Goal: Information Seeking & Learning: Learn about a topic

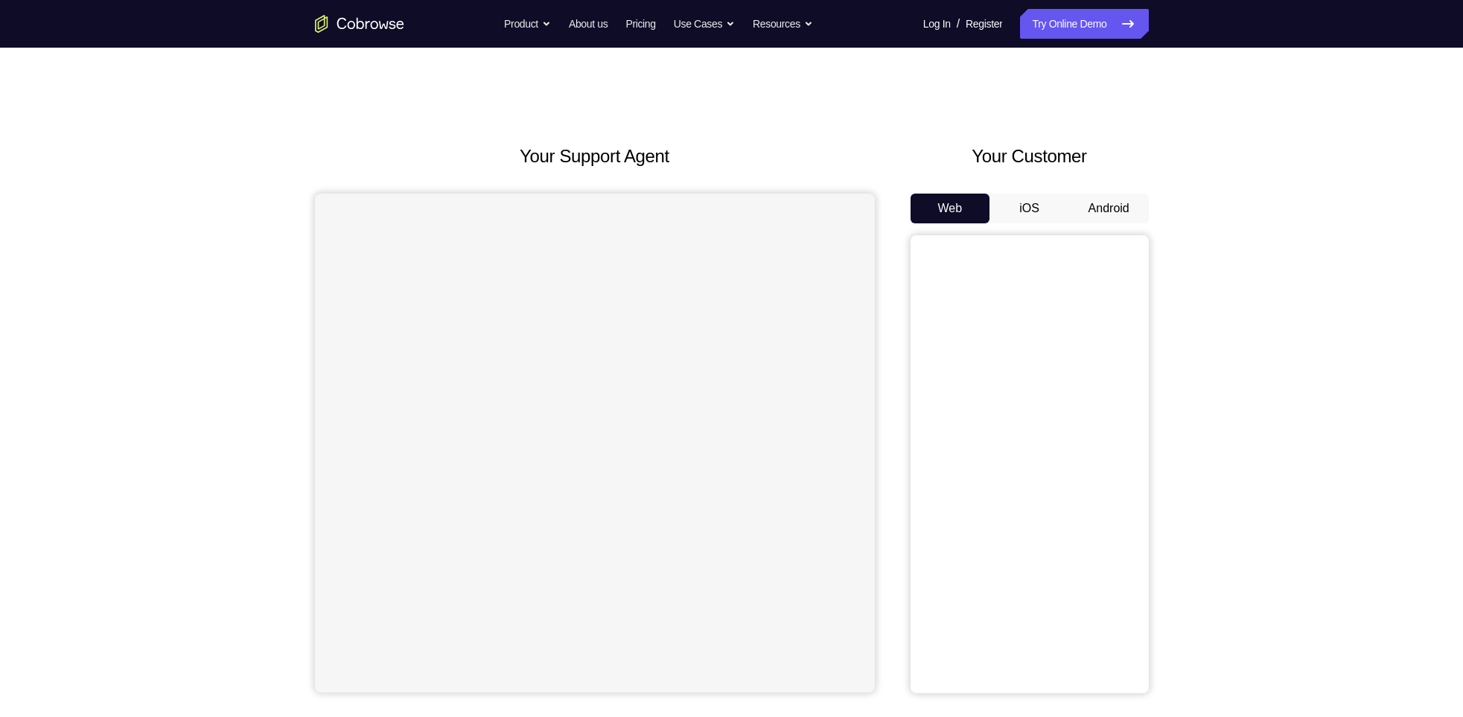
click at [1106, 202] on button "Android" at bounding box center [1109, 209] width 80 height 30
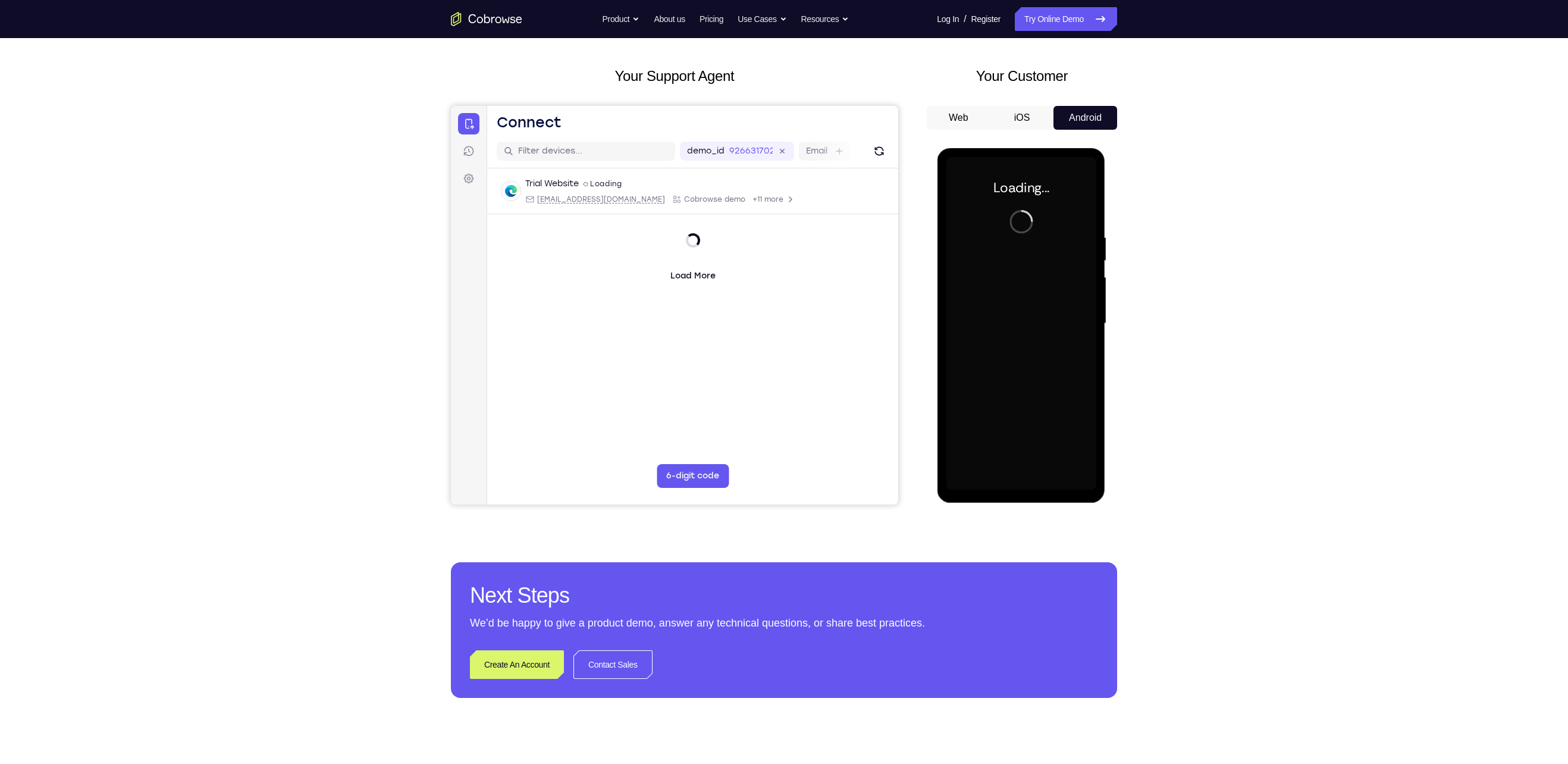
scroll to position [51, 0]
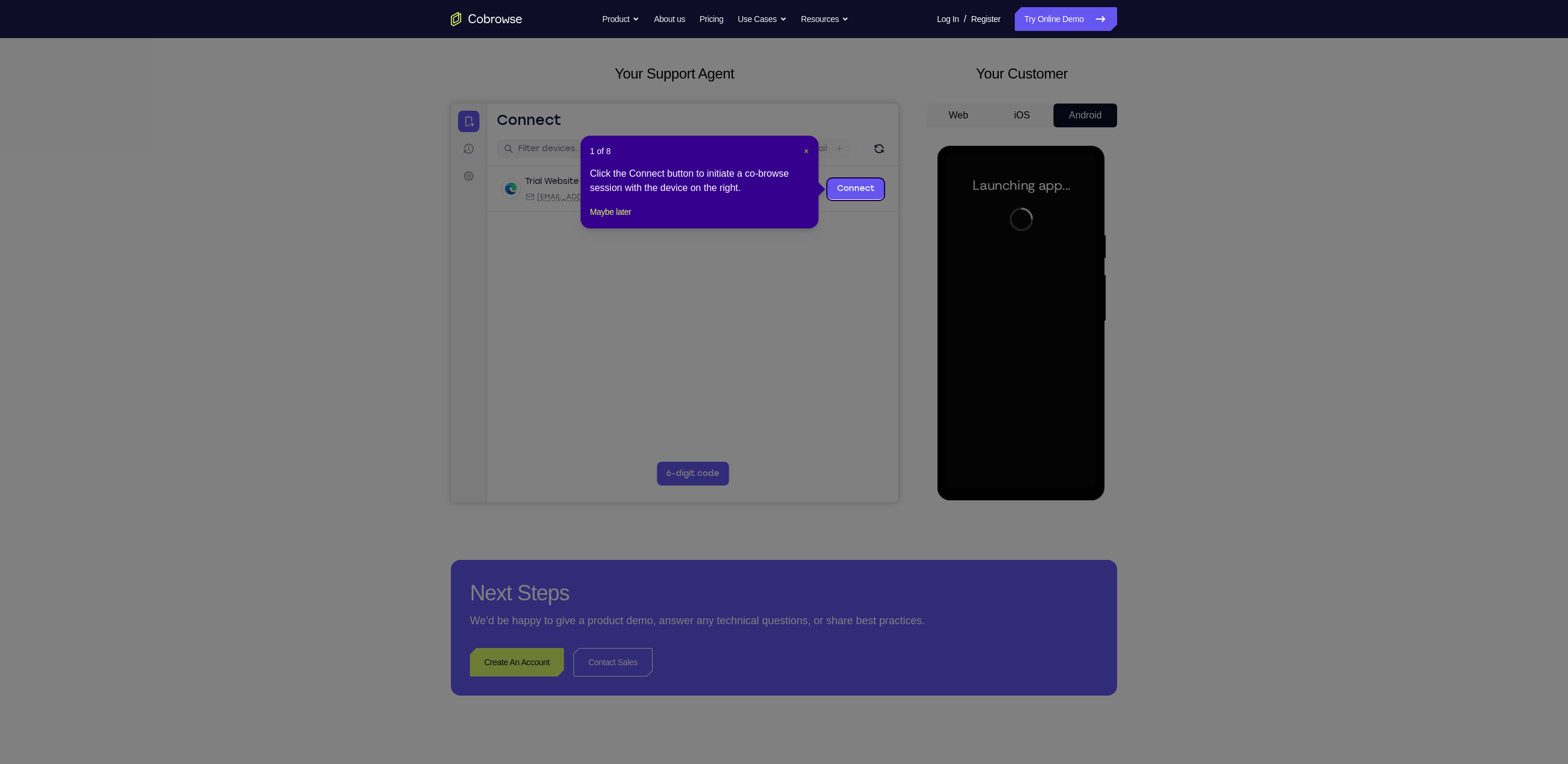
click at [808, 153] on span "×" at bounding box center [807, 151] width 5 height 10
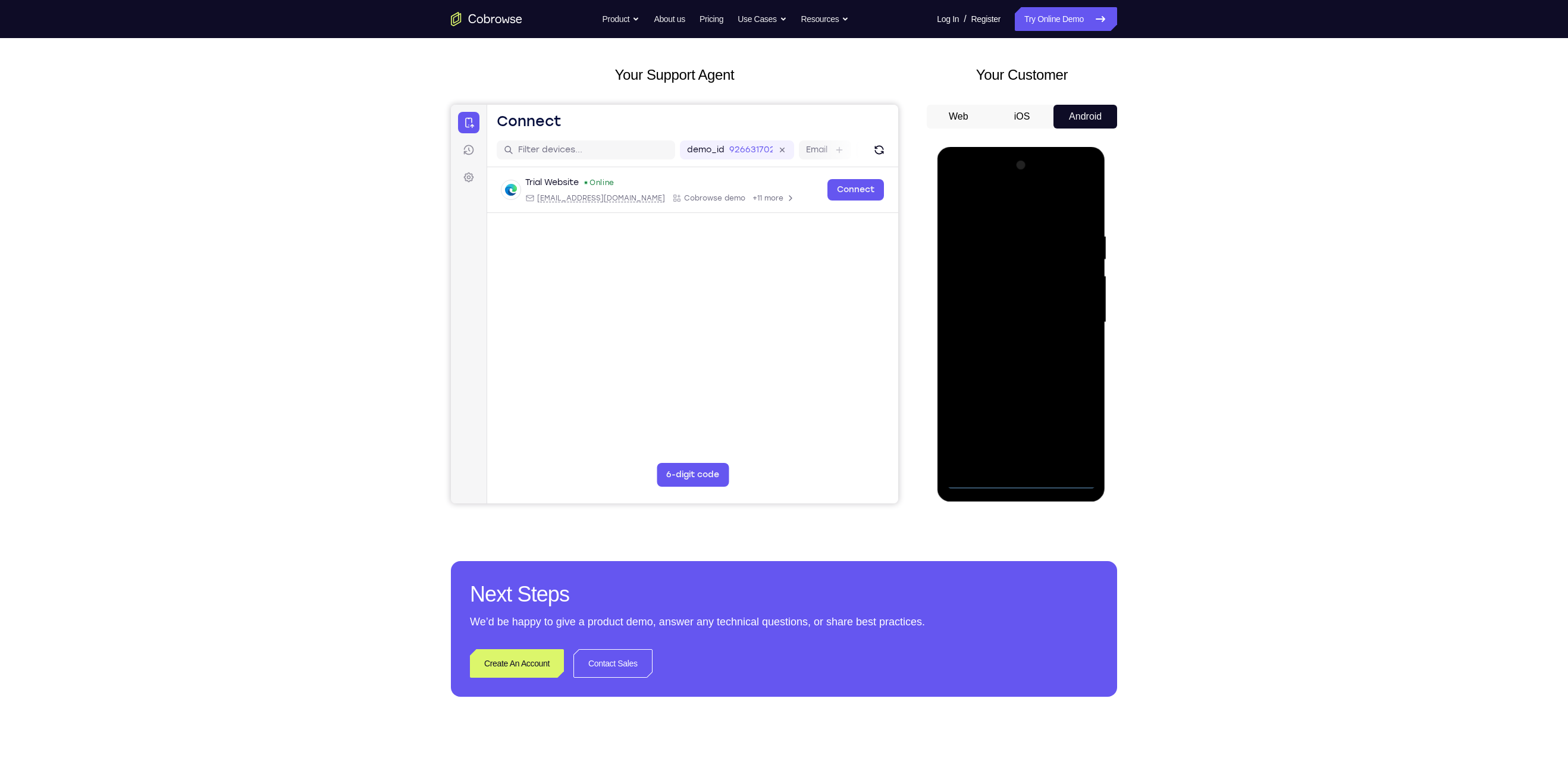
scroll to position [48, 0]
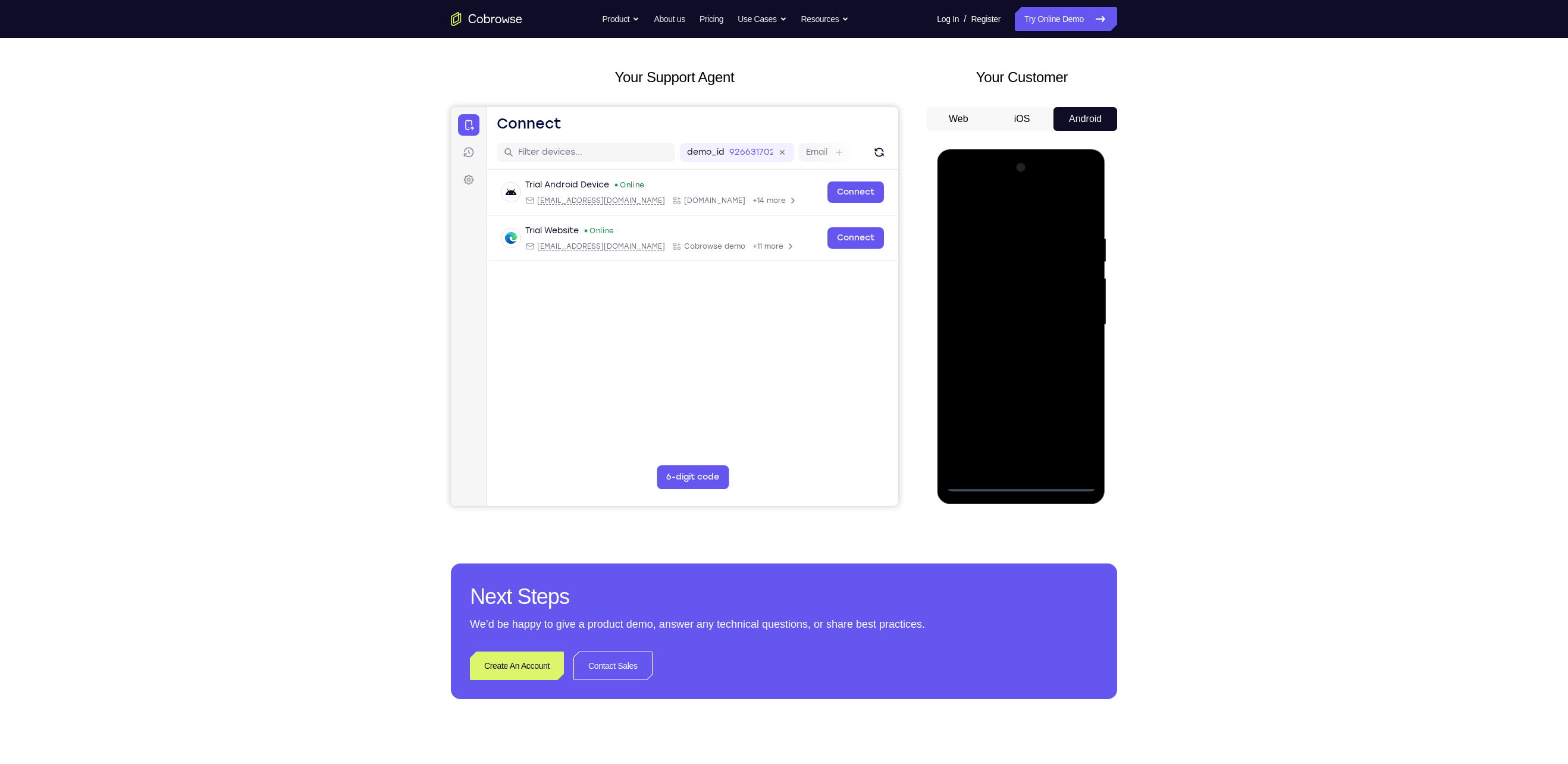
click at [1018, 481] on div at bounding box center [1021, 324] width 150 height 333
click at [1072, 439] on div at bounding box center [1021, 324] width 150 height 333
click at [1000, 210] on div at bounding box center [1021, 324] width 150 height 333
click at [1070, 317] on div at bounding box center [1021, 324] width 150 height 333
click at [1009, 346] on div at bounding box center [1021, 324] width 150 height 333
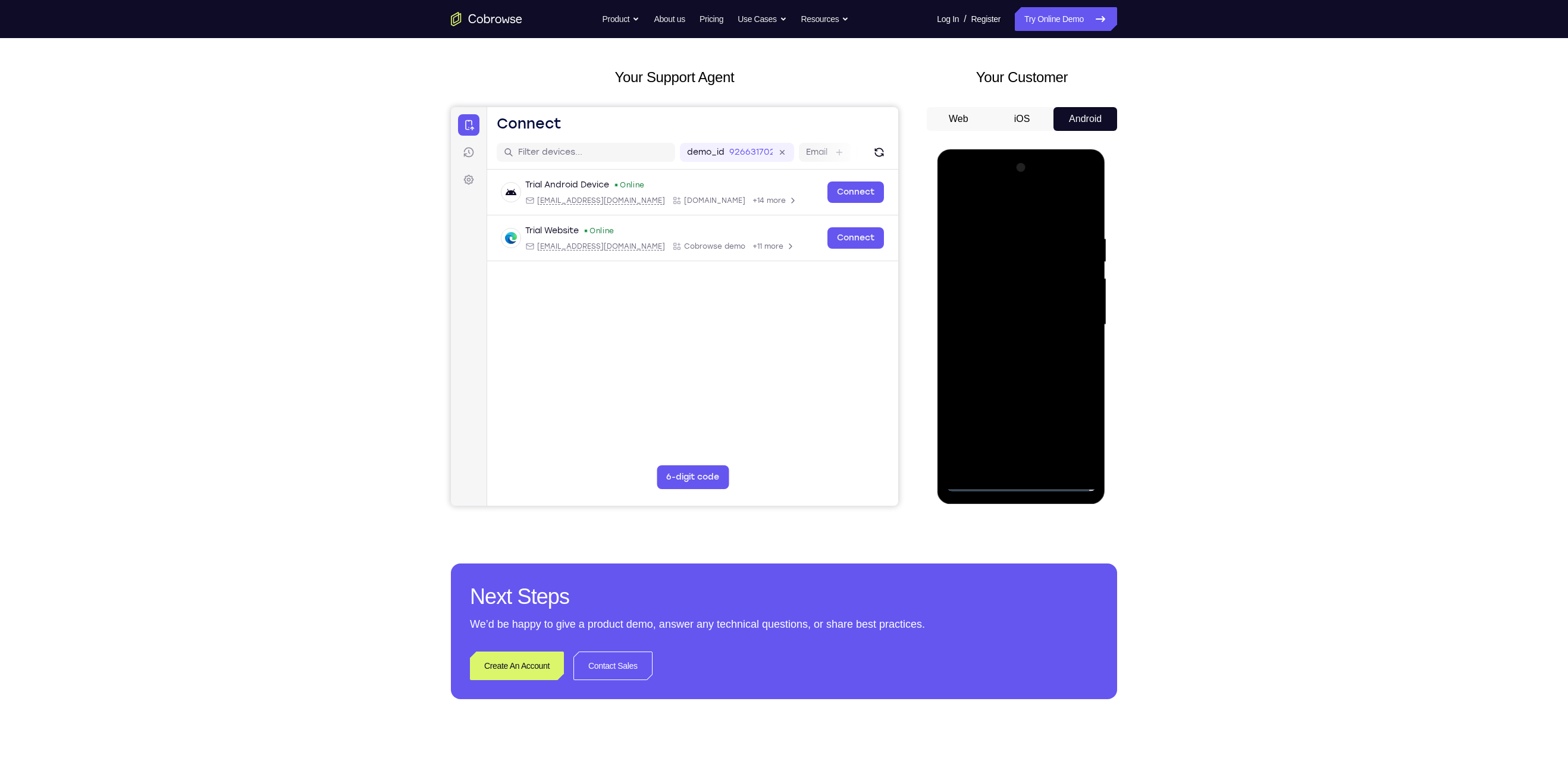
click at [1018, 312] on div at bounding box center [1021, 324] width 150 height 333
click at [1015, 306] on div at bounding box center [1021, 324] width 150 height 333
click at [1017, 324] on div at bounding box center [1021, 324] width 150 height 333
click at [1019, 367] on div at bounding box center [1021, 324] width 150 height 333
click at [1048, 466] on div at bounding box center [1021, 324] width 150 height 333
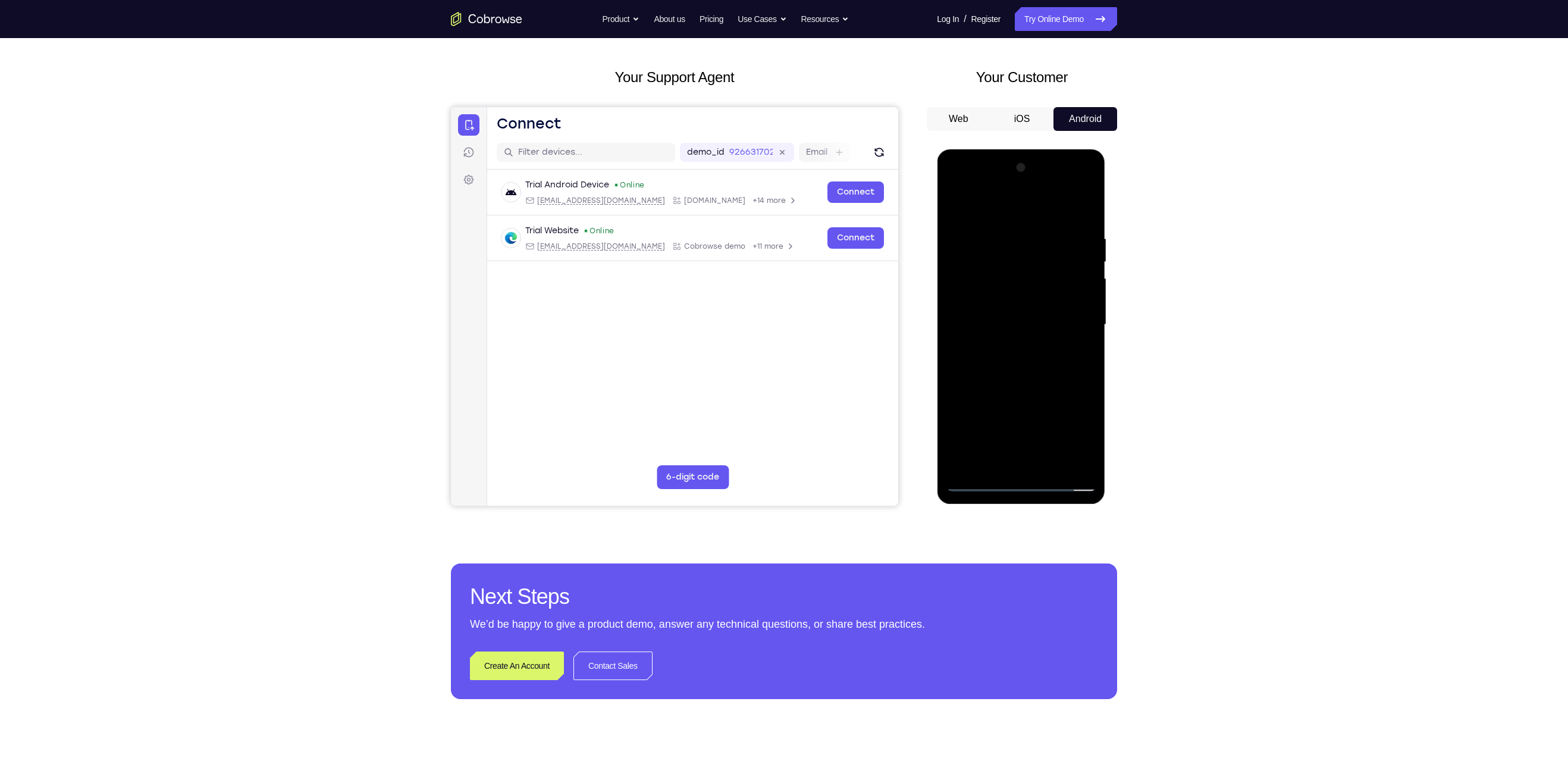
click at [1027, 376] on div at bounding box center [1021, 324] width 150 height 333
click at [1052, 461] on div at bounding box center [1021, 324] width 150 height 333
click at [1018, 389] on div at bounding box center [1021, 324] width 150 height 333
click at [978, 482] on div at bounding box center [1021, 324] width 150 height 333
click at [986, 464] on div at bounding box center [1021, 324] width 150 height 333
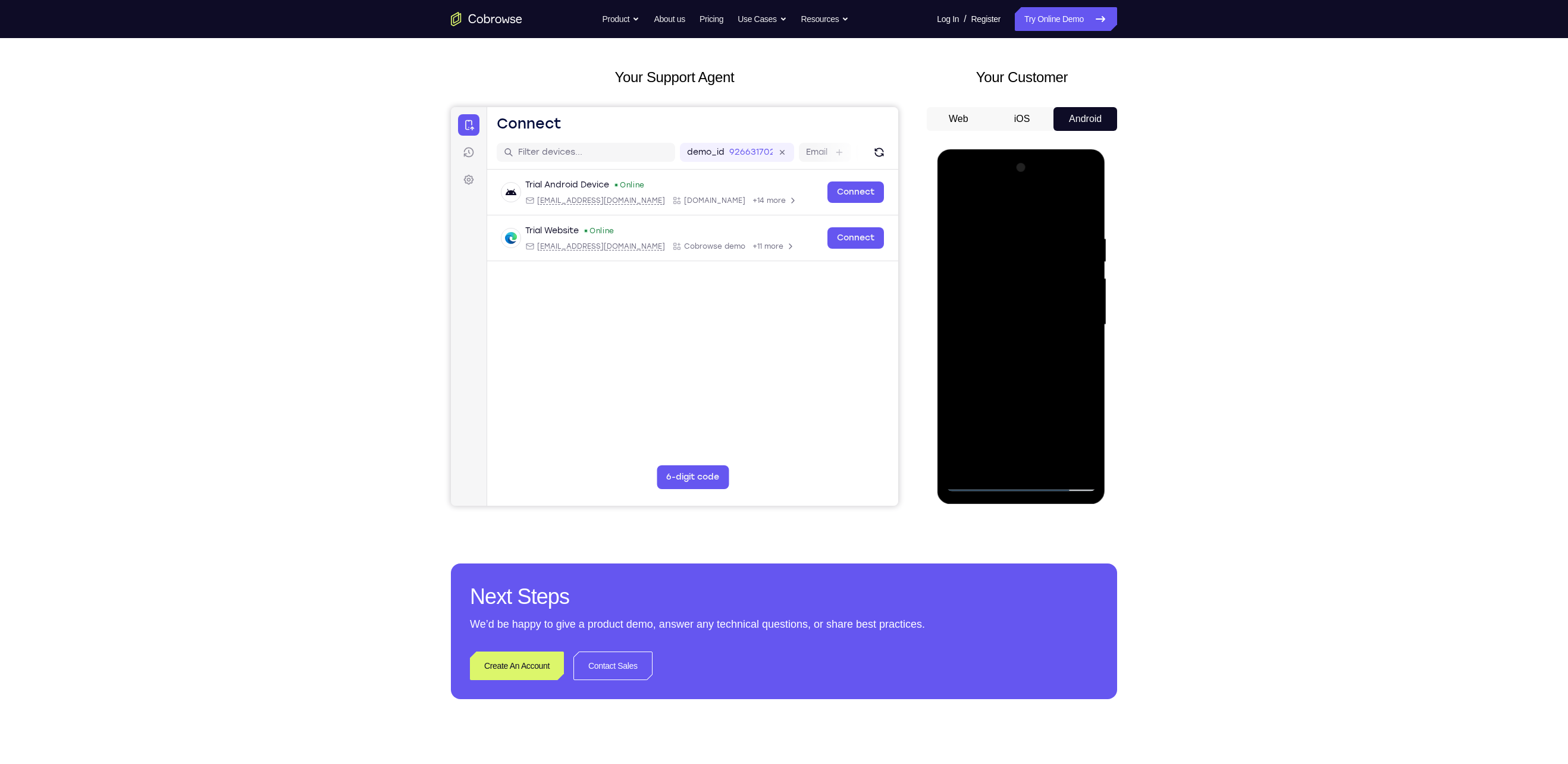
click at [986, 206] on div at bounding box center [1021, 324] width 150 height 333
click at [996, 265] on div at bounding box center [1021, 324] width 150 height 333
click at [1042, 244] on div at bounding box center [1021, 324] width 150 height 333
click at [981, 457] on div at bounding box center [1021, 324] width 150 height 333
click at [1042, 384] on div at bounding box center [1021, 324] width 150 height 333
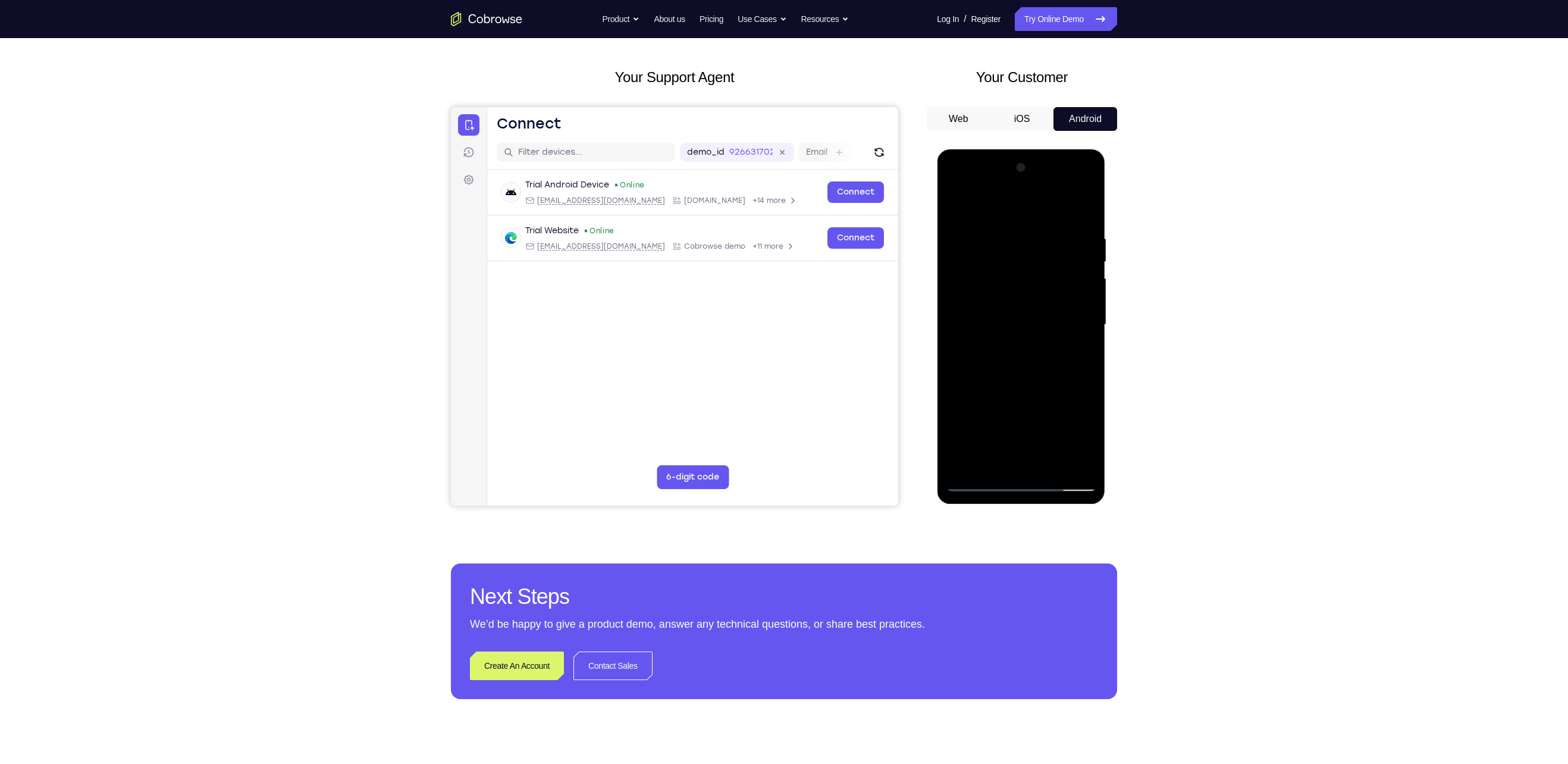
click at [989, 249] on div at bounding box center [1021, 324] width 150 height 333
click at [1018, 460] on div at bounding box center [1021, 324] width 150 height 333
click at [1086, 188] on div at bounding box center [1021, 324] width 150 height 333
click at [987, 277] on div at bounding box center [1021, 324] width 150 height 333
click at [1070, 464] on div at bounding box center [1021, 324] width 150 height 333
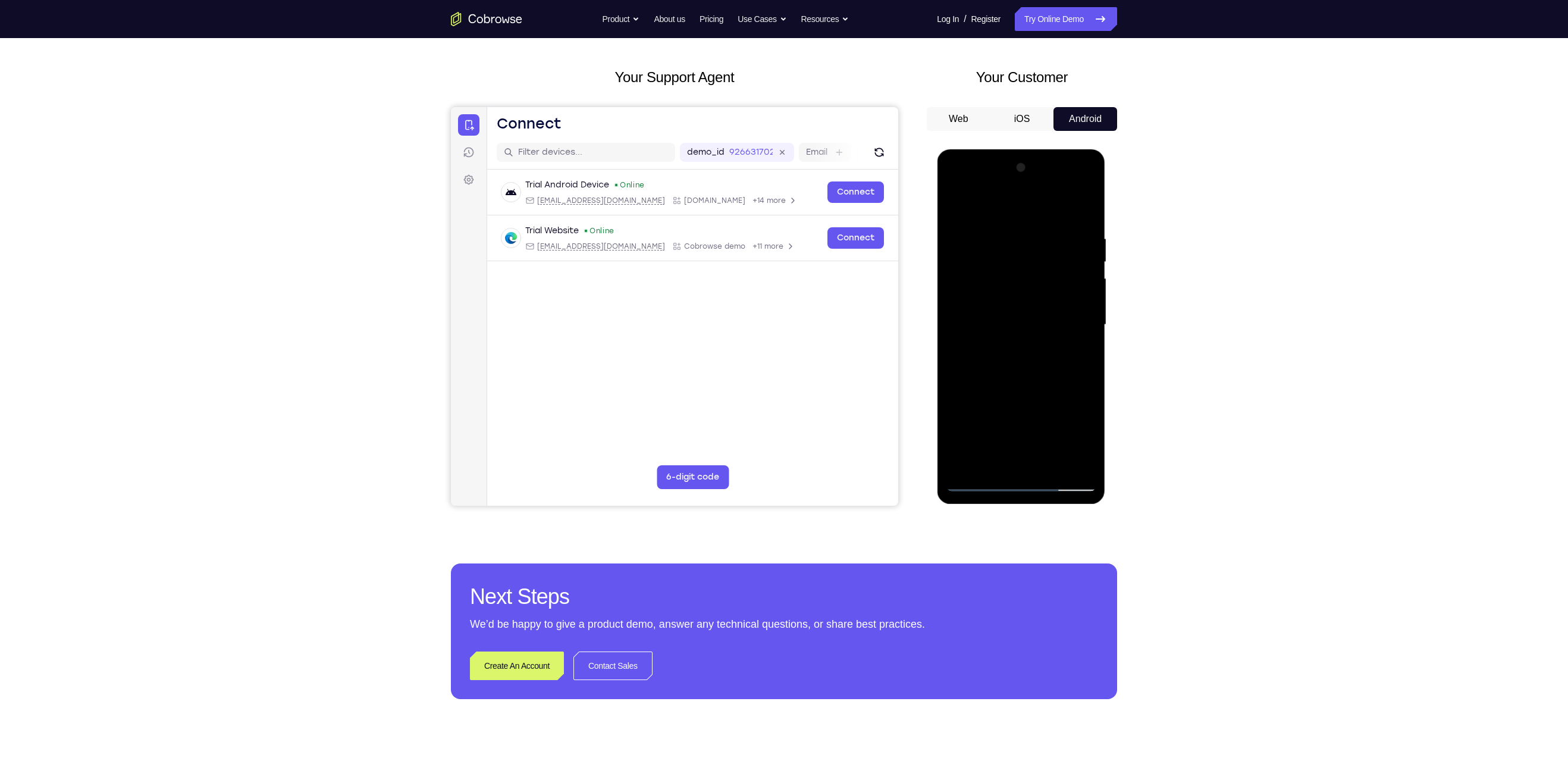
click at [956, 185] on div at bounding box center [1021, 324] width 150 height 333
click at [958, 193] on div at bounding box center [1021, 324] width 150 height 333
click at [991, 465] on div at bounding box center [1021, 324] width 150 height 333
click at [1062, 420] on div at bounding box center [1021, 324] width 150 height 333
click at [1006, 397] on div at bounding box center [1021, 324] width 150 height 333
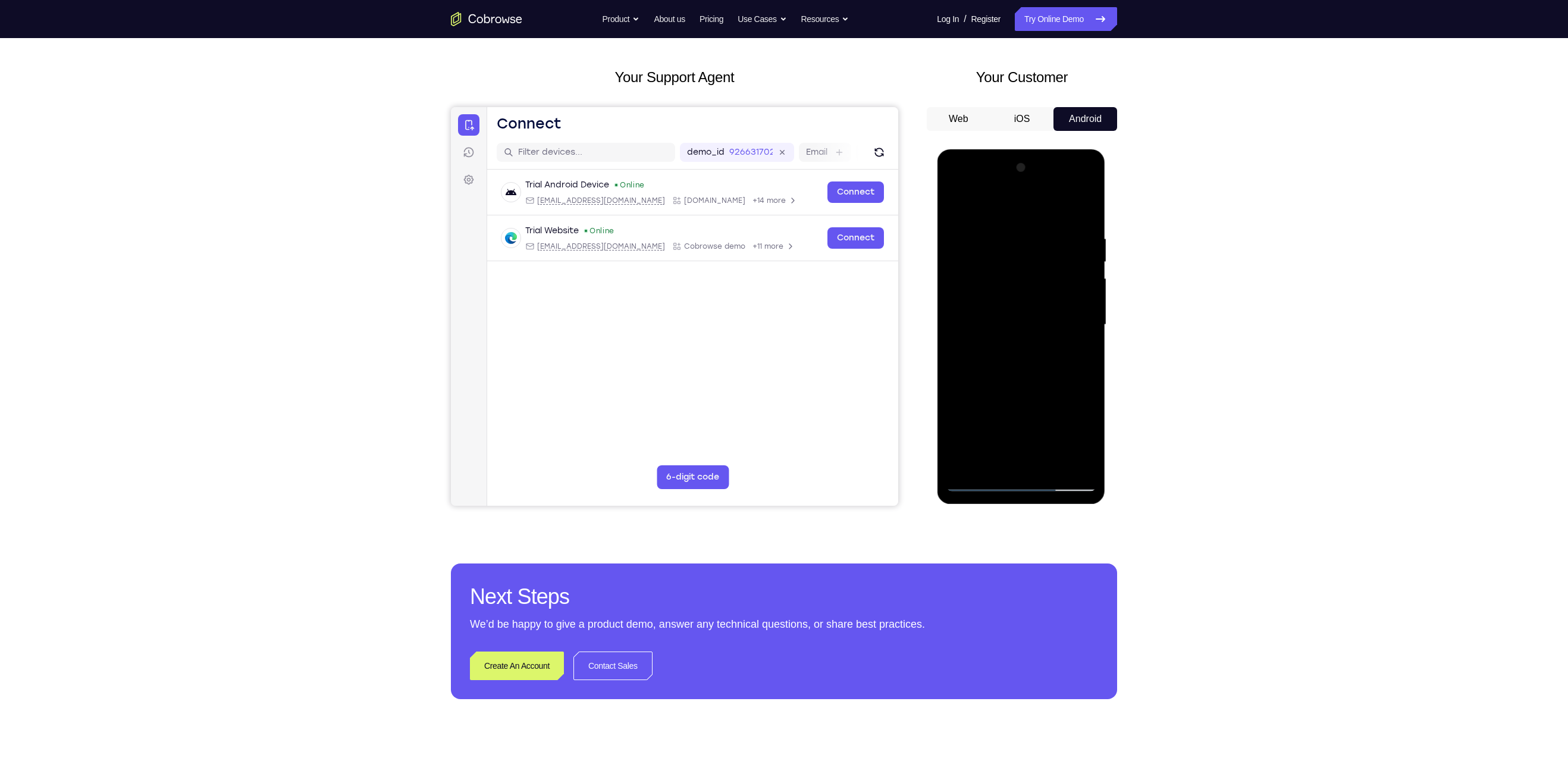
click at [981, 422] on div at bounding box center [1021, 324] width 150 height 333
click at [955, 423] on div at bounding box center [1021, 324] width 150 height 333
click at [1028, 463] on div at bounding box center [1021, 324] width 150 height 333
click at [1074, 404] on div at bounding box center [1021, 324] width 150 height 333
click at [1064, 416] on div at bounding box center [1021, 324] width 150 height 333
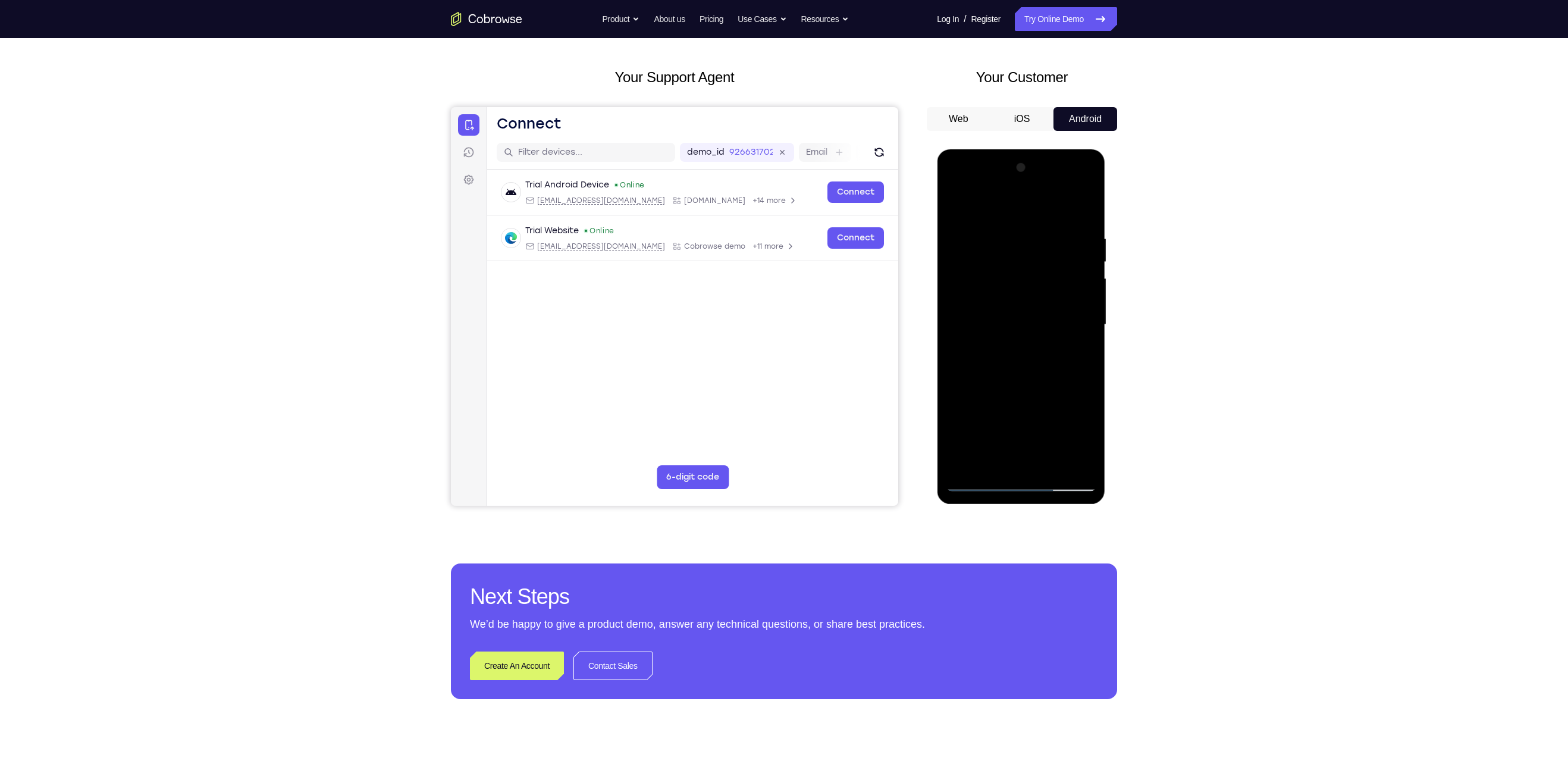
click at [1072, 438] on div at bounding box center [1021, 324] width 150 height 333
click at [1014, 421] on div at bounding box center [1021, 324] width 150 height 333
click at [1048, 394] on div at bounding box center [1021, 324] width 150 height 333
drag, startPoint x: 1051, startPoint y: 381, endPoint x: 1062, endPoint y: 386, distance: 12.1
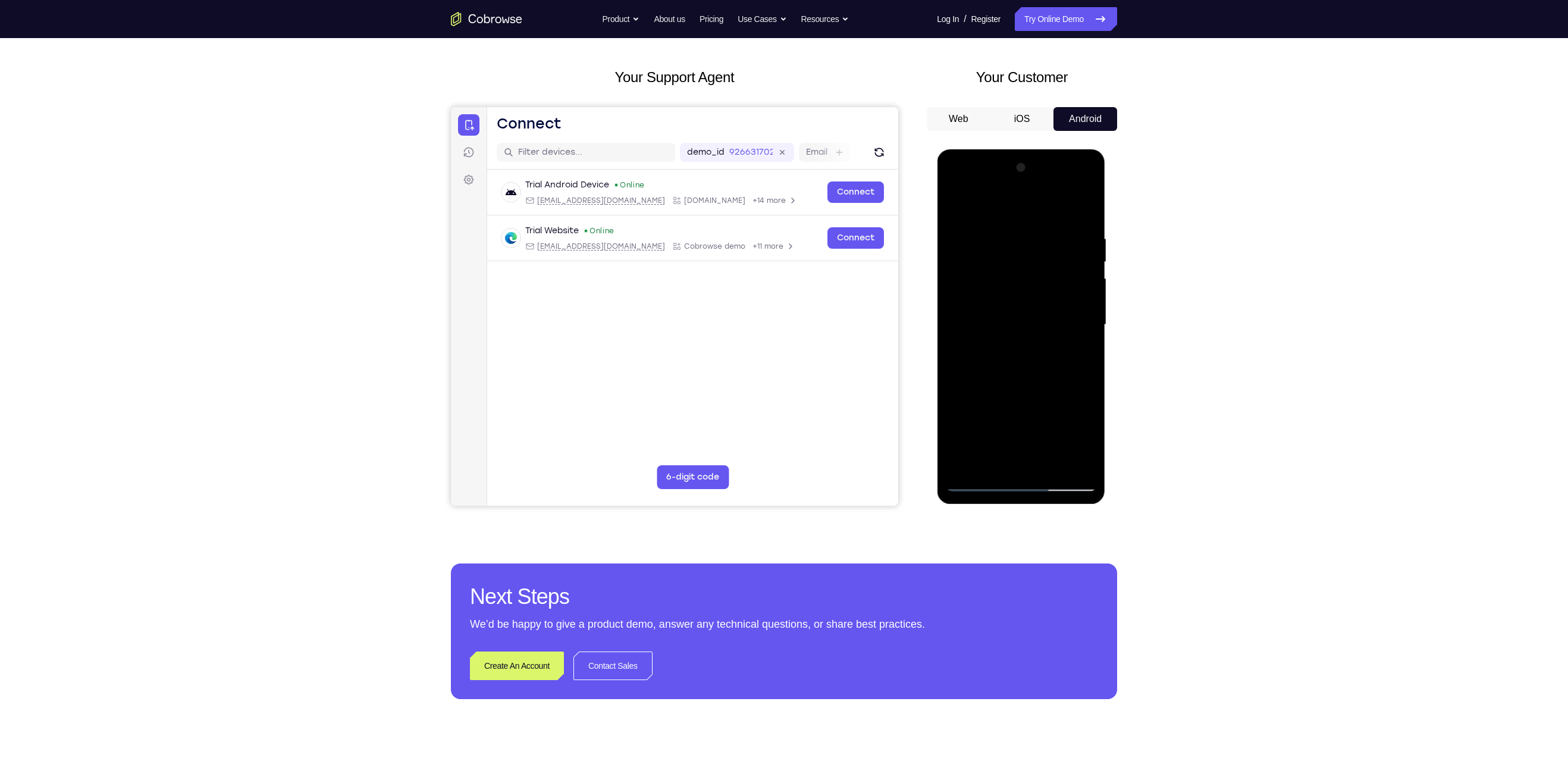
click at [1062, 386] on div at bounding box center [1021, 324] width 150 height 333
click at [1020, 379] on div at bounding box center [1021, 324] width 150 height 333
click at [1025, 380] on div at bounding box center [1021, 324] width 150 height 333
click at [1030, 459] on div at bounding box center [1021, 324] width 150 height 333
click at [1080, 441] on div at bounding box center [1021, 324] width 150 height 333
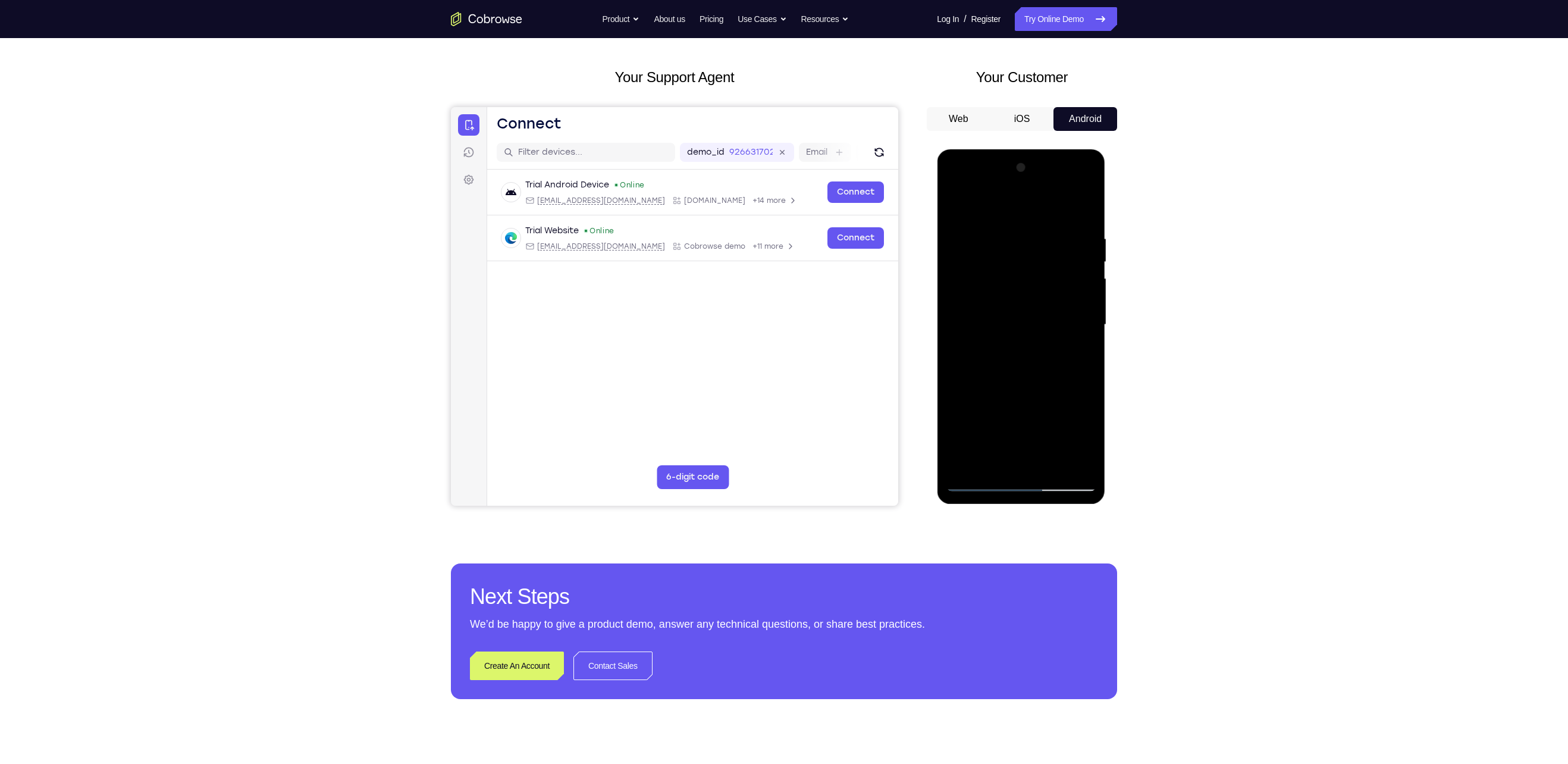
click at [1086, 441] on div at bounding box center [1021, 324] width 150 height 333
click at [1026, 463] on div at bounding box center [1021, 324] width 150 height 333
click at [1019, 423] on div at bounding box center [1021, 324] width 150 height 333
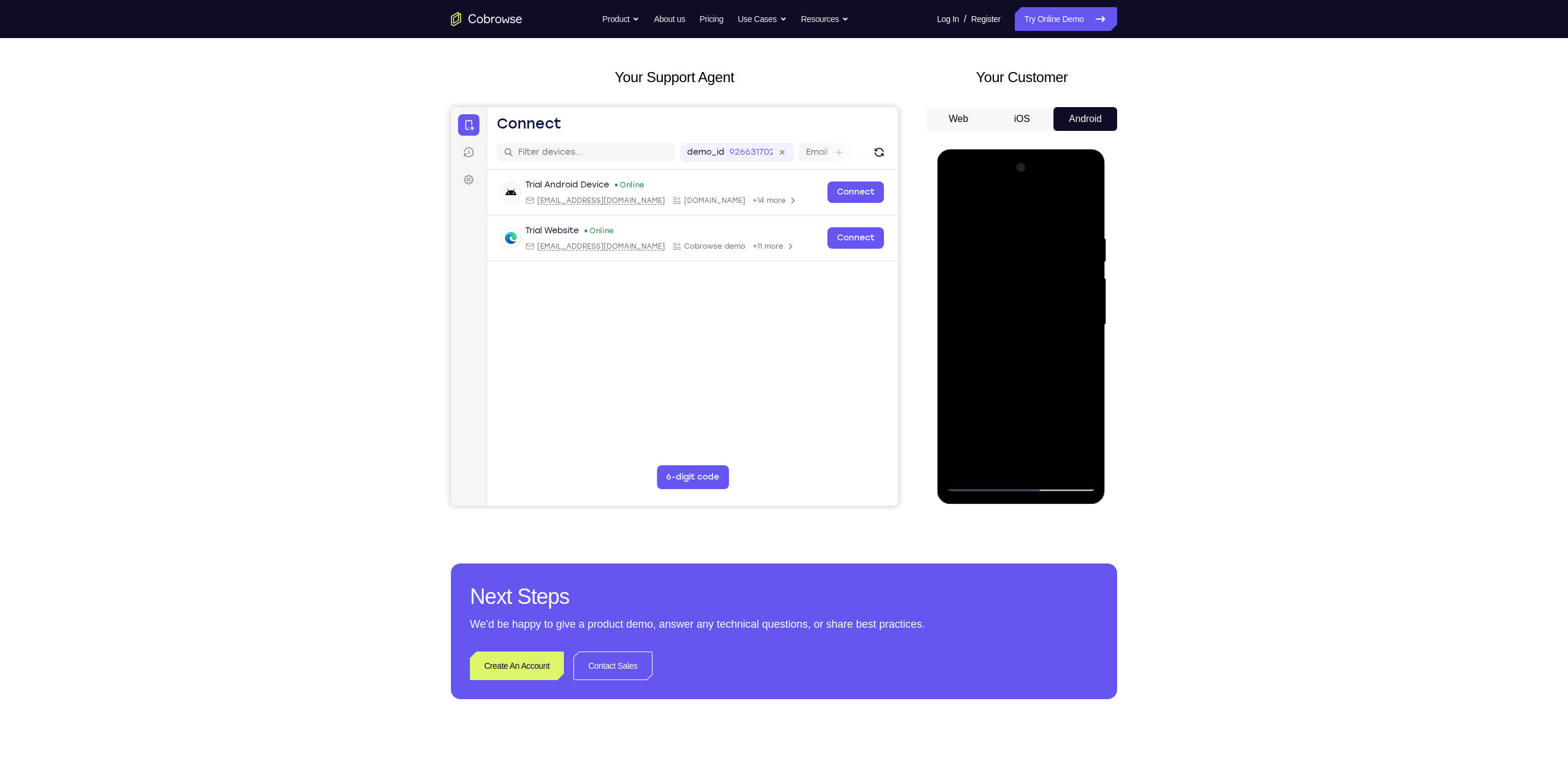
click at [1007, 423] on div at bounding box center [1021, 324] width 150 height 333
click at [967, 422] on div at bounding box center [1021, 324] width 150 height 333
click at [1011, 419] on div at bounding box center [1021, 324] width 150 height 333
click at [1026, 416] on div at bounding box center [1021, 324] width 150 height 333
click at [1057, 416] on div at bounding box center [1021, 324] width 150 height 333
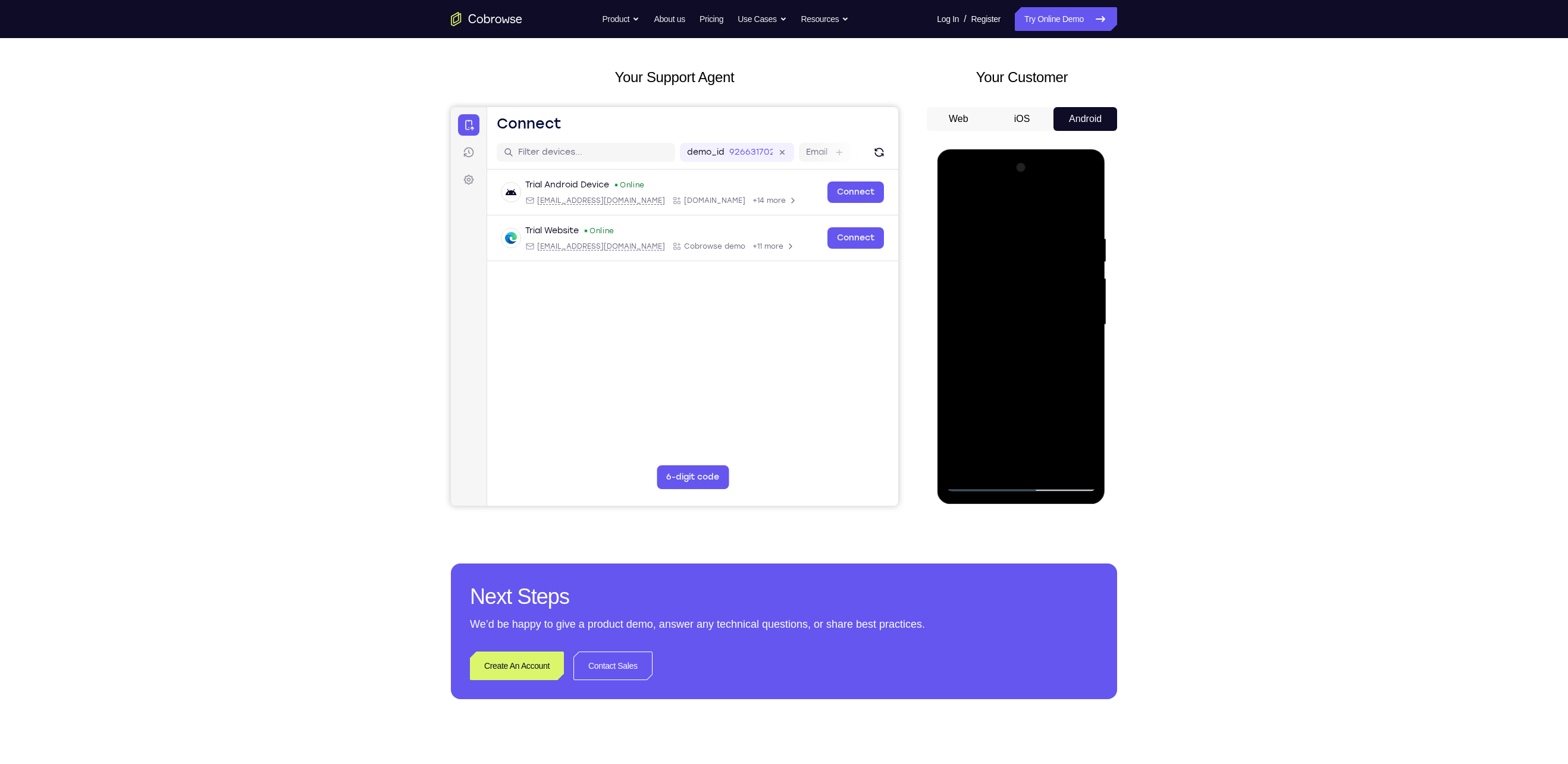
click at [1050, 402] on div at bounding box center [1021, 324] width 150 height 333
click at [1030, 458] on div at bounding box center [1021, 324] width 150 height 333
drag, startPoint x: 979, startPoint y: 460, endPoint x: 975, endPoint y: 441, distance: 19.4
click at [975, 441] on div at bounding box center [1021, 324] width 150 height 333
click at [990, 395] on div at bounding box center [1021, 324] width 150 height 333
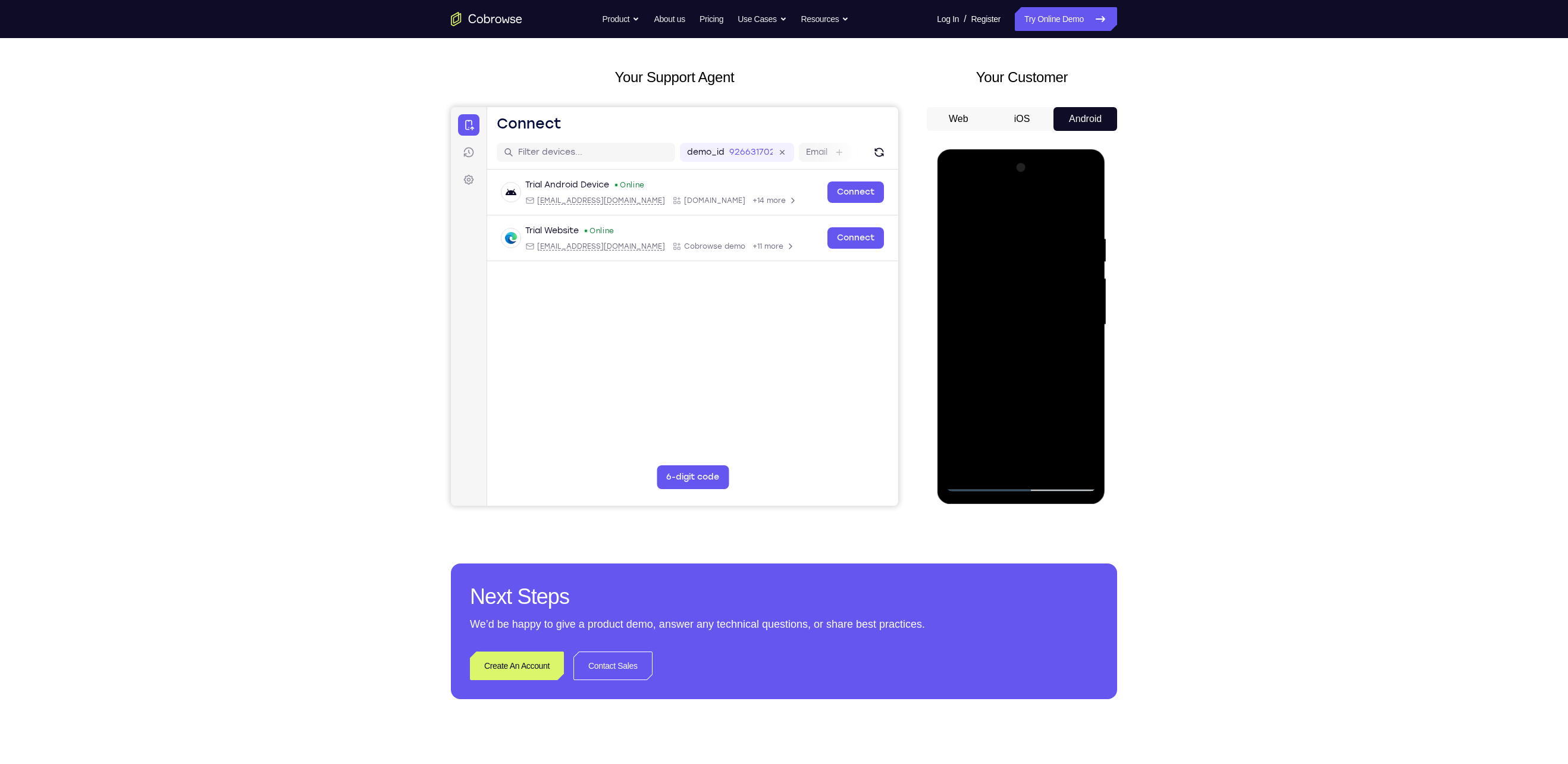
click at [1081, 346] on div at bounding box center [1021, 324] width 150 height 333
click at [955, 209] on div at bounding box center [1021, 324] width 150 height 333
click at [966, 243] on div at bounding box center [1021, 324] width 150 height 333
click at [1018, 255] on div at bounding box center [1021, 324] width 150 height 333
drag, startPoint x: 979, startPoint y: 459, endPoint x: 979, endPoint y: 441, distance: 18.0
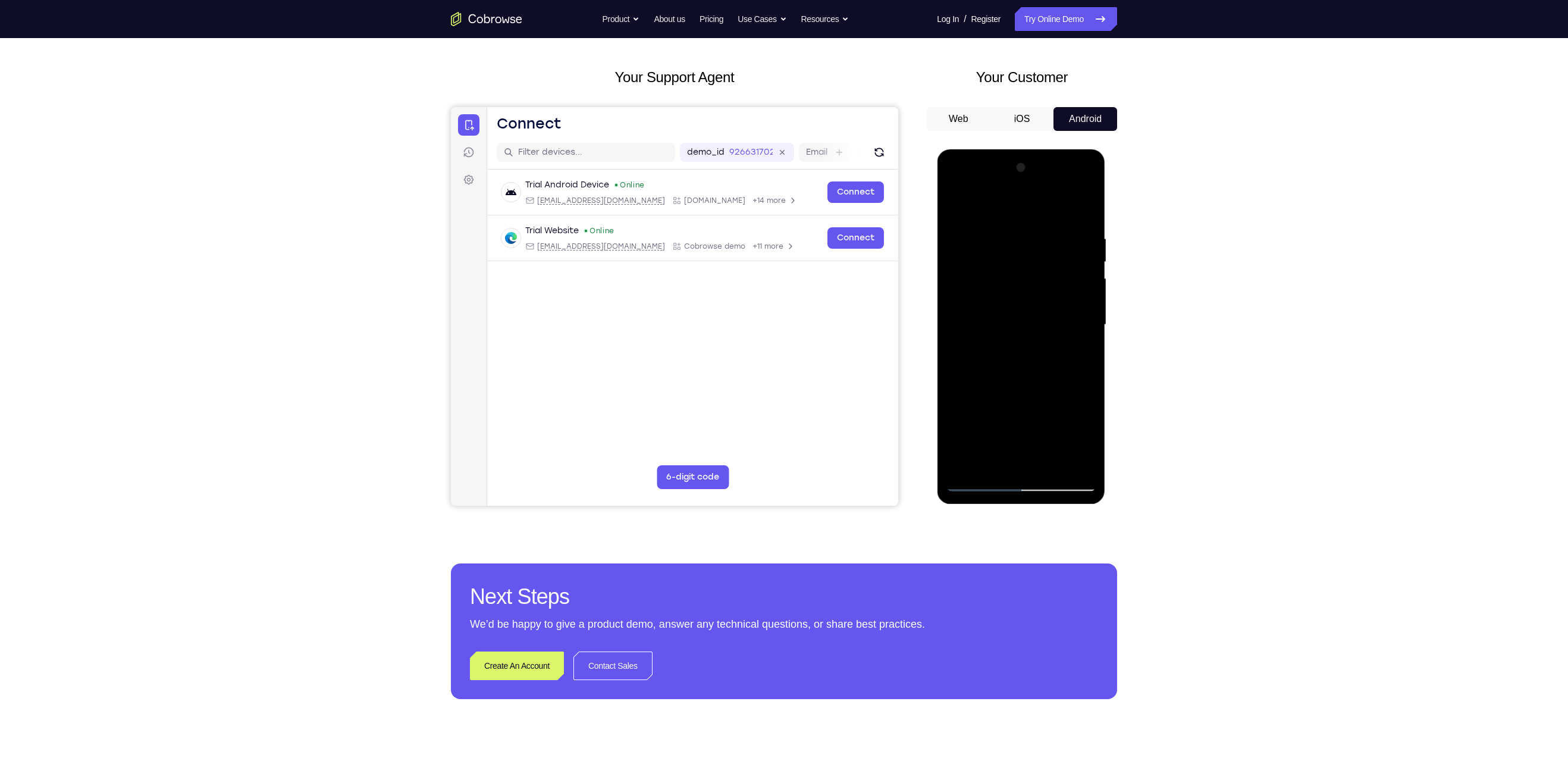
click at [979, 441] on div at bounding box center [1021, 324] width 150 height 333
drag, startPoint x: 972, startPoint y: 369, endPoint x: 1030, endPoint y: 364, distance: 58.2
click at [1030, 364] on div at bounding box center [1021, 324] width 150 height 333
click at [967, 369] on div at bounding box center [1021, 324] width 150 height 333
click at [959, 369] on div at bounding box center [1021, 324] width 150 height 333
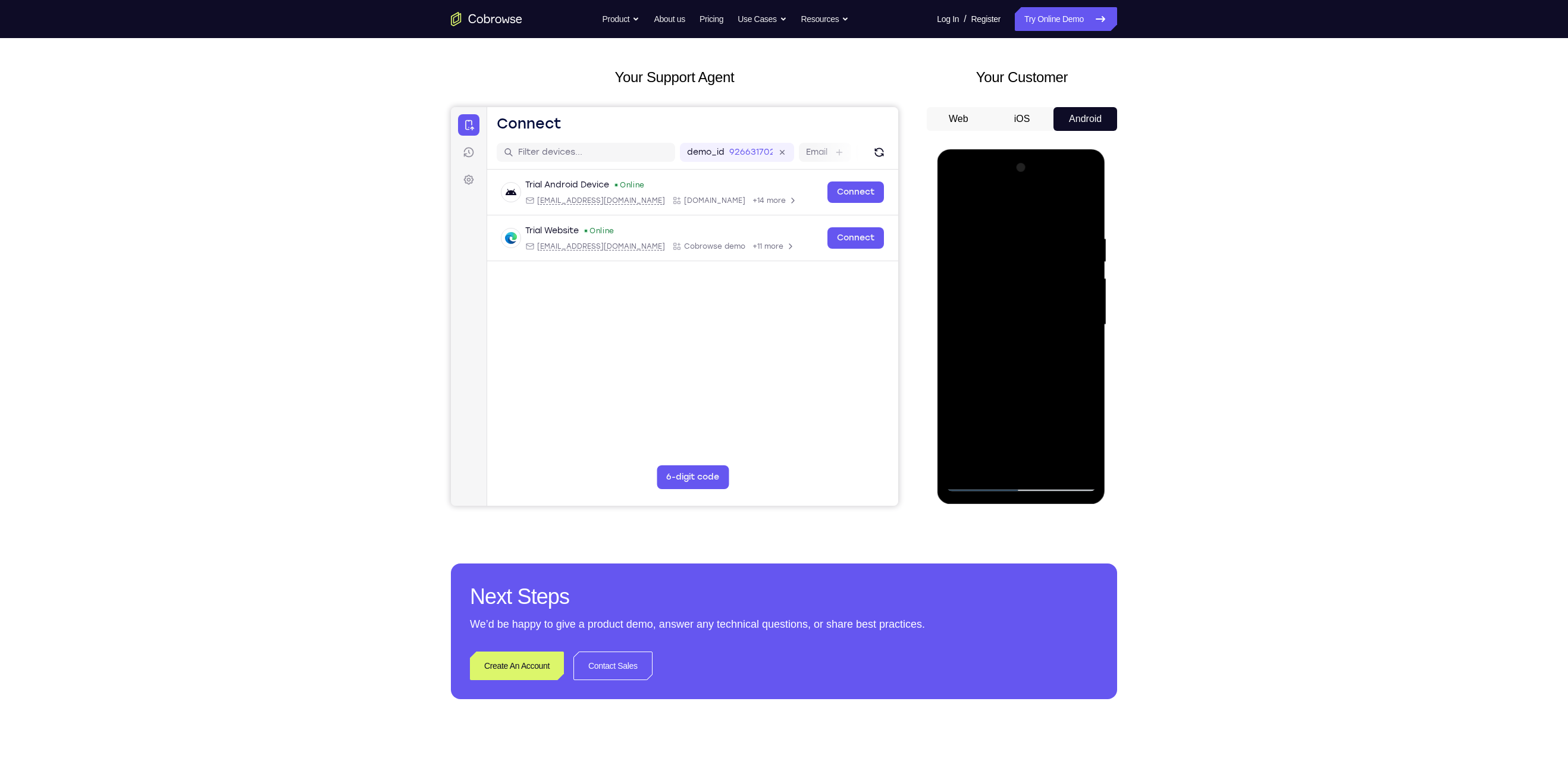
click at [1019, 395] on div at bounding box center [1021, 324] width 150 height 333
click at [1019, 392] on div at bounding box center [1021, 324] width 150 height 333
click at [1082, 211] on div at bounding box center [1021, 324] width 150 height 333
click at [959, 206] on div at bounding box center [1021, 324] width 150 height 333
click at [1005, 244] on div at bounding box center [1021, 324] width 150 height 333
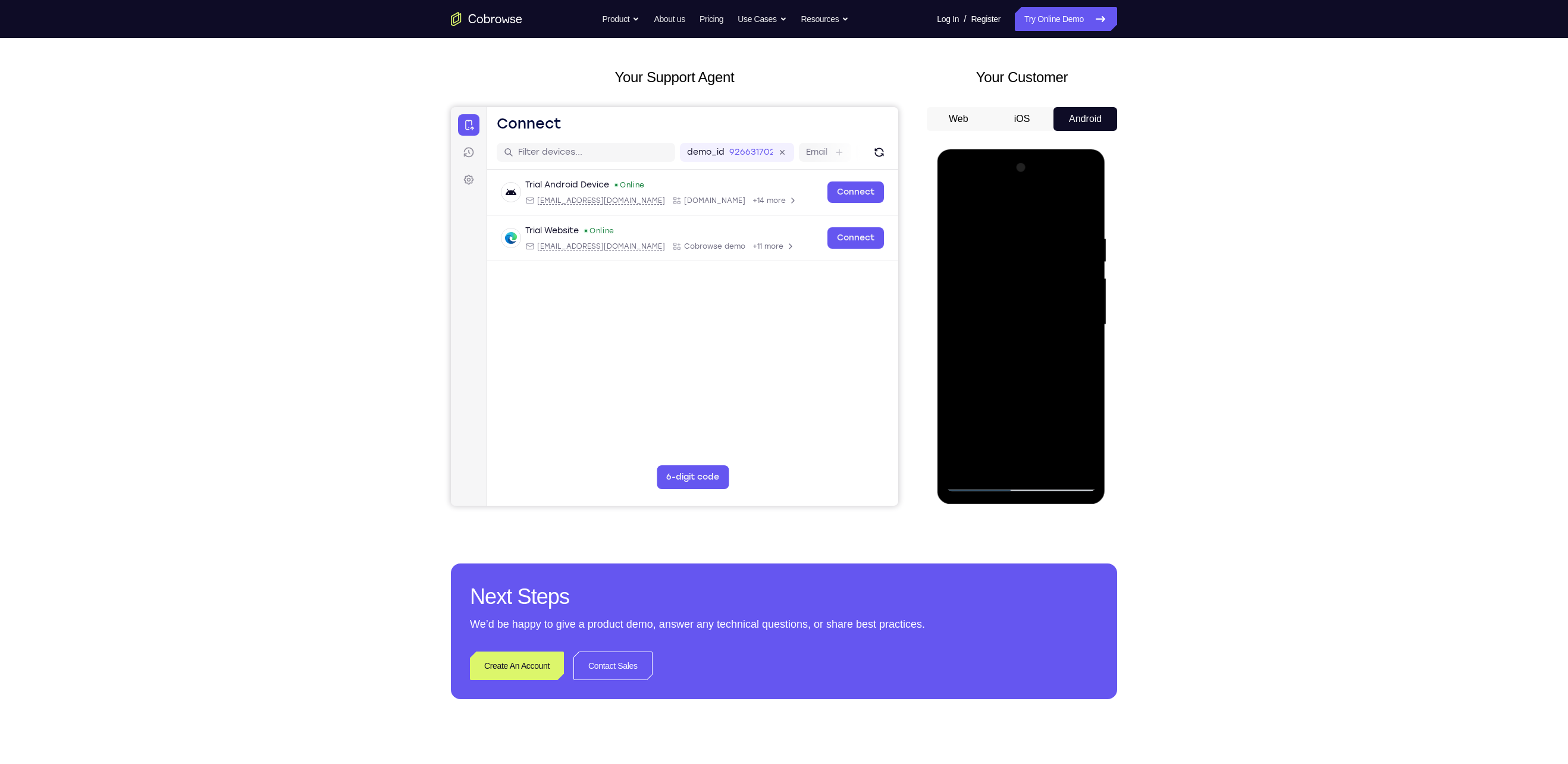
click at [1082, 341] on div at bounding box center [1021, 324] width 150 height 333
click at [1082, 336] on div at bounding box center [1021, 324] width 150 height 333
click at [1082, 330] on div at bounding box center [1021, 324] width 150 height 333
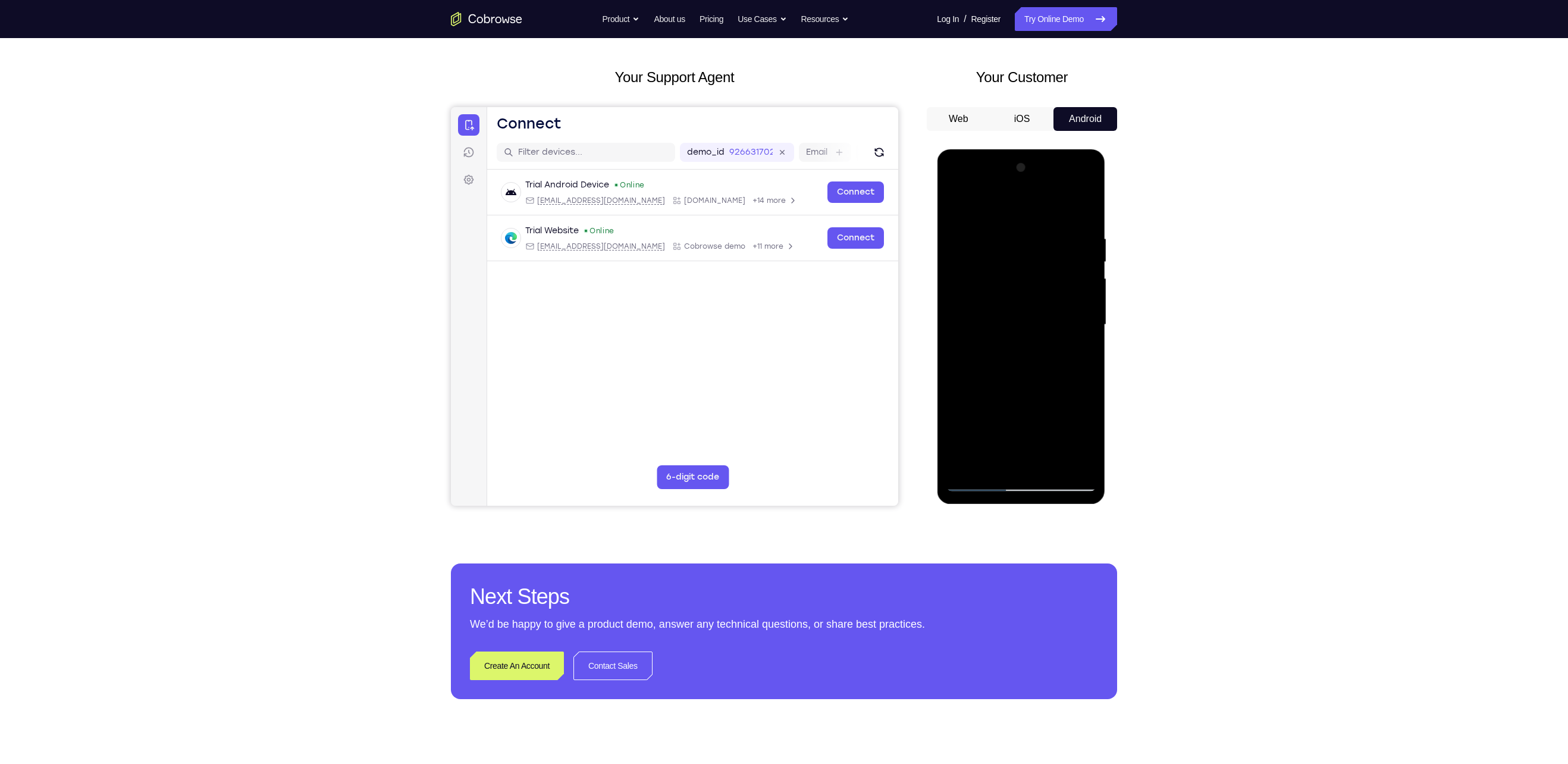
click at [1082, 330] on div at bounding box center [1021, 324] width 150 height 333
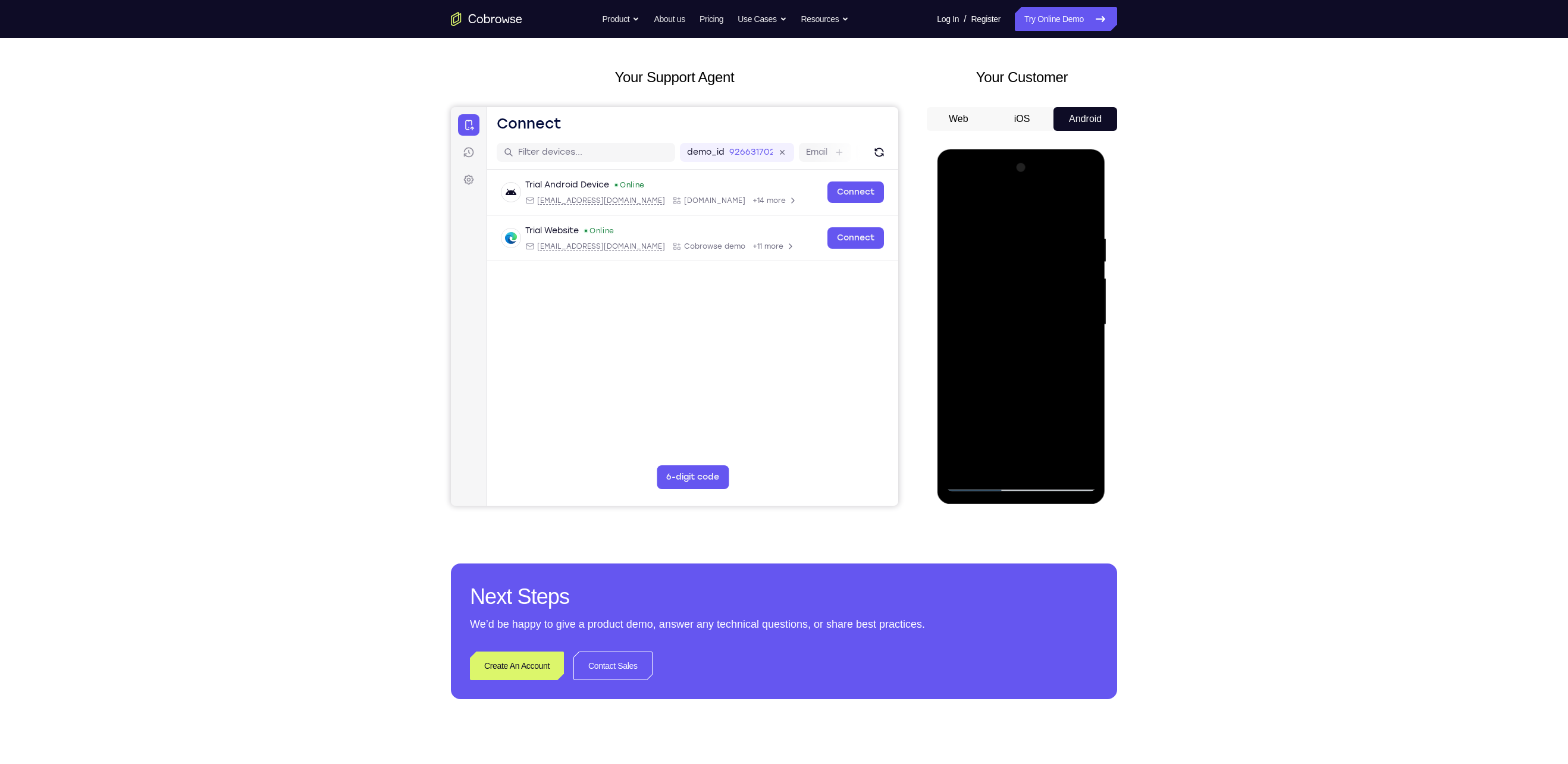
click at [1082, 330] on div at bounding box center [1021, 324] width 150 height 333
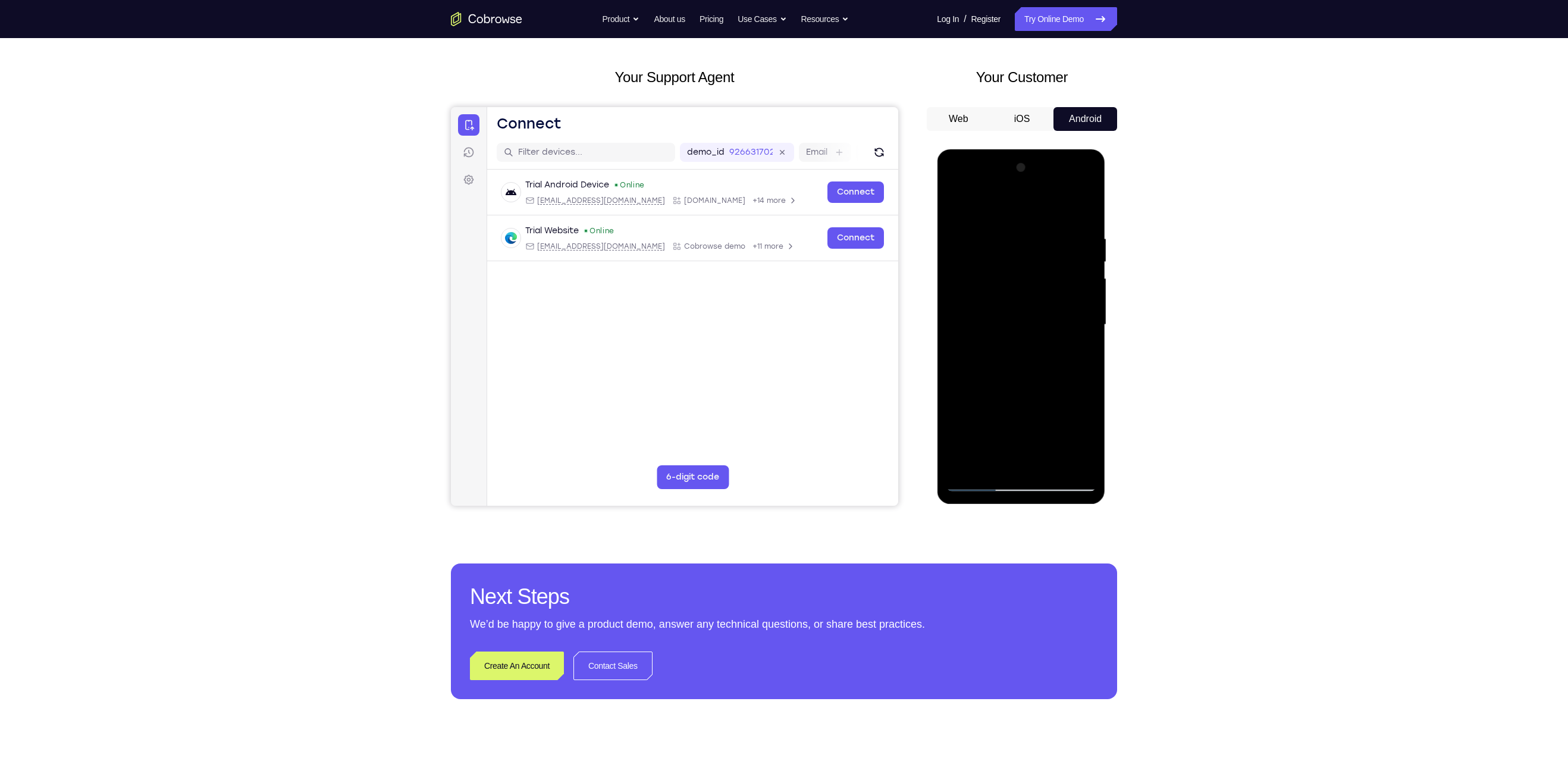
click at [1079, 329] on div at bounding box center [1021, 324] width 150 height 333
click at [1079, 461] on div at bounding box center [1021, 324] width 150 height 333
click at [1082, 329] on div at bounding box center [1021, 324] width 150 height 333
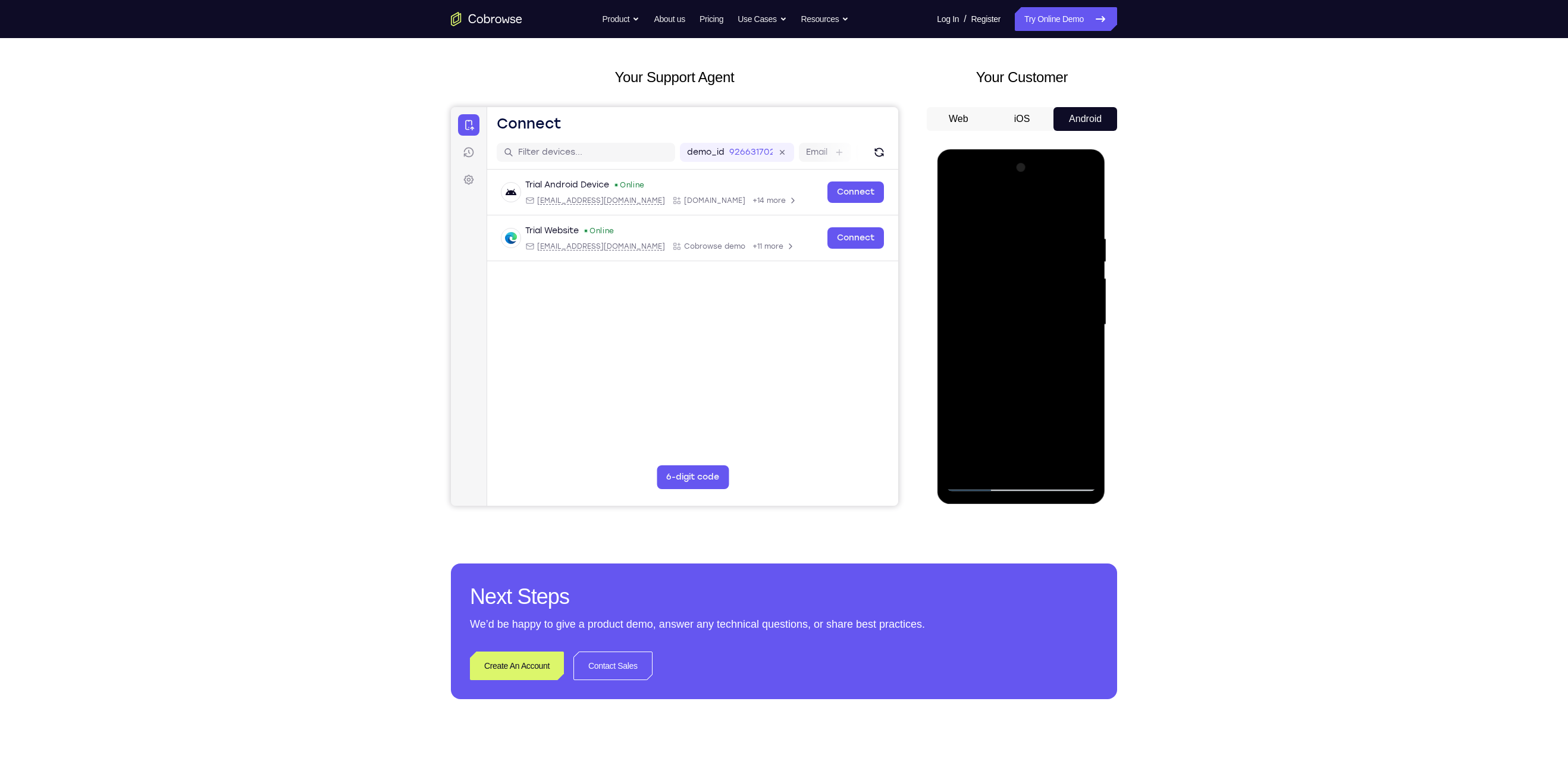
click at [1082, 329] on div at bounding box center [1021, 324] width 150 height 333
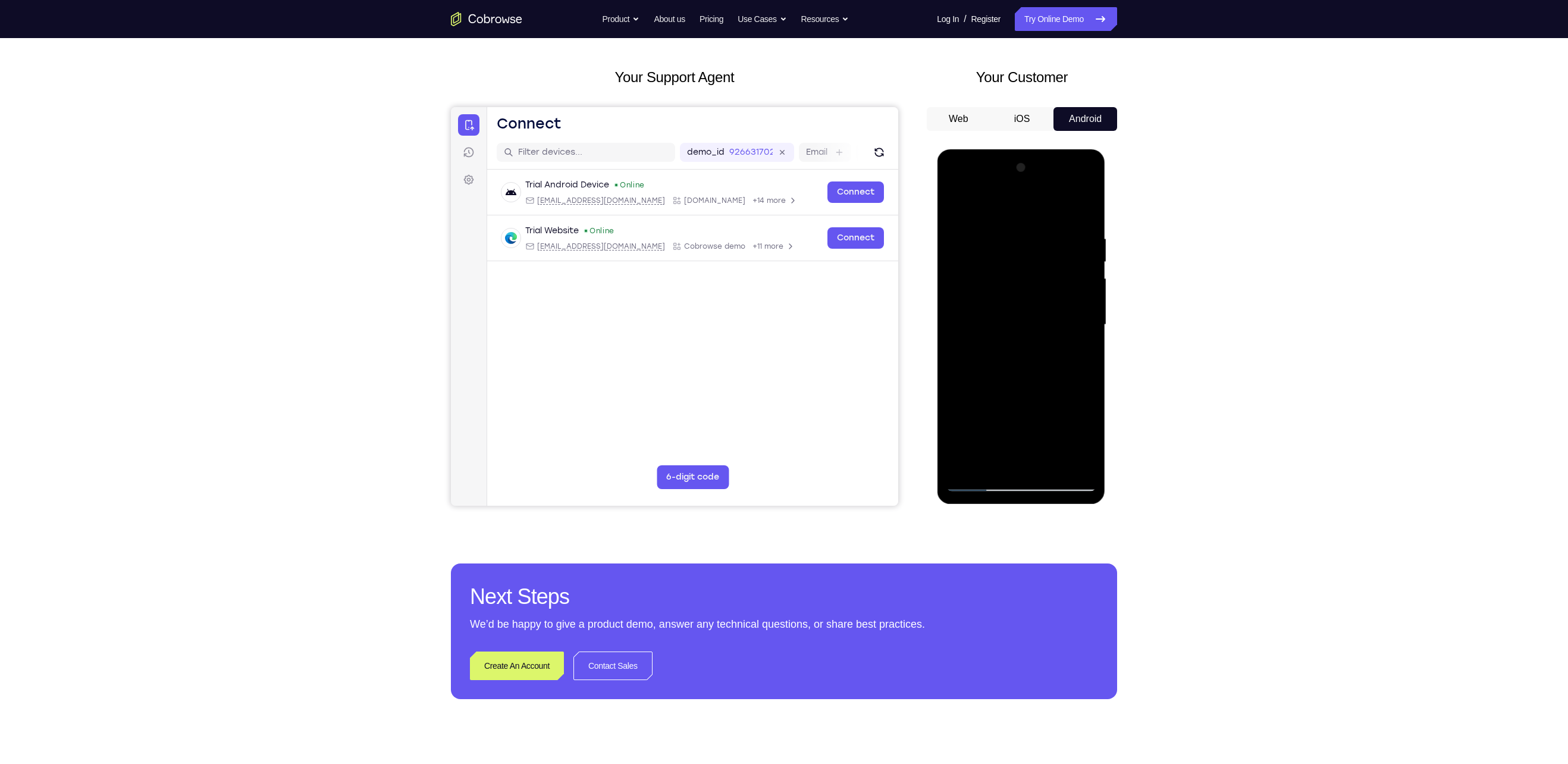
click at [1082, 329] on div at bounding box center [1021, 324] width 150 height 333
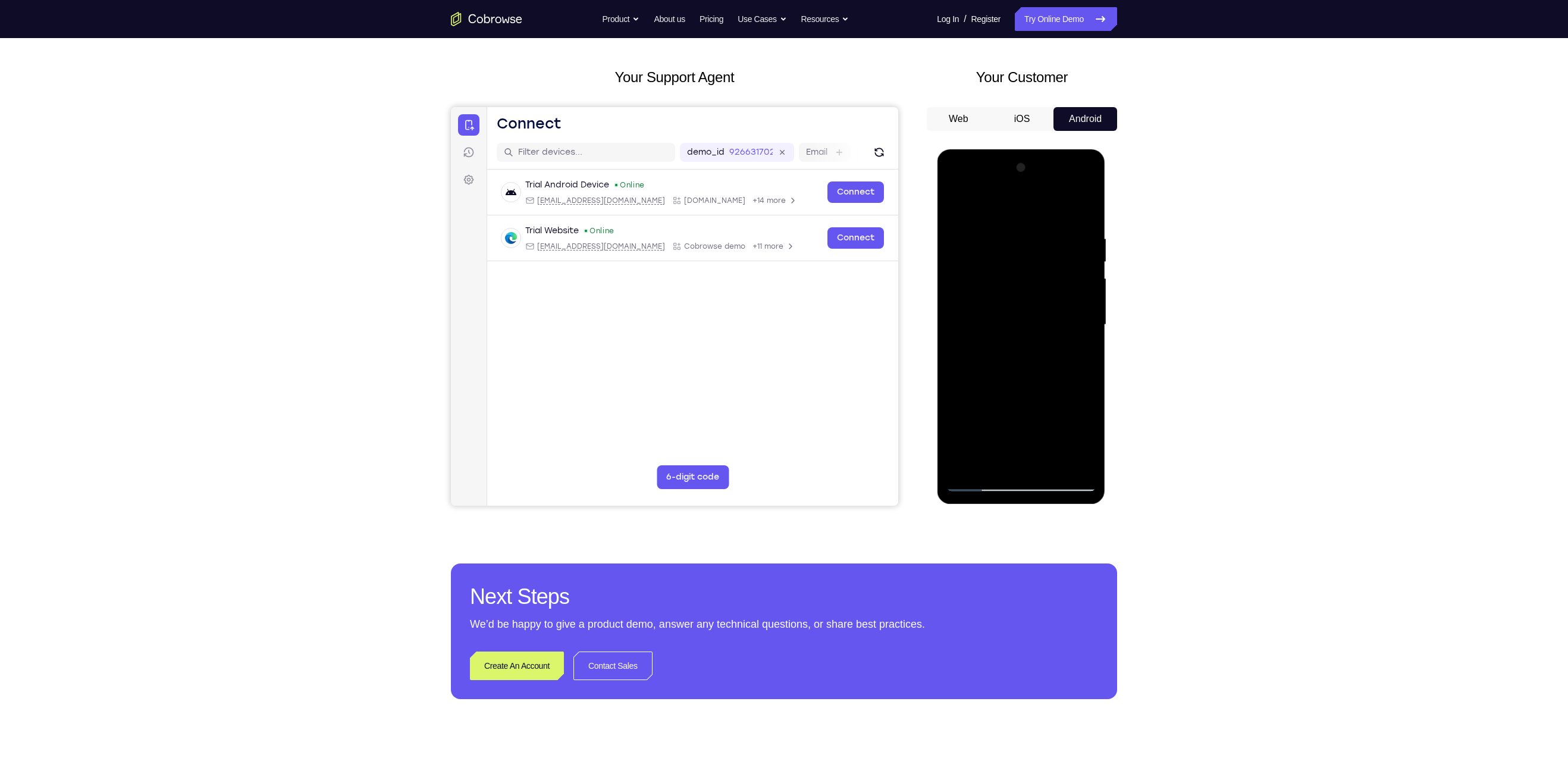
click at [1082, 329] on div at bounding box center [1021, 324] width 150 height 333
drag, startPoint x: 1082, startPoint y: 329, endPoint x: 945, endPoint y: 325, distance: 137.1
click at [946, 325] on div at bounding box center [1021, 324] width 150 height 333
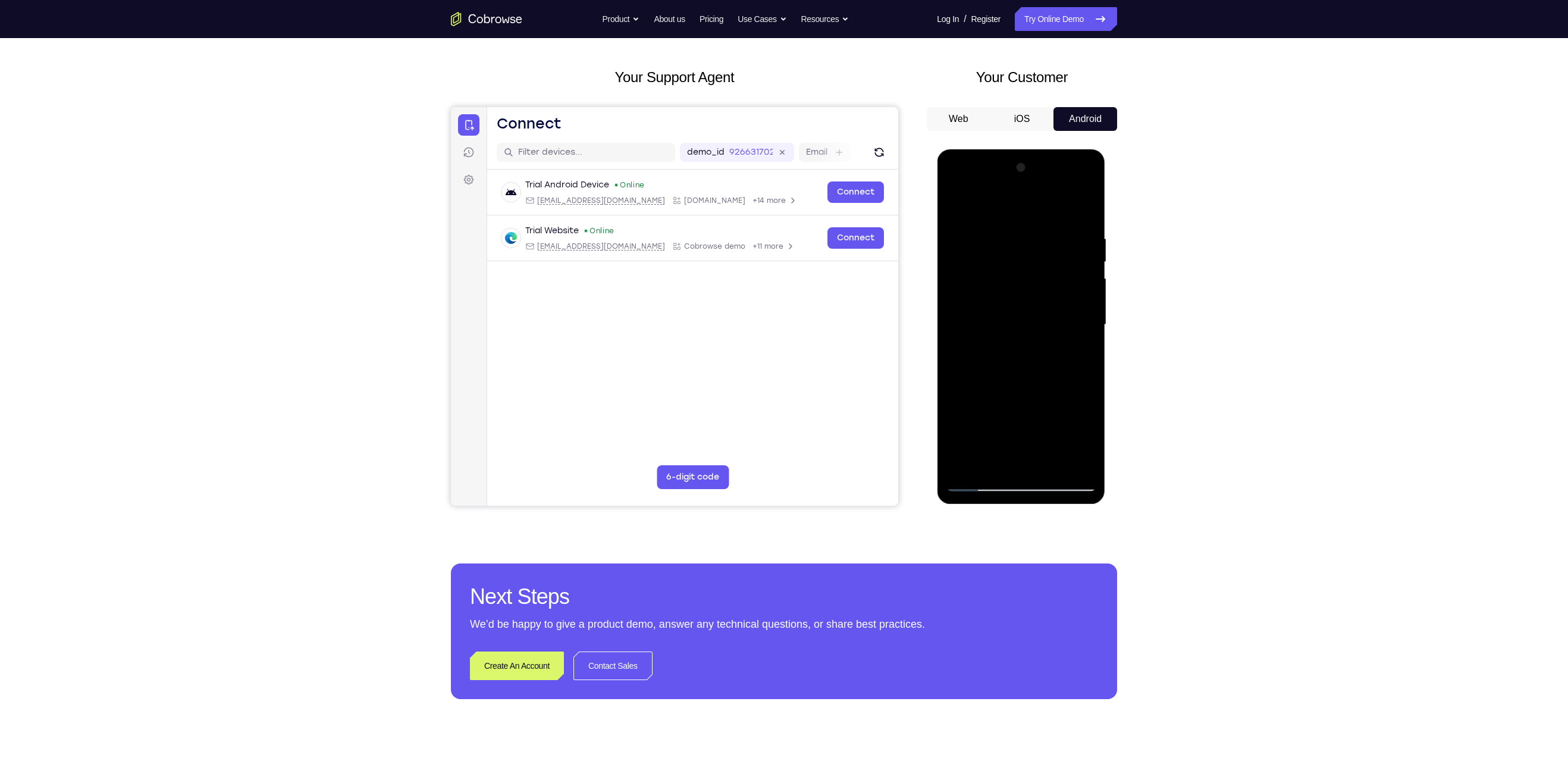
click at [1087, 211] on div at bounding box center [1021, 324] width 150 height 333
drag, startPoint x: 1040, startPoint y: 362, endPoint x: 1058, endPoint y: 168, distance: 194.8
click at [1058, 168] on div at bounding box center [1021, 324] width 150 height 333
click at [1052, 460] on div at bounding box center [1021, 324] width 150 height 333
click at [1050, 464] on div at bounding box center [1021, 324] width 150 height 333
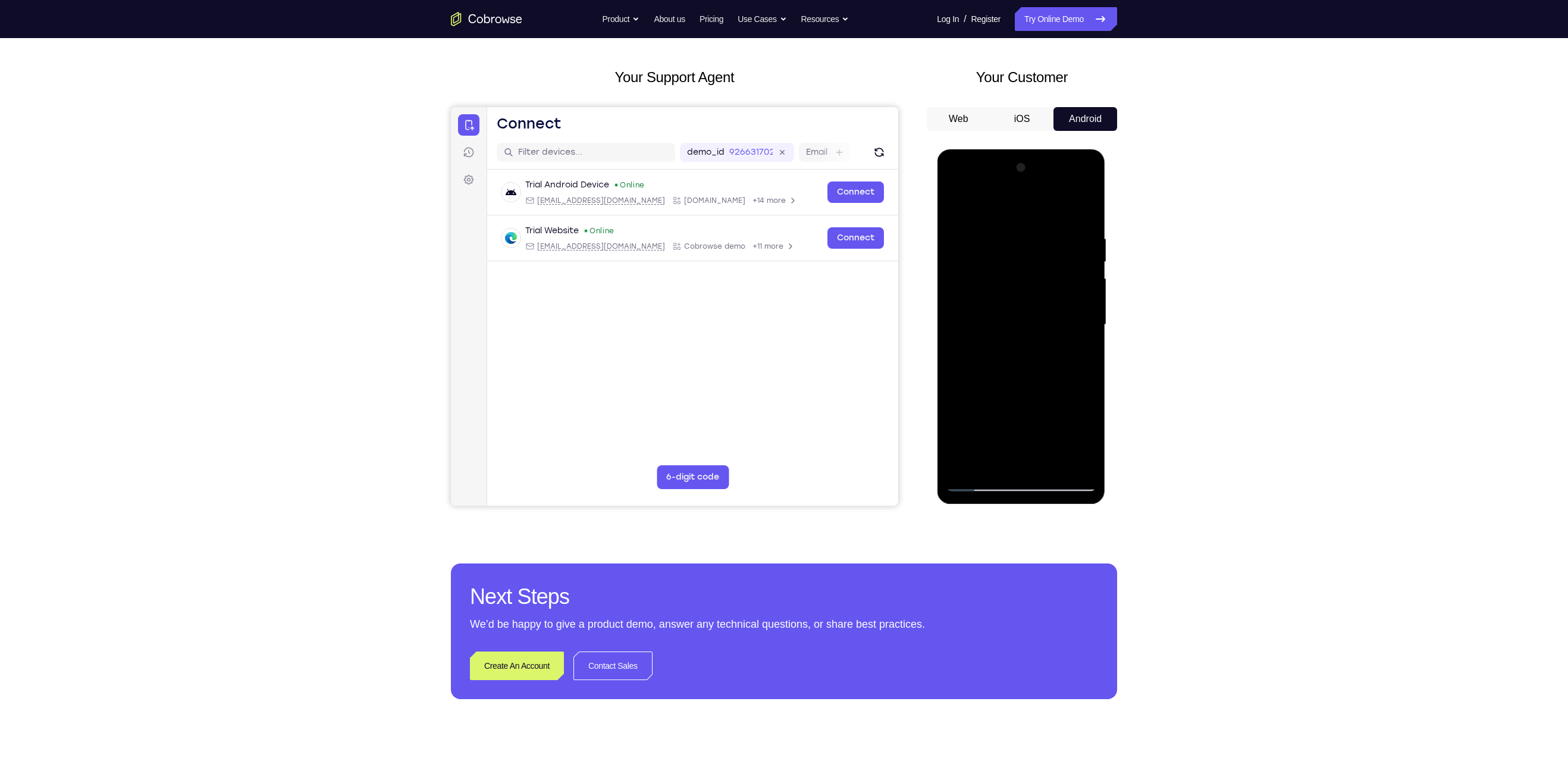
drag, startPoint x: 1025, startPoint y: 285, endPoint x: 1014, endPoint y: 446, distance: 161.4
click at [1014, 446] on div at bounding box center [1021, 324] width 150 height 333
drag, startPoint x: 1026, startPoint y: 247, endPoint x: 1028, endPoint y: 485, distance: 238.0
click at [1028, 485] on div at bounding box center [1021, 324] width 150 height 333
click at [979, 483] on div at bounding box center [1021, 324] width 150 height 333
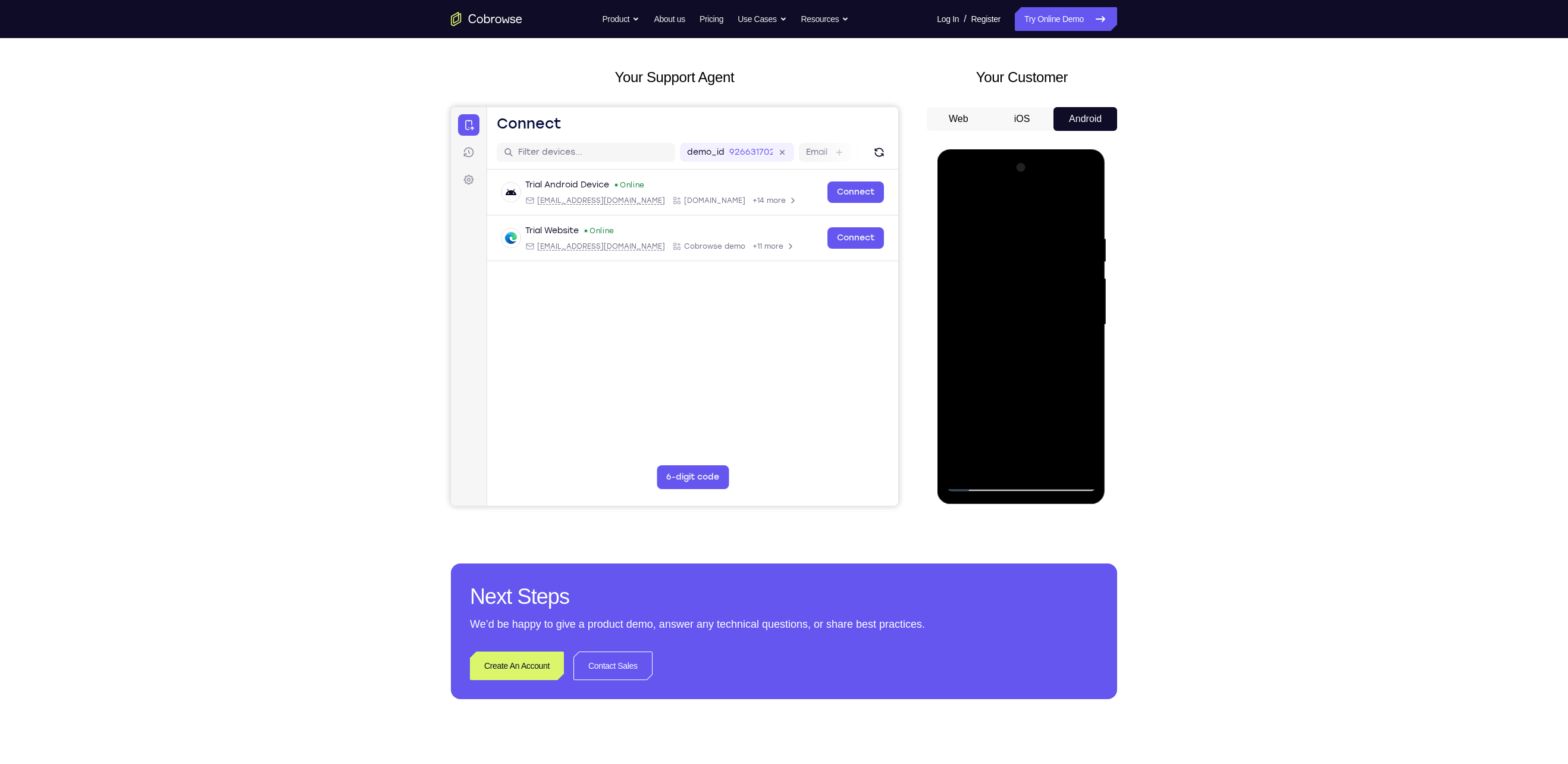
drag, startPoint x: 1023, startPoint y: 395, endPoint x: 1019, endPoint y: 132, distance: 263.0
click at [1019, 149] on html "Online web based iOS Simulators and Android Emulators. Run iPhone, iPad, Mobile…" at bounding box center [1022, 328] width 169 height 357
drag, startPoint x: 1025, startPoint y: 374, endPoint x: 1011, endPoint y: 115, distance: 259.4
click at [1011, 149] on html "Online web based iOS Simulators and Android Emulators. Run iPhone, iPad, Mobile…" at bounding box center [1022, 328] width 169 height 357
drag, startPoint x: 1022, startPoint y: 293, endPoint x: 1014, endPoint y: 522, distance: 229.1
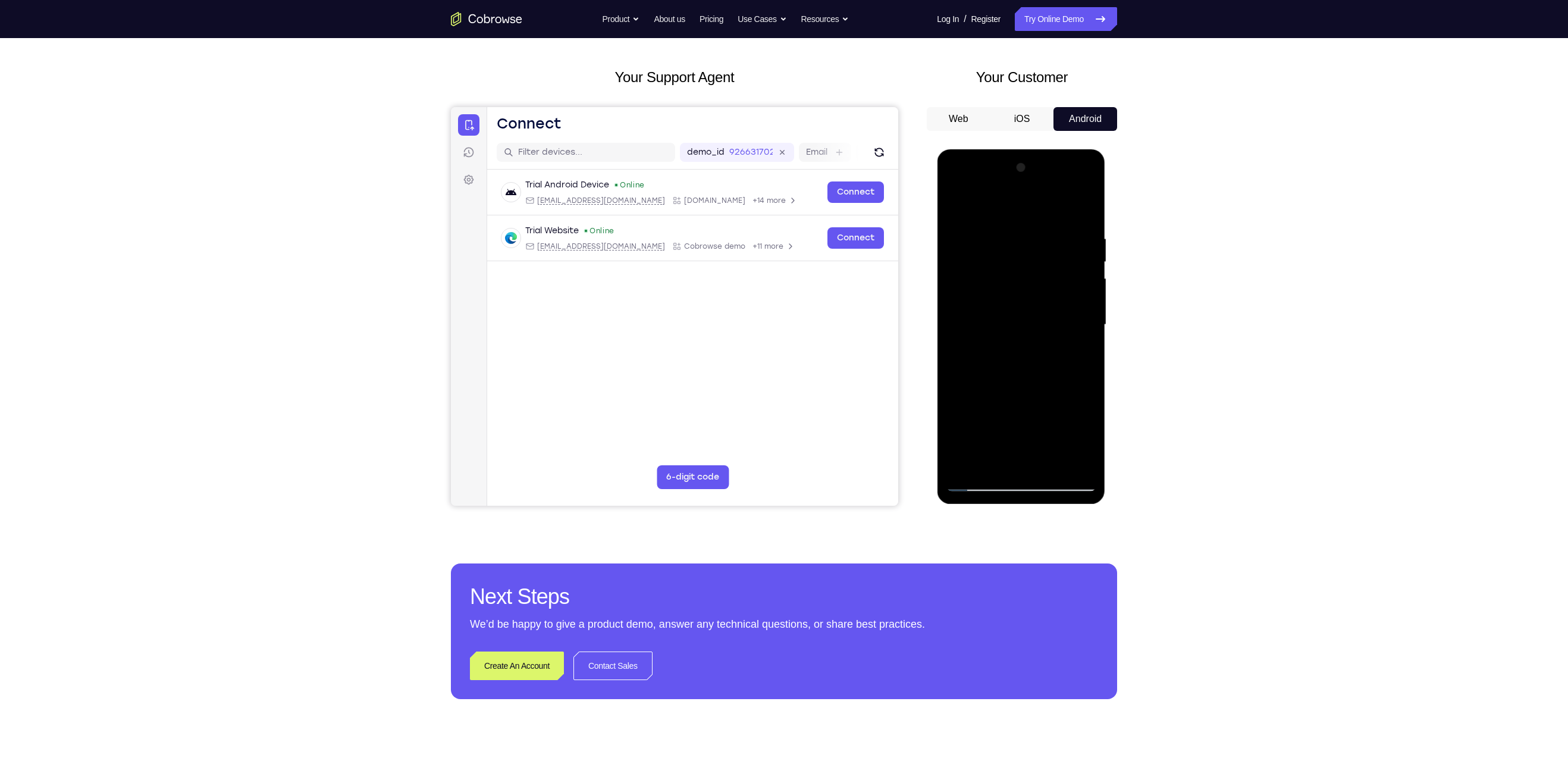
click at [1014, 507] on html "Online web based iOS Simulators and Android Emulators. Run iPhone, iPad, Mobile…" at bounding box center [1022, 328] width 169 height 357
drag, startPoint x: 1007, startPoint y: 300, endPoint x: 999, endPoint y: 507, distance: 207.2
click at [999, 507] on html "Online web based iOS Simulators and Android Emulators. Run iPhone, iPad, Mobile…" at bounding box center [1022, 328] width 169 height 357
click at [955, 381] on div at bounding box center [1021, 324] width 150 height 333
drag, startPoint x: 1021, startPoint y: 334, endPoint x: 1021, endPoint y: 391, distance: 57.0
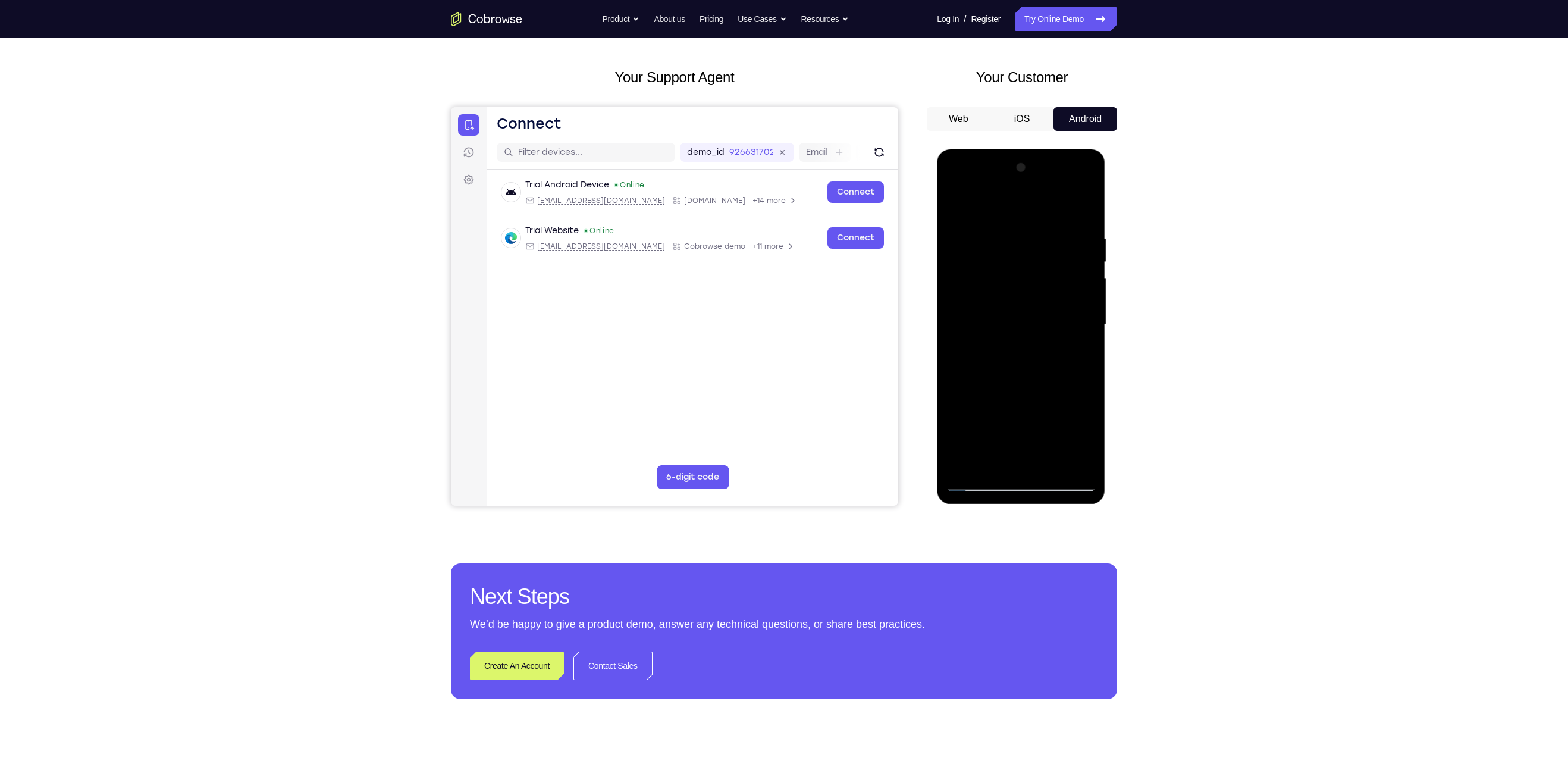
click at [1021, 391] on div at bounding box center [1021, 324] width 150 height 333
click at [1082, 333] on div at bounding box center [1021, 324] width 150 height 333
click at [1088, 332] on div at bounding box center [1021, 324] width 150 height 333
drag, startPoint x: 1030, startPoint y: 392, endPoint x: 1019, endPoint y: 114, distance: 278.2
click at [1019, 149] on html "Online web based iOS Simulators and Android Emulators. Run iPhone, iPad, Mobile…" at bounding box center [1022, 328] width 169 height 357
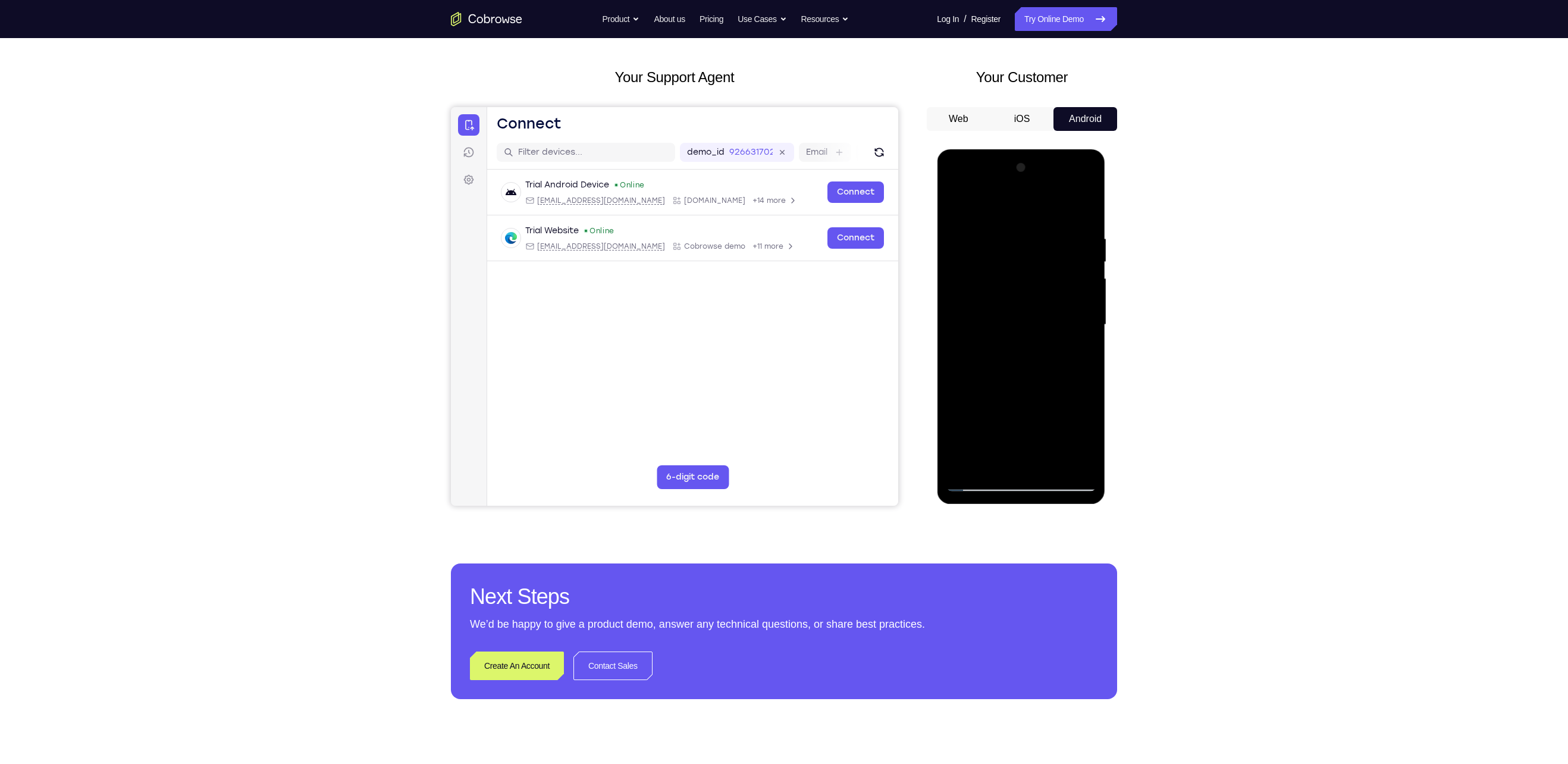
drag, startPoint x: 1016, startPoint y: 360, endPoint x: 1003, endPoint y: 113, distance: 247.3
click at [1003, 149] on html "Online web based iOS Simulators and Android Emulators. Run iPhone, iPad, Mobile…" at bounding box center [1022, 328] width 169 height 357
drag, startPoint x: 1010, startPoint y: 420, endPoint x: 1005, endPoint y: 132, distance: 288.0
click at [1005, 149] on html "Online web based iOS Simulators and Android Emulators. Run iPhone, iPad, Mobile…" at bounding box center [1022, 328] width 169 height 357
drag, startPoint x: 1011, startPoint y: 408, endPoint x: 1014, endPoint y: 201, distance: 207.0
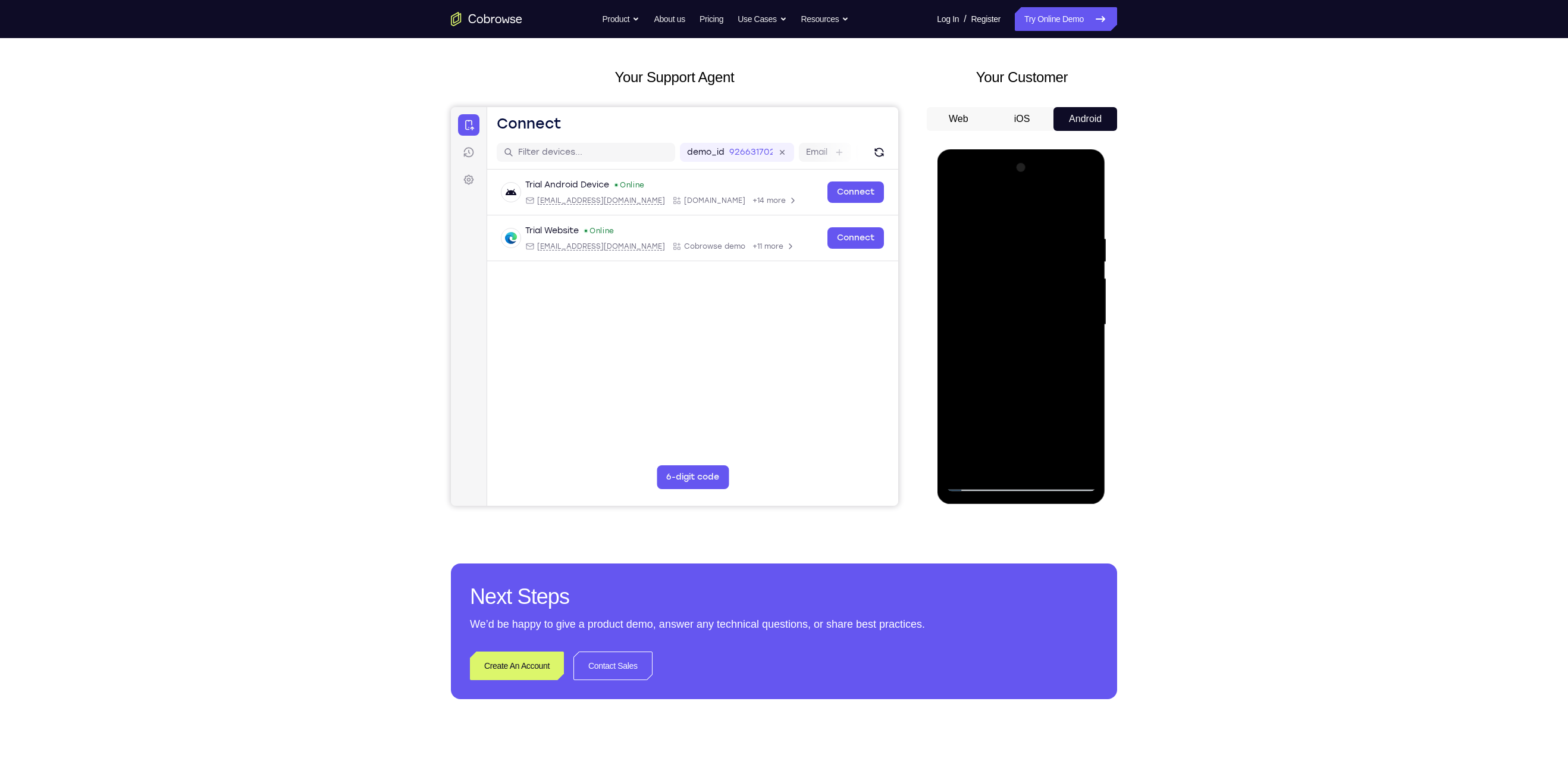
click at [1014, 201] on div at bounding box center [1021, 324] width 150 height 333
drag, startPoint x: 1013, startPoint y: 382, endPoint x: 1010, endPoint y: 305, distance: 77.1
click at [1010, 305] on div at bounding box center [1021, 324] width 150 height 333
drag, startPoint x: 1018, startPoint y: 387, endPoint x: 1014, endPoint y: 262, distance: 125.1
click at [1014, 262] on div at bounding box center [1021, 324] width 150 height 333
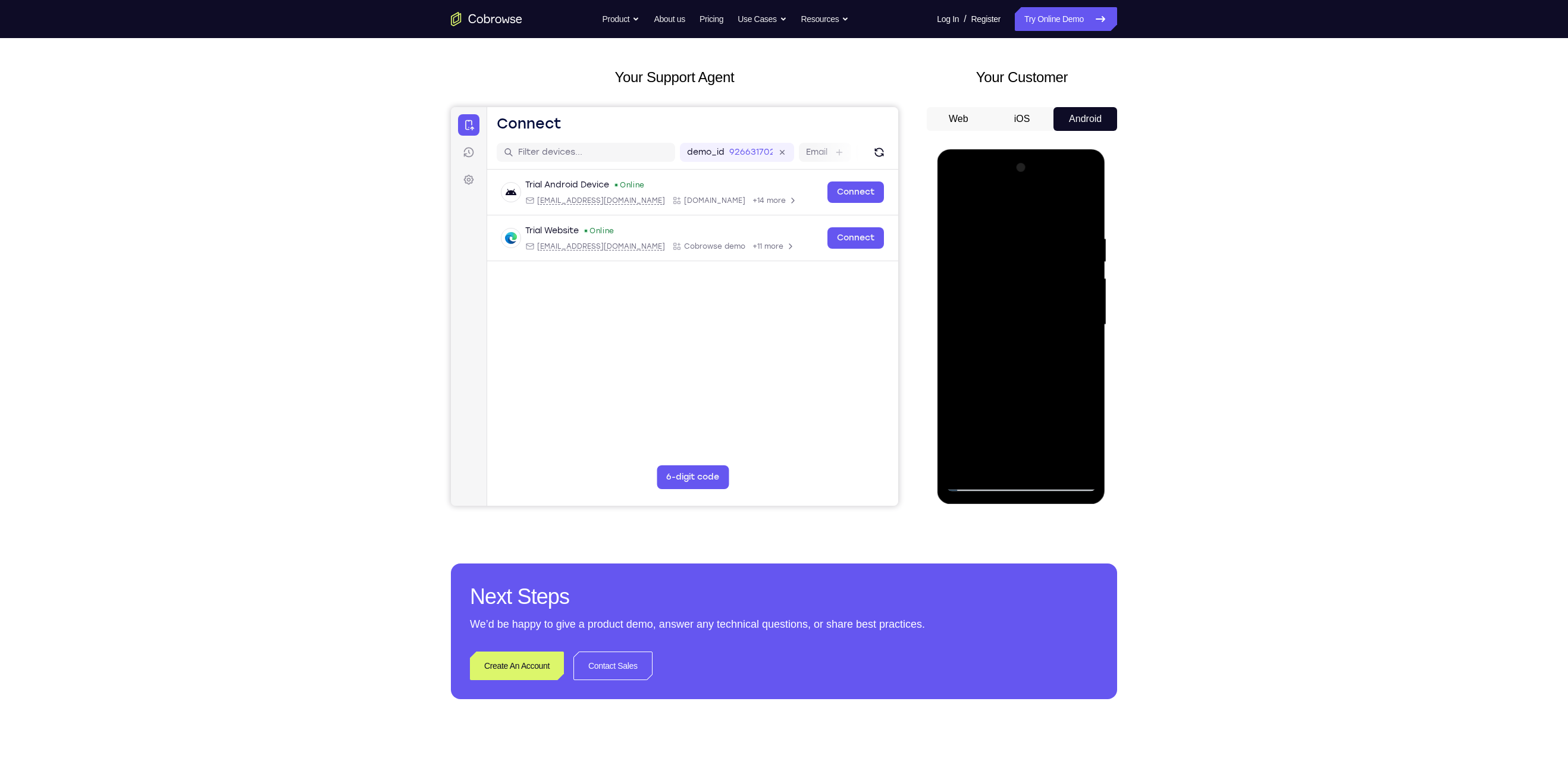
click at [959, 266] on div at bounding box center [1021, 324] width 150 height 333
drag, startPoint x: 1010, startPoint y: 372, endPoint x: 1009, endPoint y: 150, distance: 222.0
click at [1009, 150] on div at bounding box center [1021, 327] width 169 height 355
drag, startPoint x: 1004, startPoint y: 360, endPoint x: 1007, endPoint y: 207, distance: 153.0
click at [1007, 207] on div at bounding box center [1021, 324] width 150 height 333
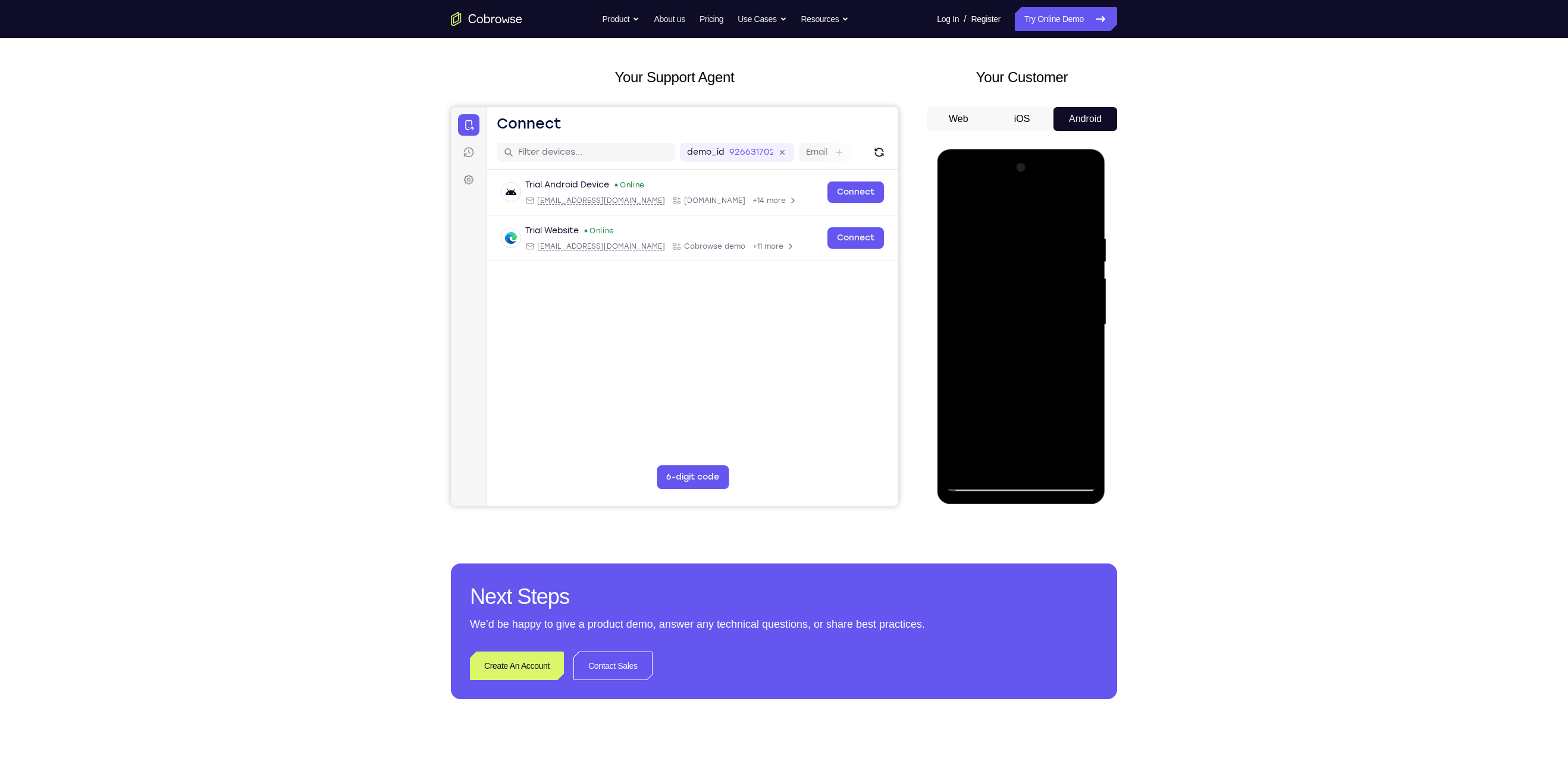
drag, startPoint x: 1025, startPoint y: 272, endPoint x: 1015, endPoint y: 452, distance: 180.3
click at [1015, 452] on div at bounding box center [1021, 324] width 150 height 333
click at [959, 311] on div at bounding box center [1021, 324] width 150 height 333
drag, startPoint x: 1004, startPoint y: 304, endPoint x: 1003, endPoint y: 388, distance: 84.0
click at [1003, 388] on div at bounding box center [1021, 324] width 150 height 333
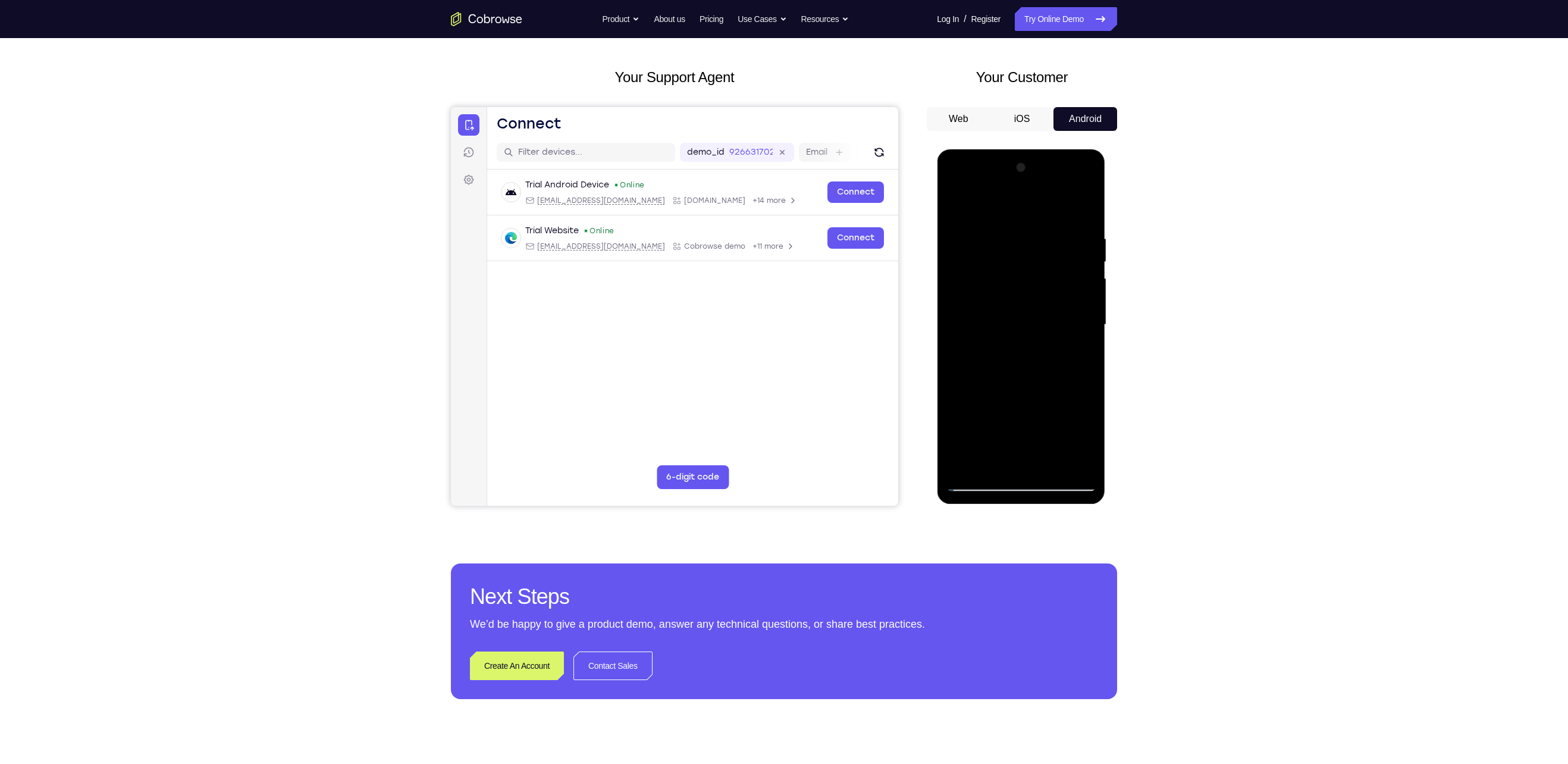
click at [1084, 297] on div at bounding box center [1021, 324] width 150 height 333
drag, startPoint x: 1006, startPoint y: 369, endPoint x: 1023, endPoint y: 199, distance: 170.8
click at [1023, 199] on div at bounding box center [1021, 324] width 150 height 333
click at [1089, 225] on div at bounding box center [1021, 324] width 150 height 333
drag, startPoint x: 1031, startPoint y: 355, endPoint x: 1022, endPoint y: 250, distance: 105.4
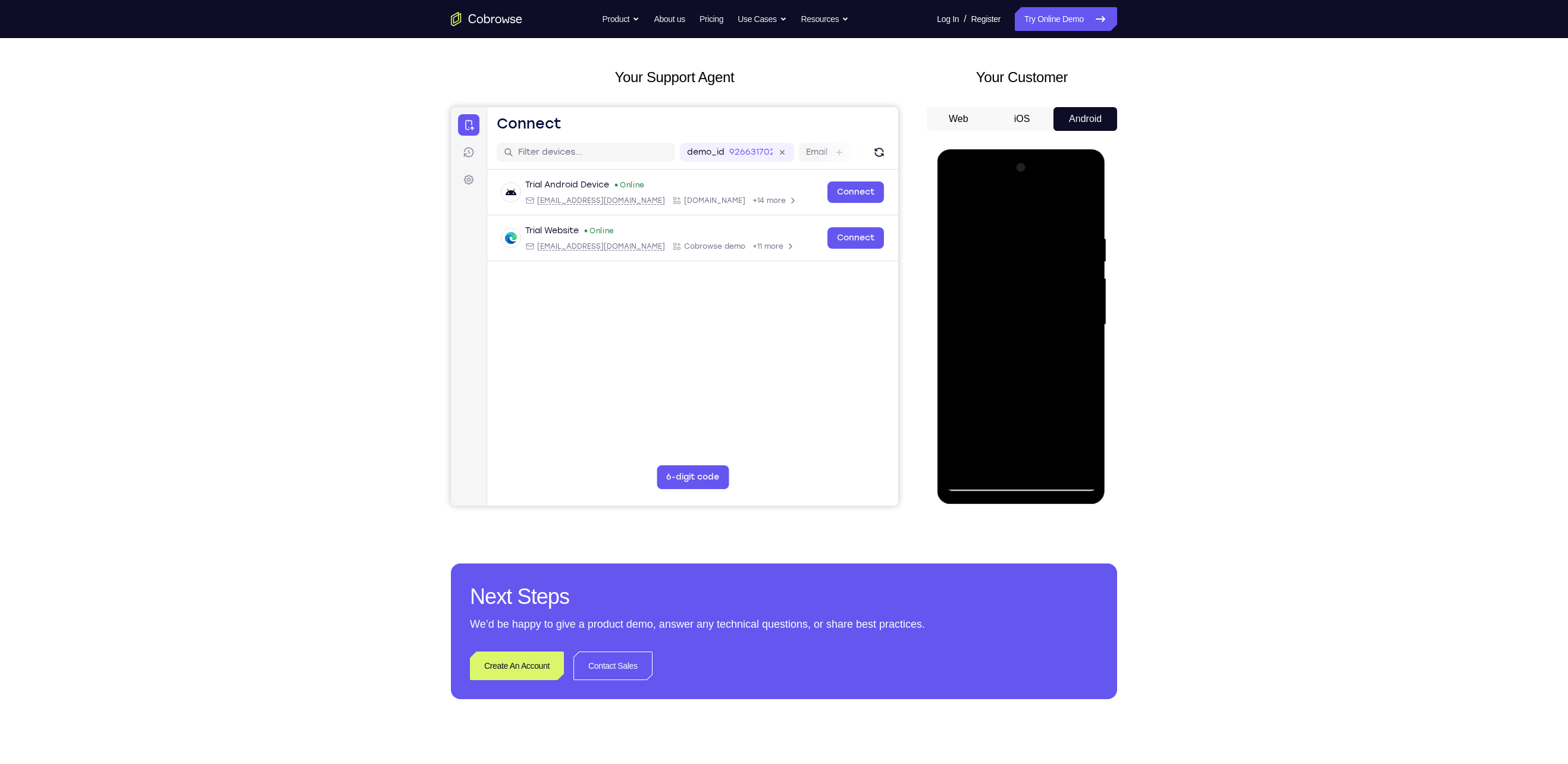
click at [1022, 250] on div at bounding box center [1021, 324] width 150 height 333
click at [959, 400] on div at bounding box center [1021, 324] width 150 height 333
drag, startPoint x: 1019, startPoint y: 412, endPoint x: 1040, endPoint y: 166, distance: 246.9
click at [1040, 166] on div at bounding box center [1021, 324] width 150 height 333
click at [962, 389] on div at bounding box center [1021, 324] width 150 height 333
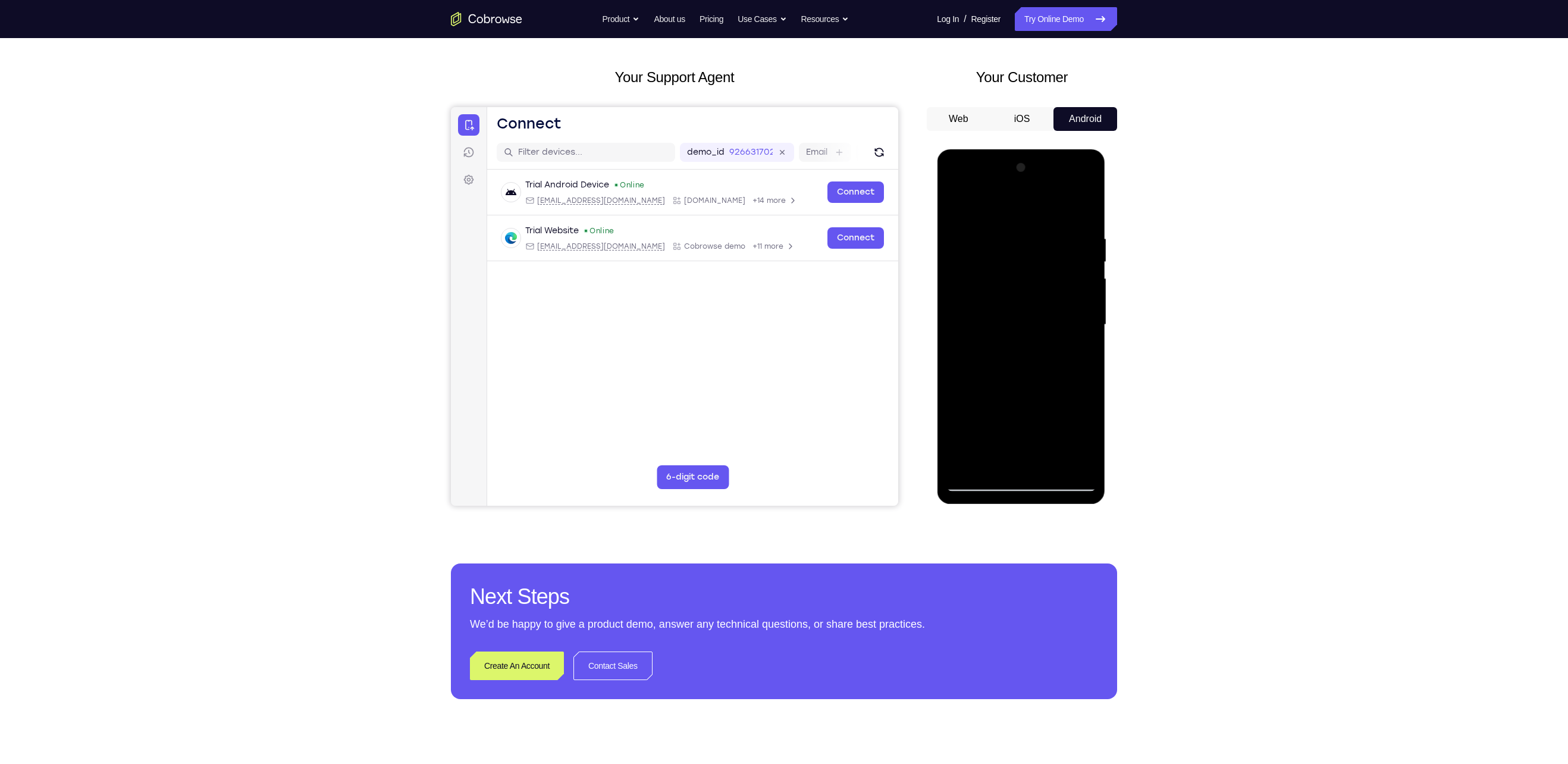
drag, startPoint x: 1030, startPoint y: 390, endPoint x: 1033, endPoint y: 184, distance: 206.0
click at [1033, 184] on div at bounding box center [1021, 324] width 150 height 333
click at [1042, 300] on div at bounding box center [1021, 324] width 150 height 333
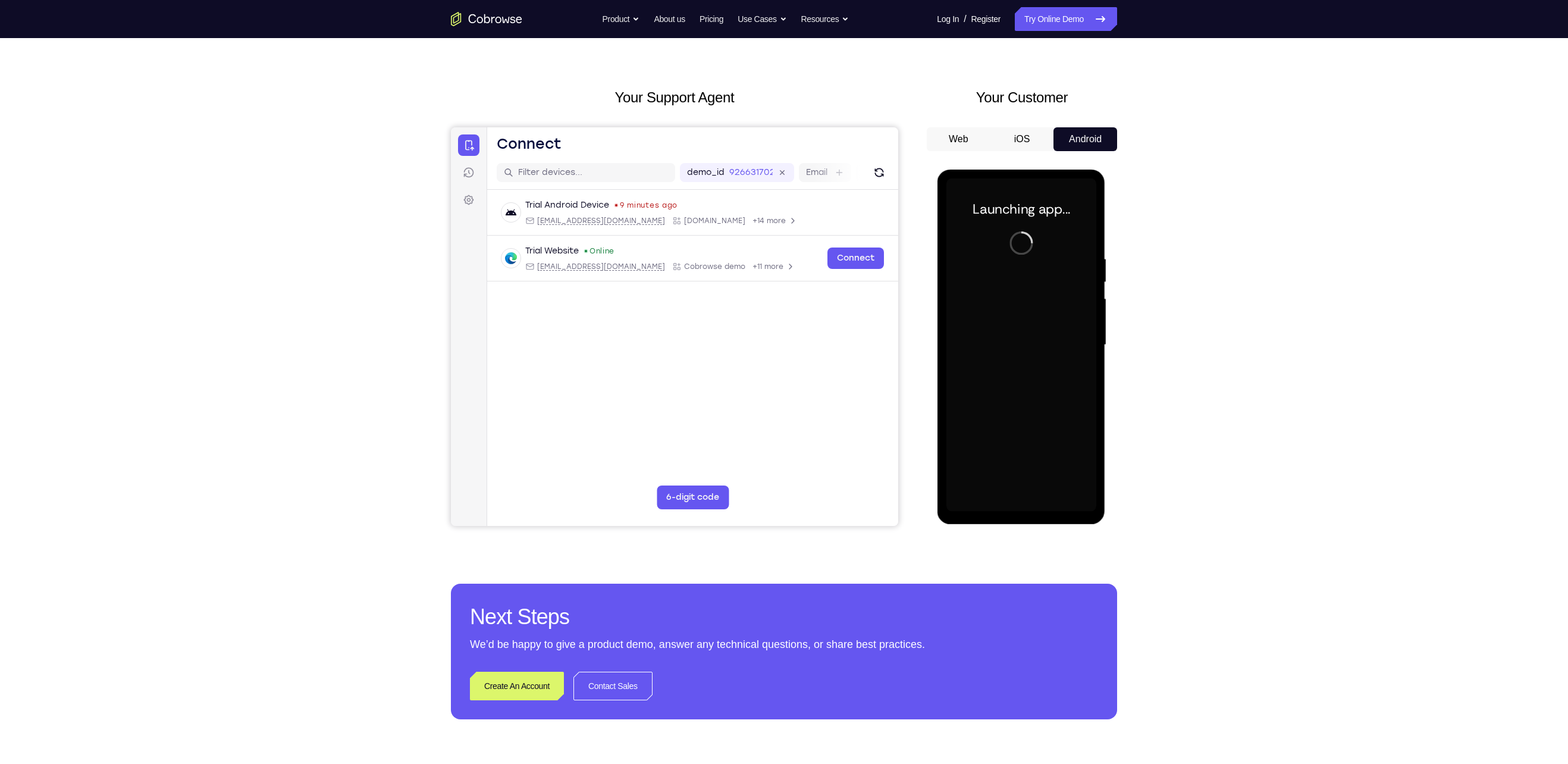
scroll to position [31, 0]
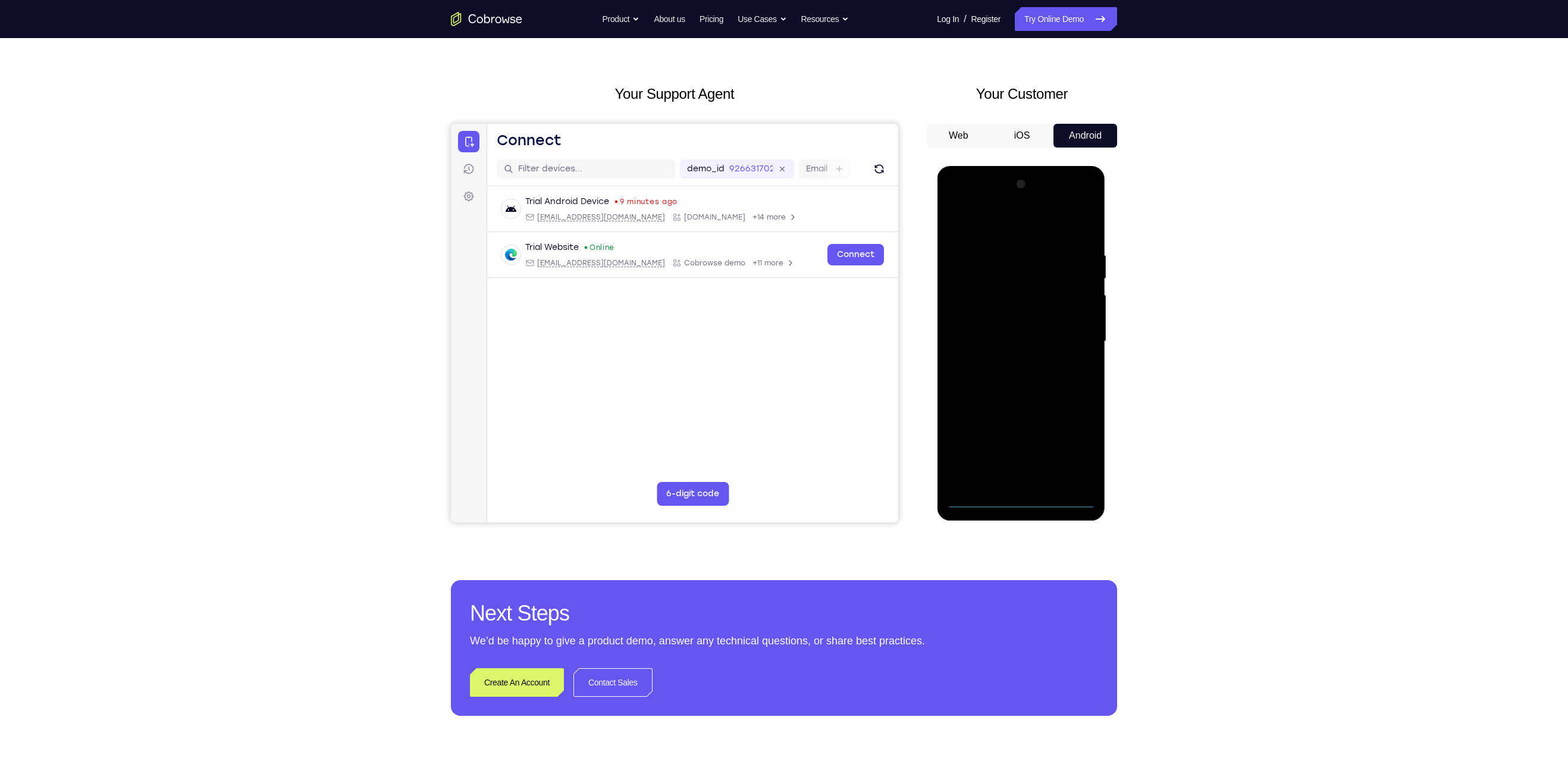
click at [1018, 501] on div at bounding box center [1021, 341] width 150 height 333
click at [1079, 446] on div at bounding box center [1021, 341] width 150 height 333
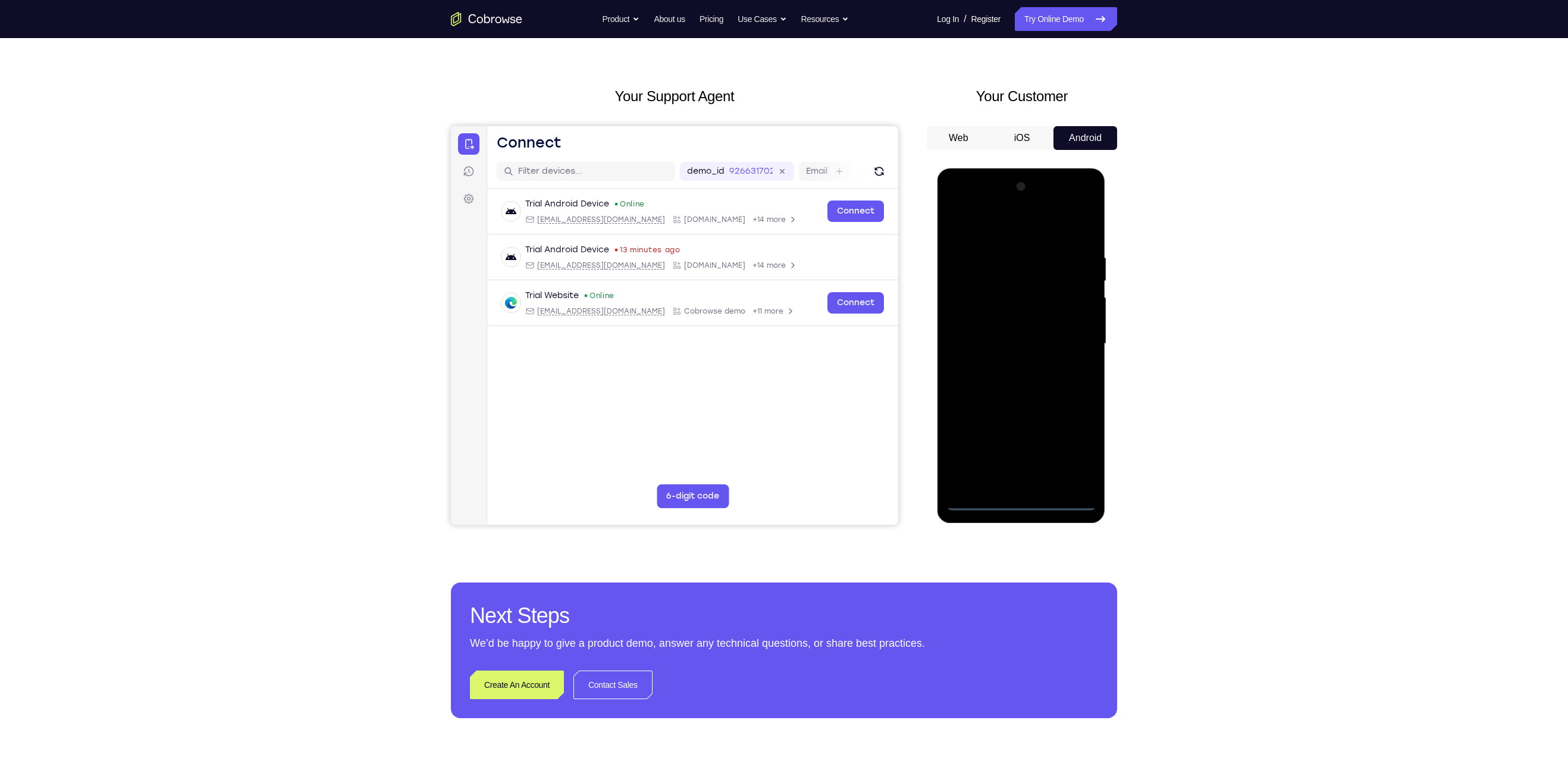
scroll to position [27, 0]
click at [1001, 236] on div at bounding box center [1021, 344] width 150 height 333
click at [1073, 339] on div at bounding box center [1021, 344] width 150 height 333
click at [1006, 372] on div at bounding box center [1021, 344] width 150 height 333
click at [1010, 336] on div at bounding box center [1021, 344] width 150 height 333
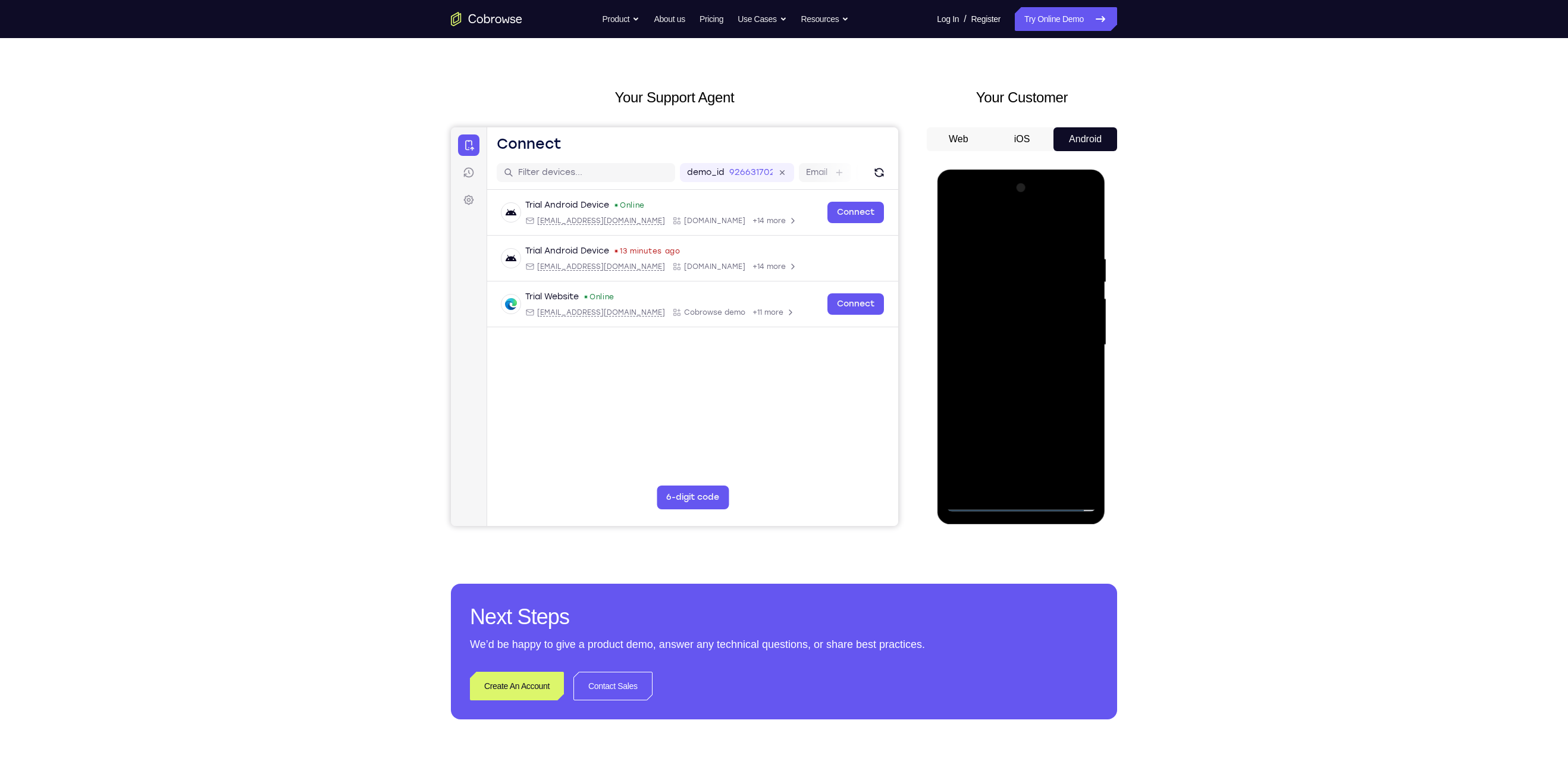
click at [999, 324] on div at bounding box center [1021, 344] width 150 height 333
click at [1007, 340] on div at bounding box center [1021, 344] width 150 height 333
click at [1023, 388] on div at bounding box center [1021, 344] width 150 height 333
click at [1026, 378] on div at bounding box center [1021, 344] width 150 height 333
drag, startPoint x: 1022, startPoint y: 292, endPoint x: 1004, endPoint y: 506, distance: 214.8
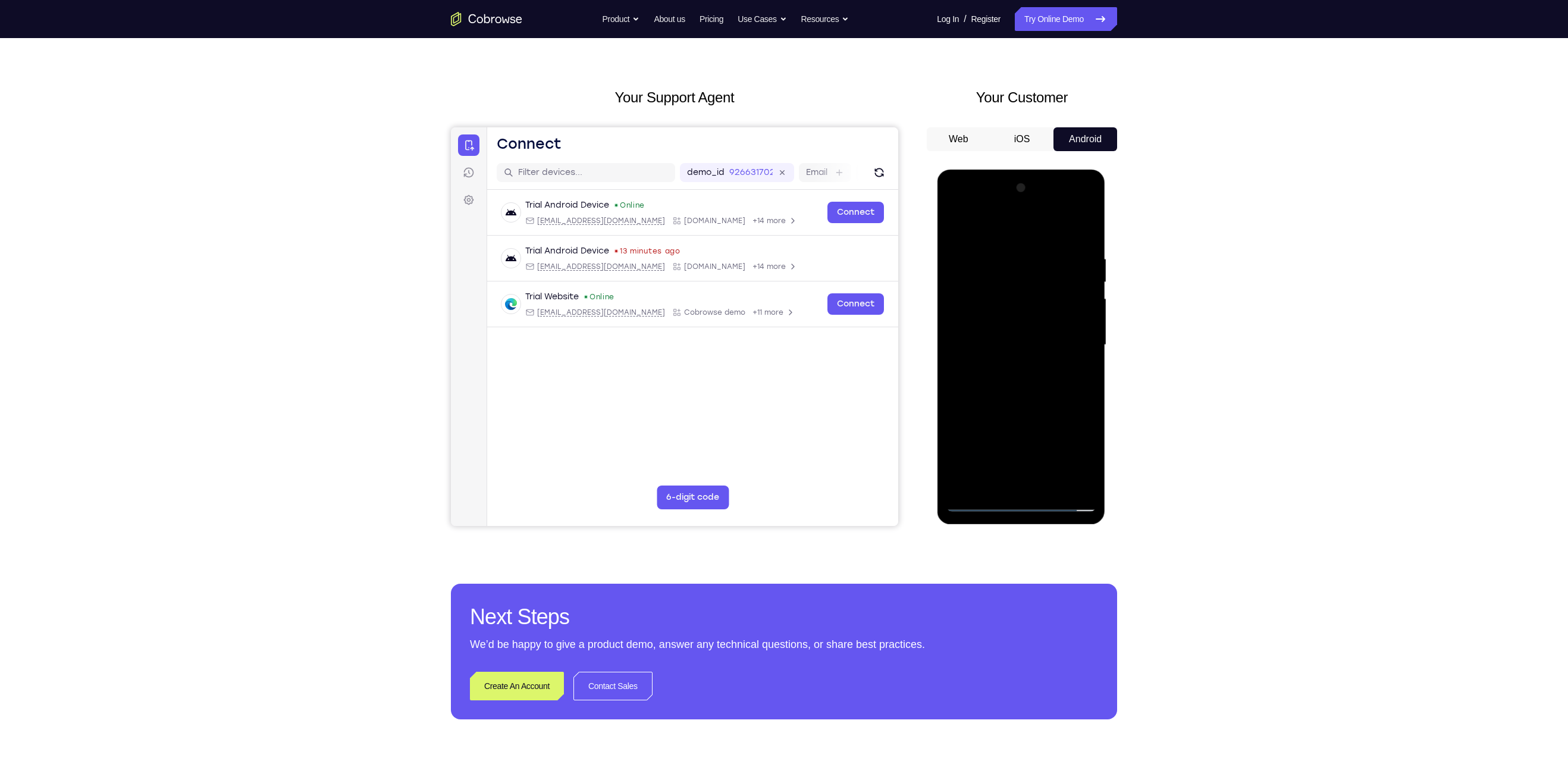
click at [1004, 506] on div at bounding box center [1021, 344] width 150 height 333
click at [1021, 403] on div at bounding box center [1021, 344] width 150 height 333
drag, startPoint x: 1030, startPoint y: 359, endPoint x: 1035, endPoint y: 260, distance: 99.1
click at [1035, 260] on div at bounding box center [1021, 344] width 150 height 333
click at [956, 401] on div at bounding box center [1021, 344] width 150 height 333
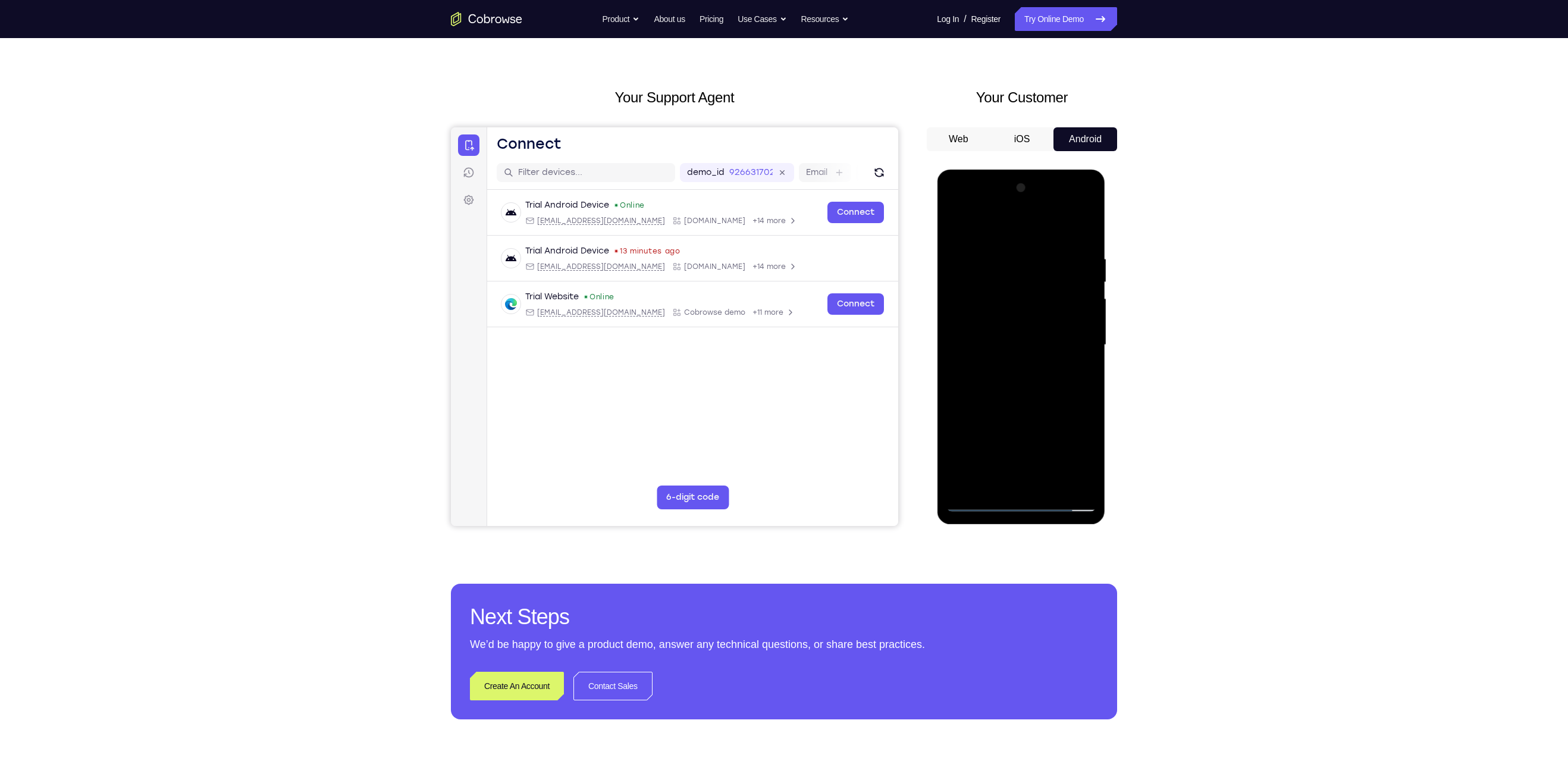
click at [1085, 300] on div at bounding box center [1021, 344] width 150 height 333
click at [1085, 488] on div at bounding box center [1021, 344] width 150 height 333
click at [1046, 489] on div at bounding box center [1021, 344] width 150 height 333
click at [1019, 408] on div at bounding box center [1021, 344] width 150 height 333
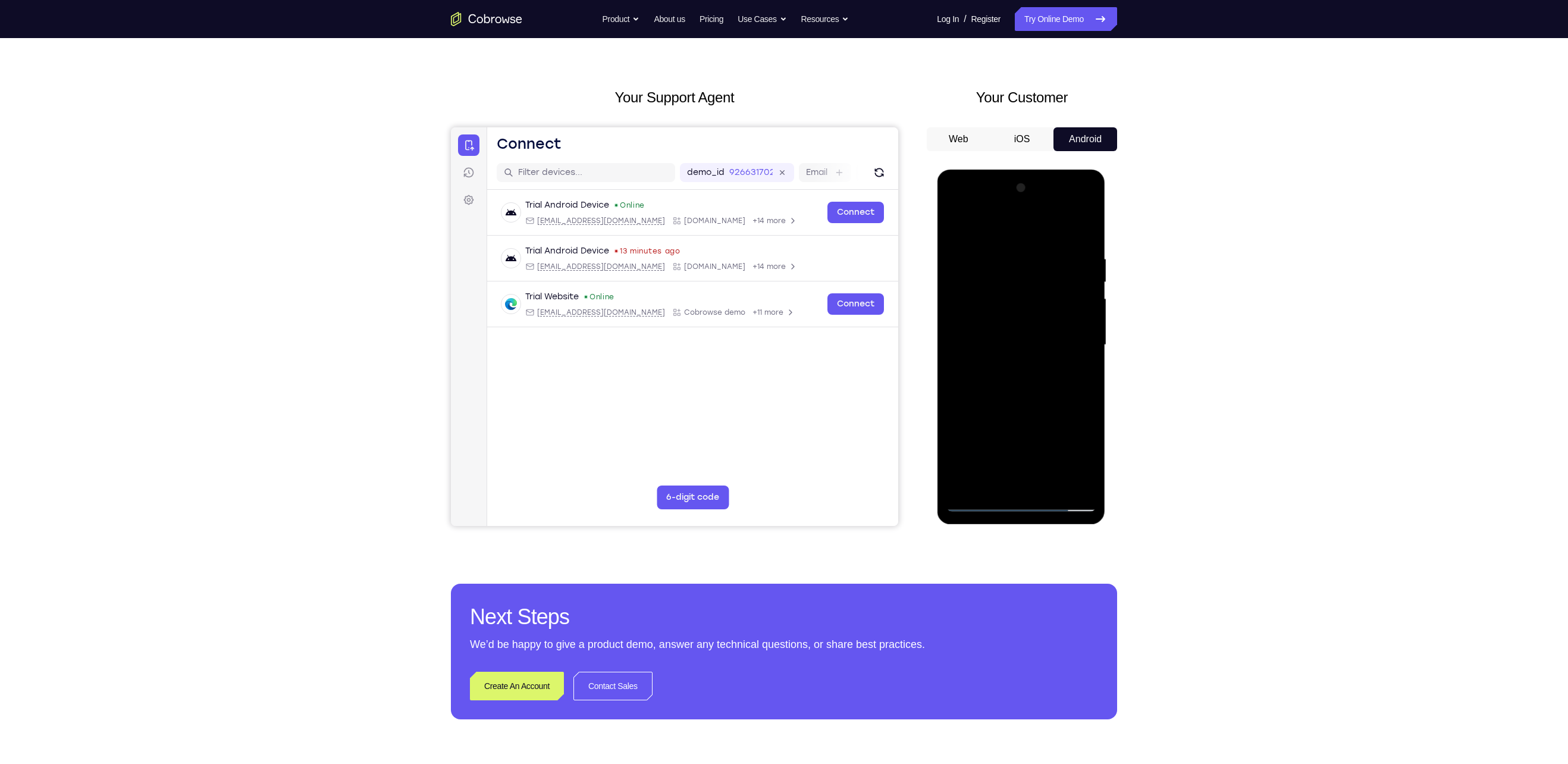
drag, startPoint x: 1026, startPoint y: 316, endPoint x: 1014, endPoint y: 453, distance: 137.5
click at [1014, 453] on div at bounding box center [1021, 344] width 150 height 333
drag, startPoint x: 1022, startPoint y: 295, endPoint x: 1006, endPoint y: 476, distance: 181.7
click at [1006, 476] on div at bounding box center [1021, 344] width 150 height 333
drag, startPoint x: 1026, startPoint y: 272, endPoint x: 1026, endPoint y: 503, distance: 231.0
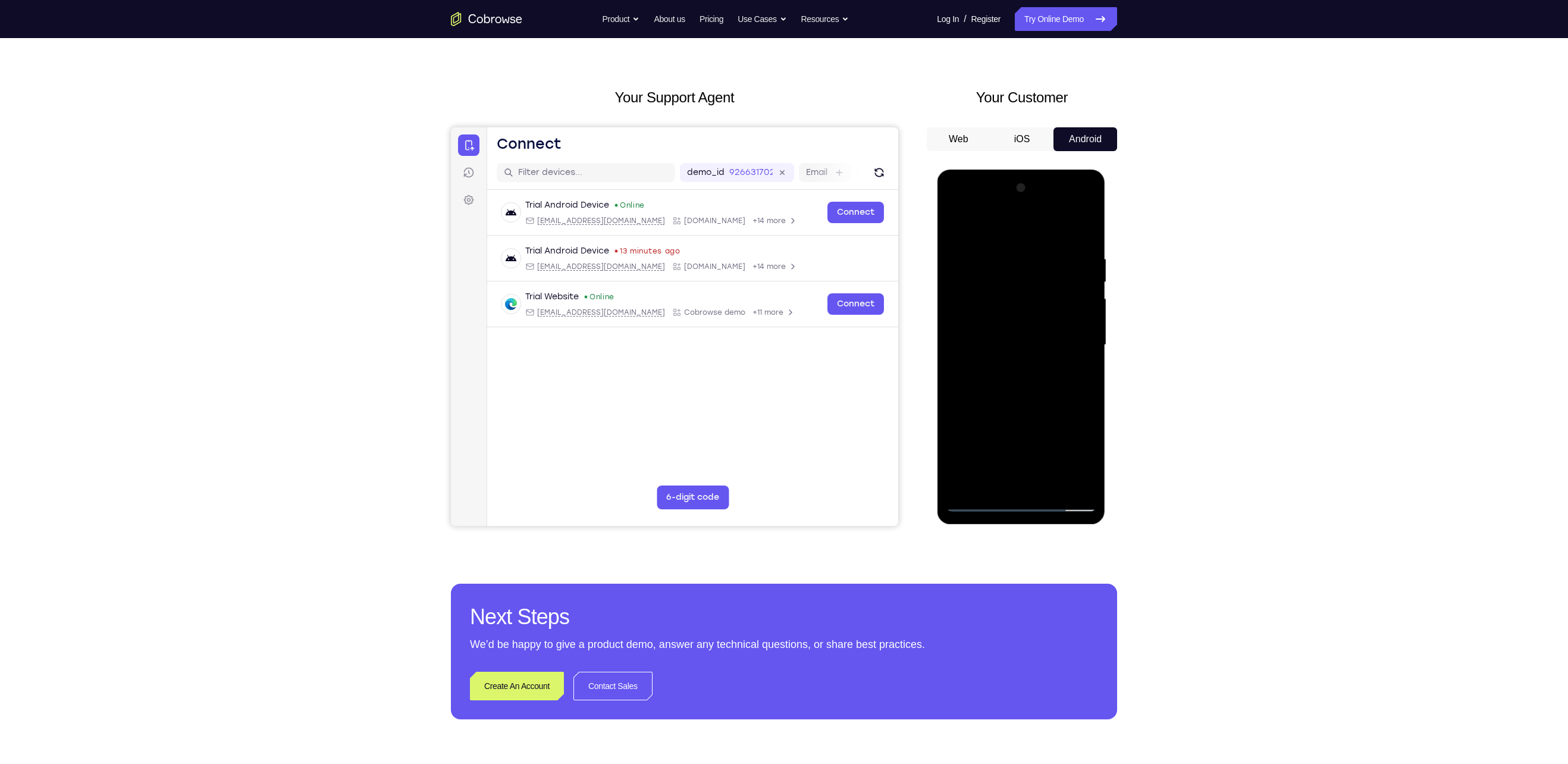
click at [1026, 503] on div at bounding box center [1021, 344] width 150 height 333
click at [959, 226] on div at bounding box center [1021, 344] width 150 height 333
drag, startPoint x: 1020, startPoint y: 397, endPoint x: 1030, endPoint y: 160, distance: 237.2
click at [1030, 169] on html "Online web based iOS Simulators and Android Emulators. Run iPhone, iPad, Mobile…" at bounding box center [1022, 348] width 169 height 357
drag, startPoint x: 1018, startPoint y: 412, endPoint x: 1028, endPoint y: 274, distance: 138.4
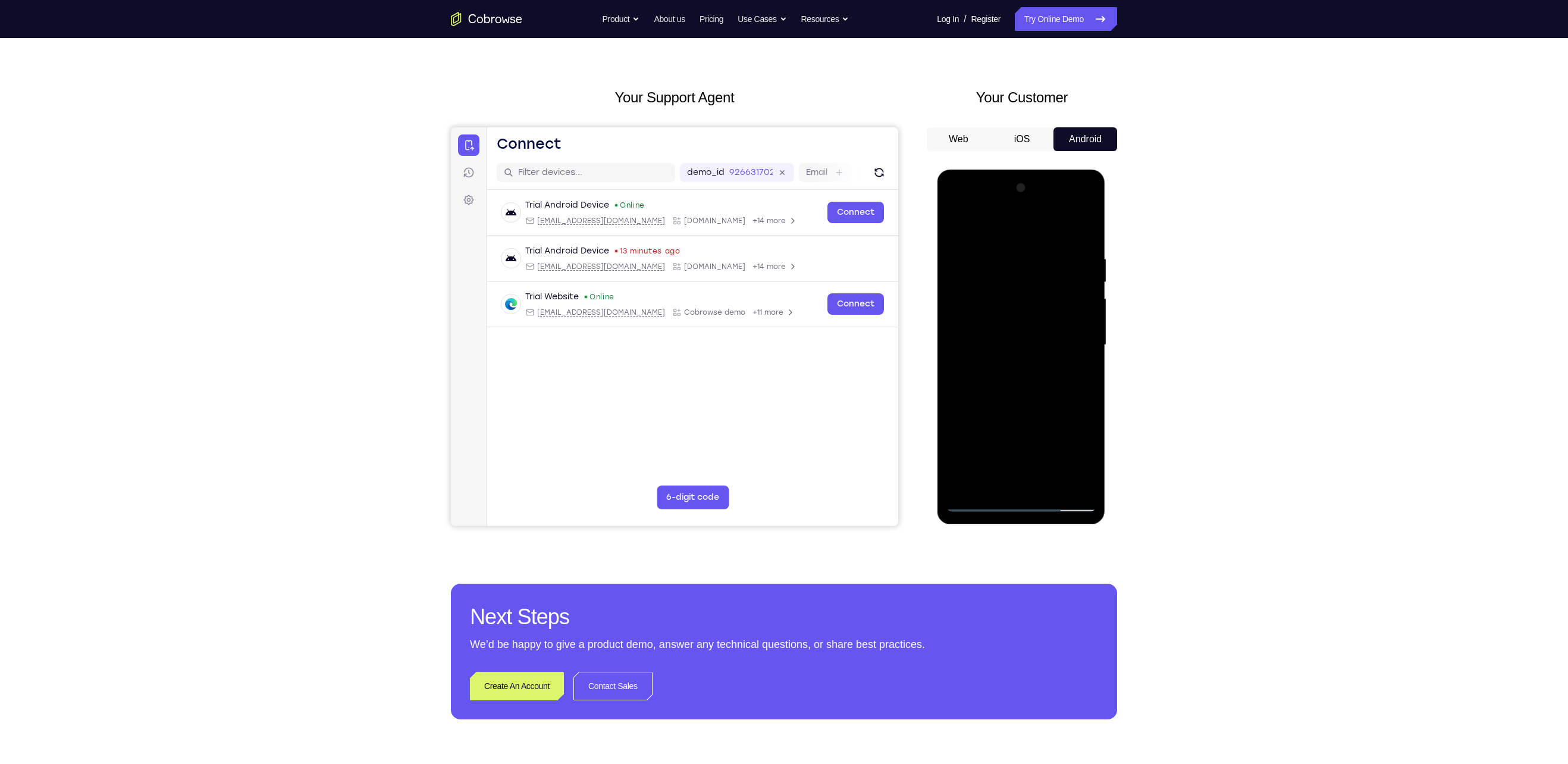
click at [1028, 274] on div at bounding box center [1021, 344] width 150 height 333
click at [1084, 297] on div at bounding box center [1021, 344] width 150 height 333
drag, startPoint x: 1061, startPoint y: 288, endPoint x: 1054, endPoint y: 370, distance: 82.3
click at [1054, 370] on div at bounding box center [1021, 344] width 150 height 333
drag, startPoint x: 1040, startPoint y: 358, endPoint x: 1026, endPoint y: 129, distance: 229.4
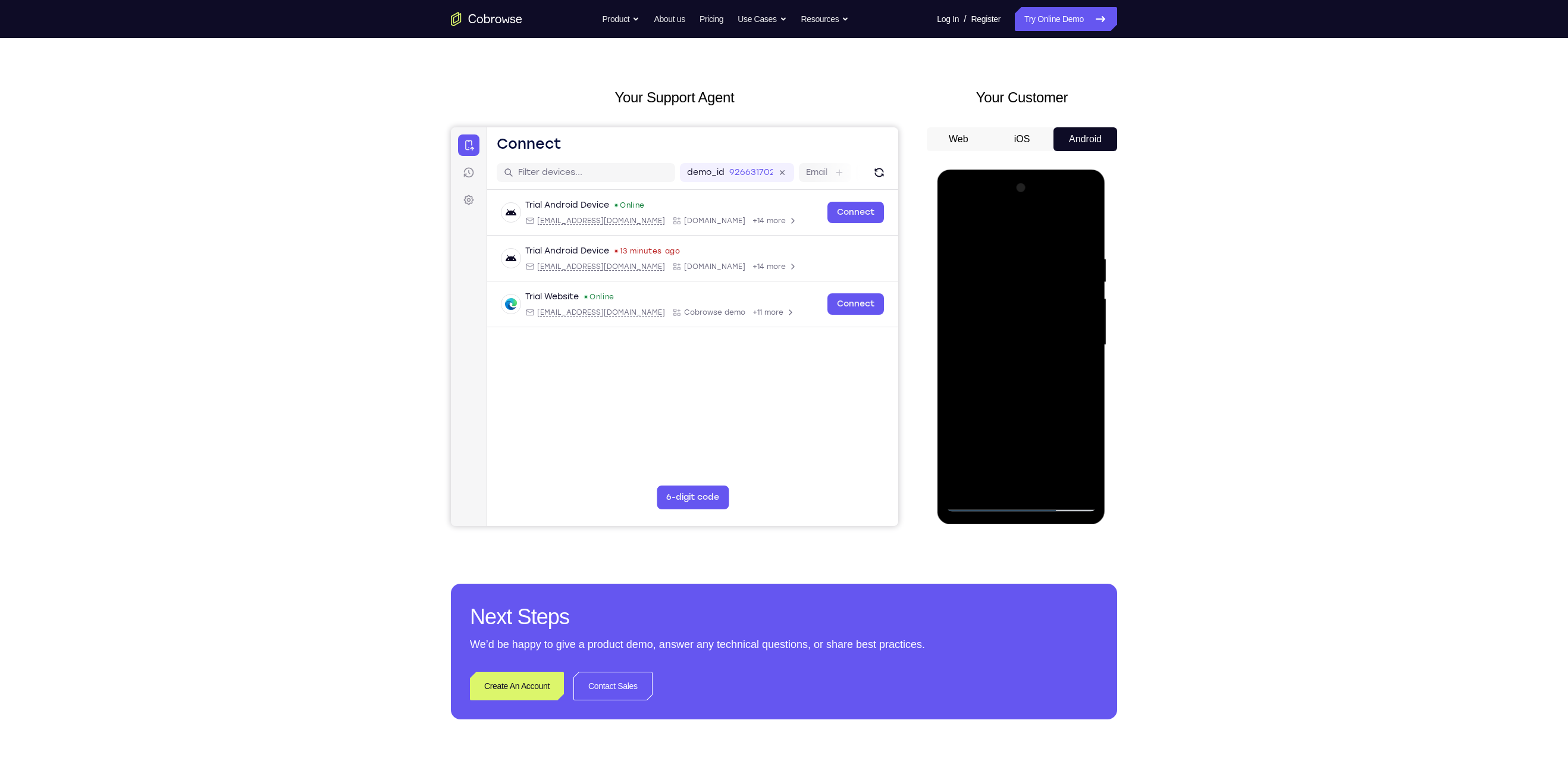
click at [1026, 169] on html "Online web based iOS Simulators and Android Emulators. Run iPhone, iPad, Mobile…" at bounding box center [1022, 348] width 169 height 357
drag, startPoint x: 1019, startPoint y: 379, endPoint x: 1026, endPoint y: 274, distance: 105.2
click at [1026, 274] on div at bounding box center [1021, 344] width 150 height 333
drag, startPoint x: 1039, startPoint y: 411, endPoint x: 1062, endPoint y: 192, distance: 220.2
click at [1062, 192] on div at bounding box center [1021, 344] width 150 height 333
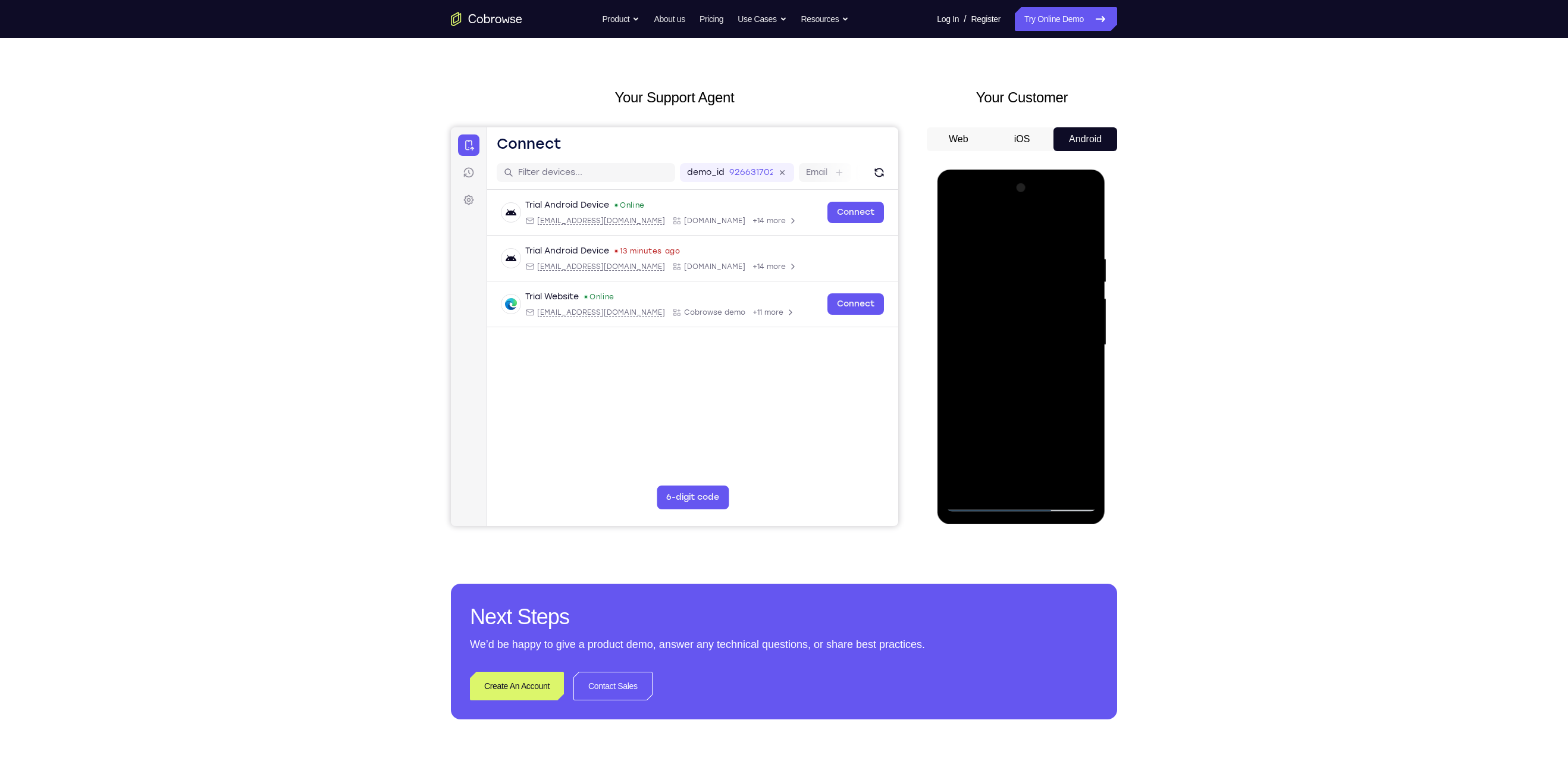
click at [954, 448] on div at bounding box center [1021, 344] width 150 height 333
drag, startPoint x: 1022, startPoint y: 416, endPoint x: 1023, endPoint y: 157, distance: 259.0
click at [1023, 169] on html "Online web based iOS Simulators and Android Emulators. Run iPhone, iPad, Mobile…" at bounding box center [1022, 348] width 169 height 357
drag, startPoint x: 1023, startPoint y: 380, endPoint x: 1034, endPoint y: 285, distance: 95.6
click at [1034, 285] on div at bounding box center [1021, 344] width 150 height 333
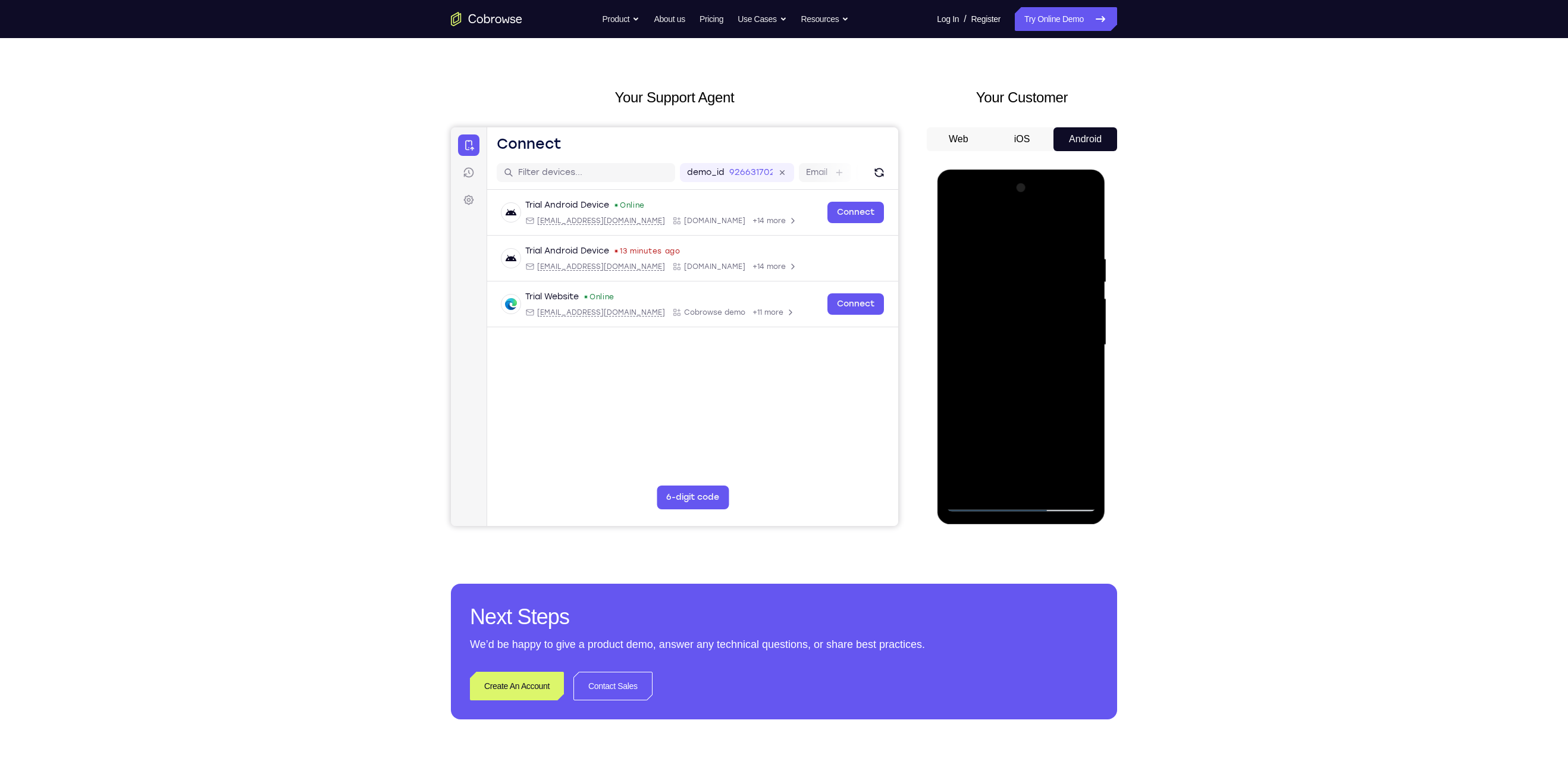
drag, startPoint x: 1026, startPoint y: 390, endPoint x: 1025, endPoint y: 153, distance: 237.0
click at [1025, 169] on html "Online web based iOS Simulators and Android Emulators. Run iPhone, iPad, Mobile…" at bounding box center [1022, 348] width 169 height 357
drag, startPoint x: 1032, startPoint y: 375, endPoint x: 1034, endPoint y: 328, distance: 47.0
click at [1034, 328] on div at bounding box center [1021, 344] width 150 height 333
click at [1085, 360] on div at bounding box center [1021, 344] width 150 height 333
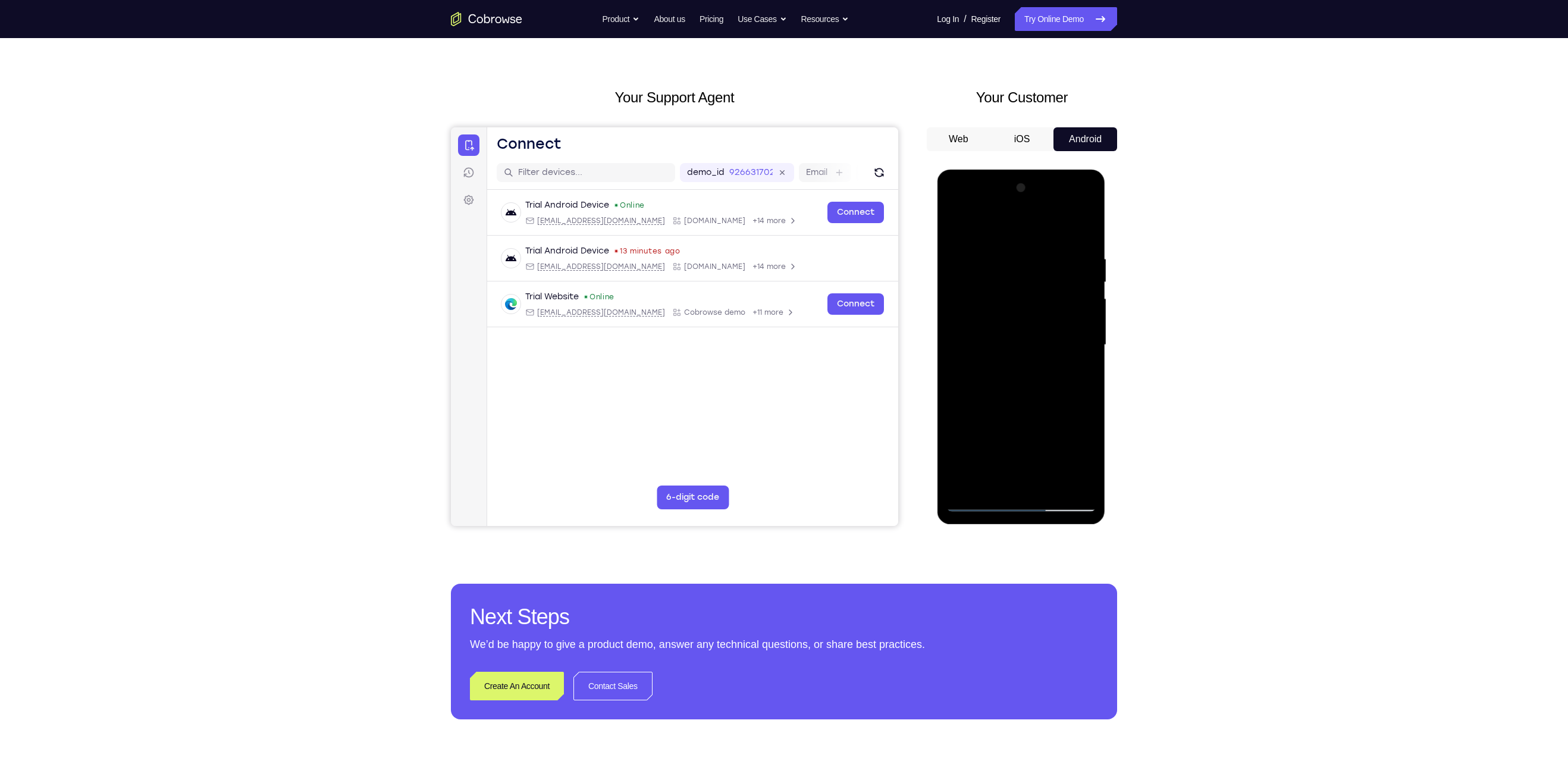
drag, startPoint x: 1046, startPoint y: 373, endPoint x: 1045, endPoint y: 348, distance: 25.0
click at [1045, 348] on div at bounding box center [1021, 344] width 150 height 333
click at [1086, 346] on div at bounding box center [1021, 344] width 150 height 333
drag, startPoint x: 1022, startPoint y: 403, endPoint x: 1028, endPoint y: 348, distance: 55.3
click at [1028, 348] on div at bounding box center [1021, 344] width 150 height 333
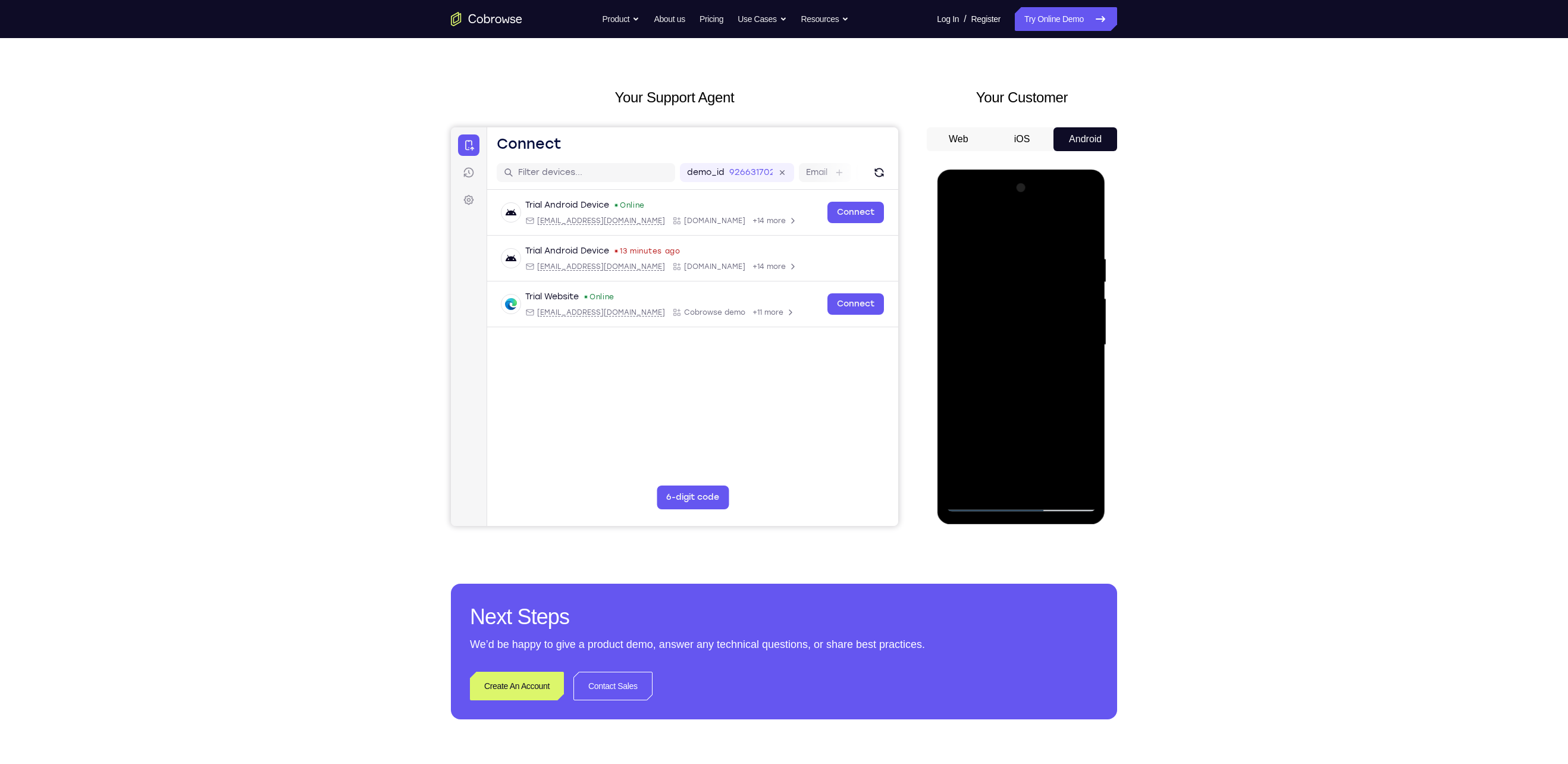
click at [1086, 292] on div at bounding box center [1021, 344] width 150 height 333
click at [1087, 286] on div at bounding box center [1021, 344] width 150 height 333
drag, startPoint x: 1032, startPoint y: 331, endPoint x: 1029, endPoint y: 129, distance: 202.0
click at [1029, 169] on html "Online web based iOS Simulators and Android Emulators. Run iPhone, iPad, Mobile…" at bounding box center [1022, 348] width 169 height 357
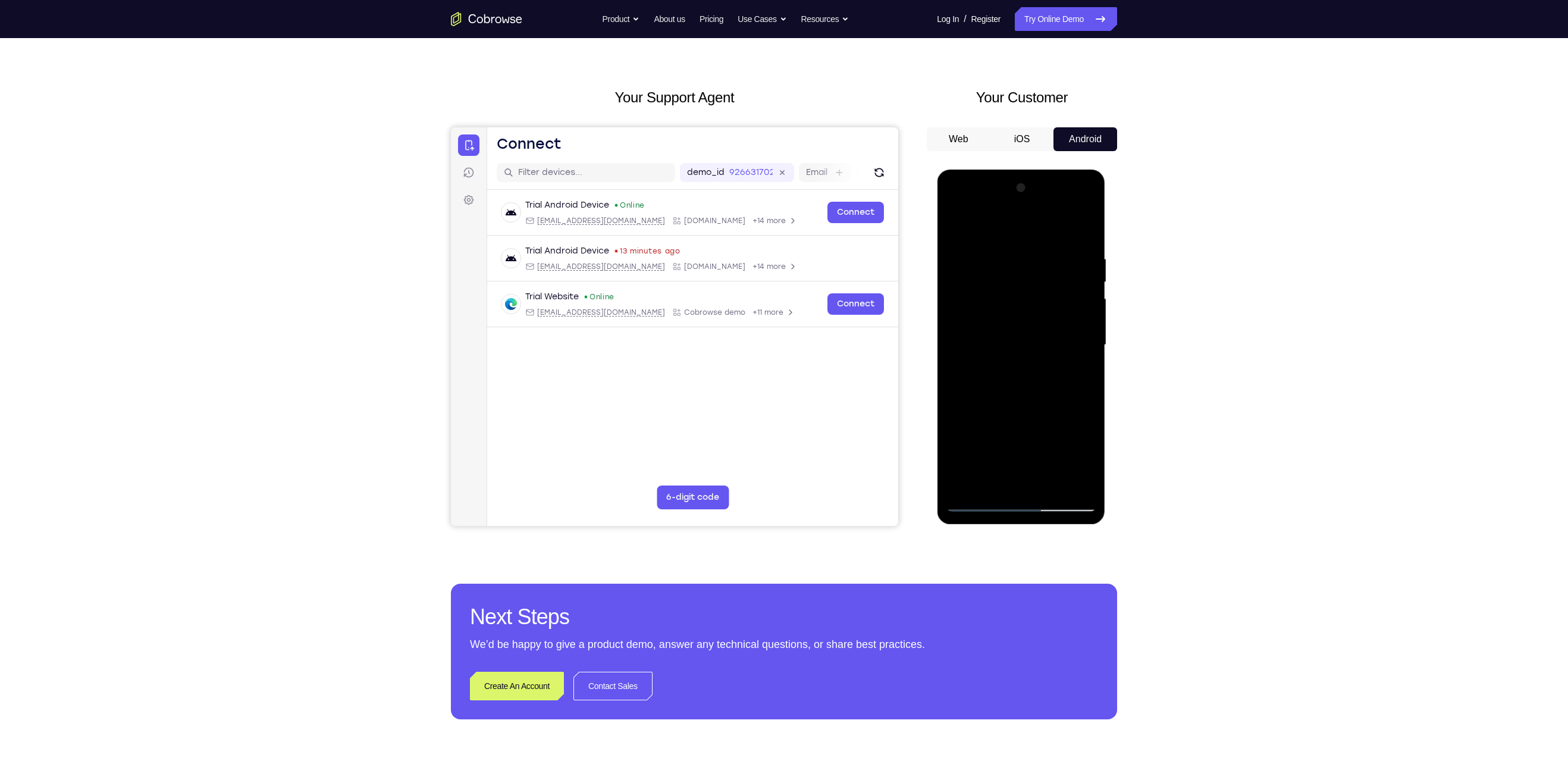
drag, startPoint x: 1040, startPoint y: 357, endPoint x: 1052, endPoint y: 223, distance: 134.5
click at [1052, 223] on div at bounding box center [1021, 344] width 150 height 333
click at [955, 373] on div at bounding box center [1021, 344] width 150 height 333
drag, startPoint x: 1014, startPoint y: 380, endPoint x: 1027, endPoint y: 139, distance: 241.4
click at [1027, 169] on html "Online web based iOS Simulators and Android Emulators. Run iPhone, iPad, Mobile…" at bounding box center [1022, 348] width 169 height 357
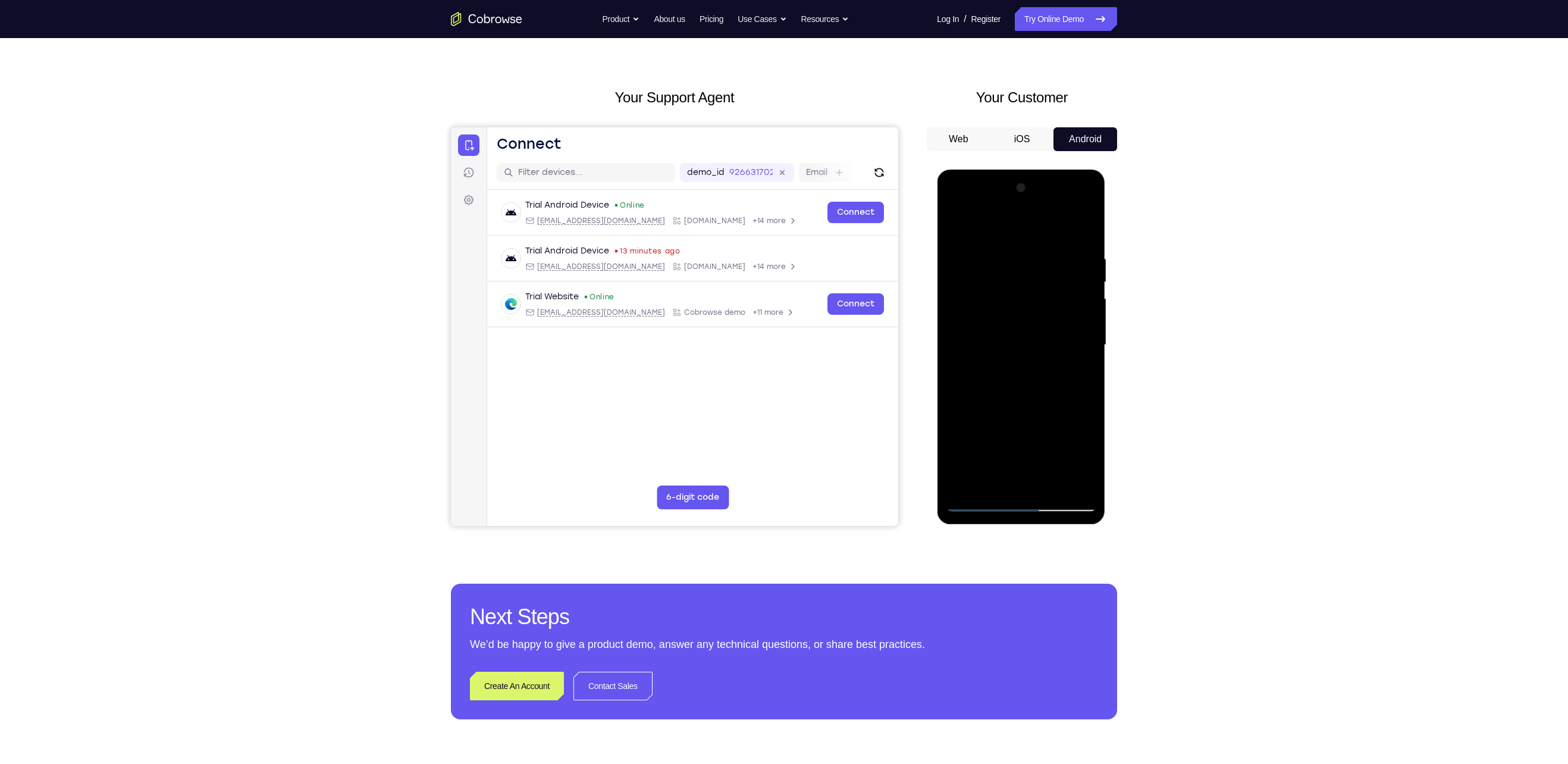
drag, startPoint x: 1033, startPoint y: 320, endPoint x: 1040, endPoint y: 137, distance: 183.1
click at [1040, 169] on html "Online web based iOS Simulators and Android Emulators. Run iPhone, iPad, Mobile…" at bounding box center [1022, 348] width 169 height 357
drag, startPoint x: 1010, startPoint y: 409, endPoint x: 1018, endPoint y: 248, distance: 161.2
click at [1018, 248] on div at bounding box center [1021, 344] width 150 height 333
drag, startPoint x: 1031, startPoint y: 367, endPoint x: 1033, endPoint y: 308, distance: 59.0
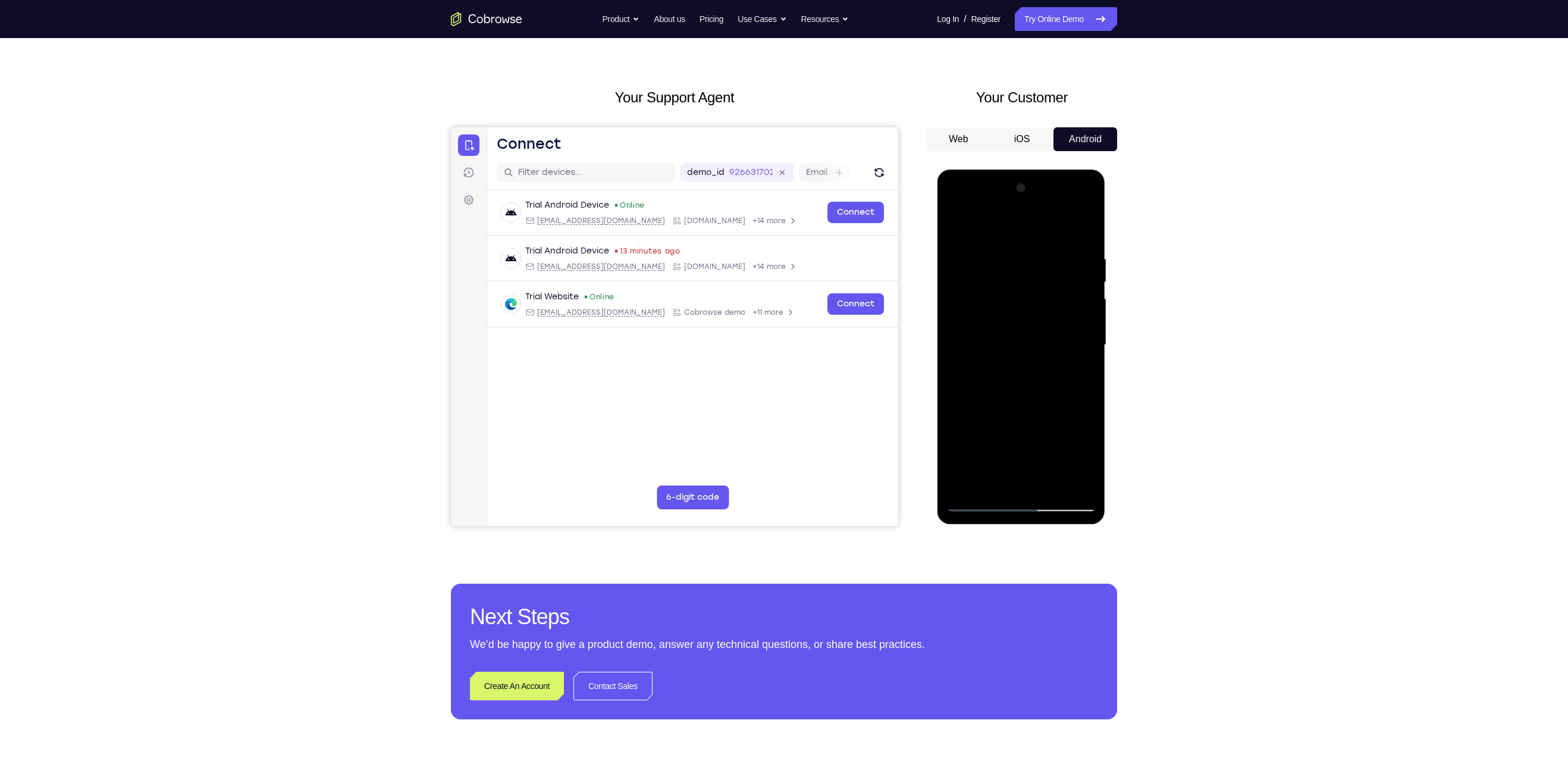
click at [1033, 308] on div at bounding box center [1021, 344] width 150 height 333
click at [1085, 330] on div at bounding box center [1021, 344] width 150 height 333
drag, startPoint x: 971, startPoint y: 391, endPoint x: 997, endPoint y: 166, distance: 226.5
click at [997, 169] on html "Online web based iOS Simulators and Android Emulators. Run iPhone, iPad, Mobile…" at bounding box center [1022, 348] width 169 height 357
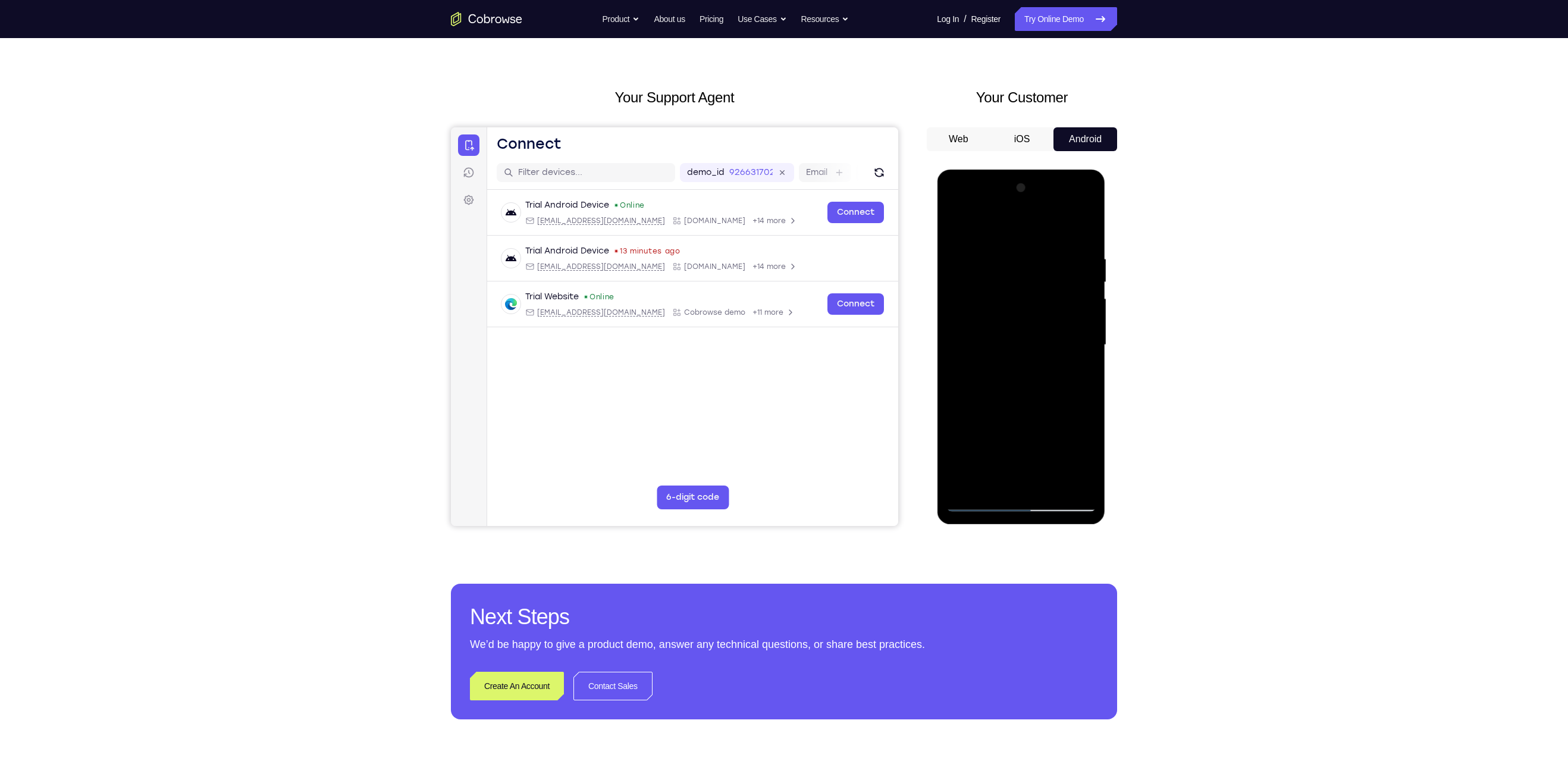
drag, startPoint x: 1030, startPoint y: 363, endPoint x: 1038, endPoint y: 321, distance: 42.8
click at [1038, 321] on div at bounding box center [1021, 344] width 150 height 333
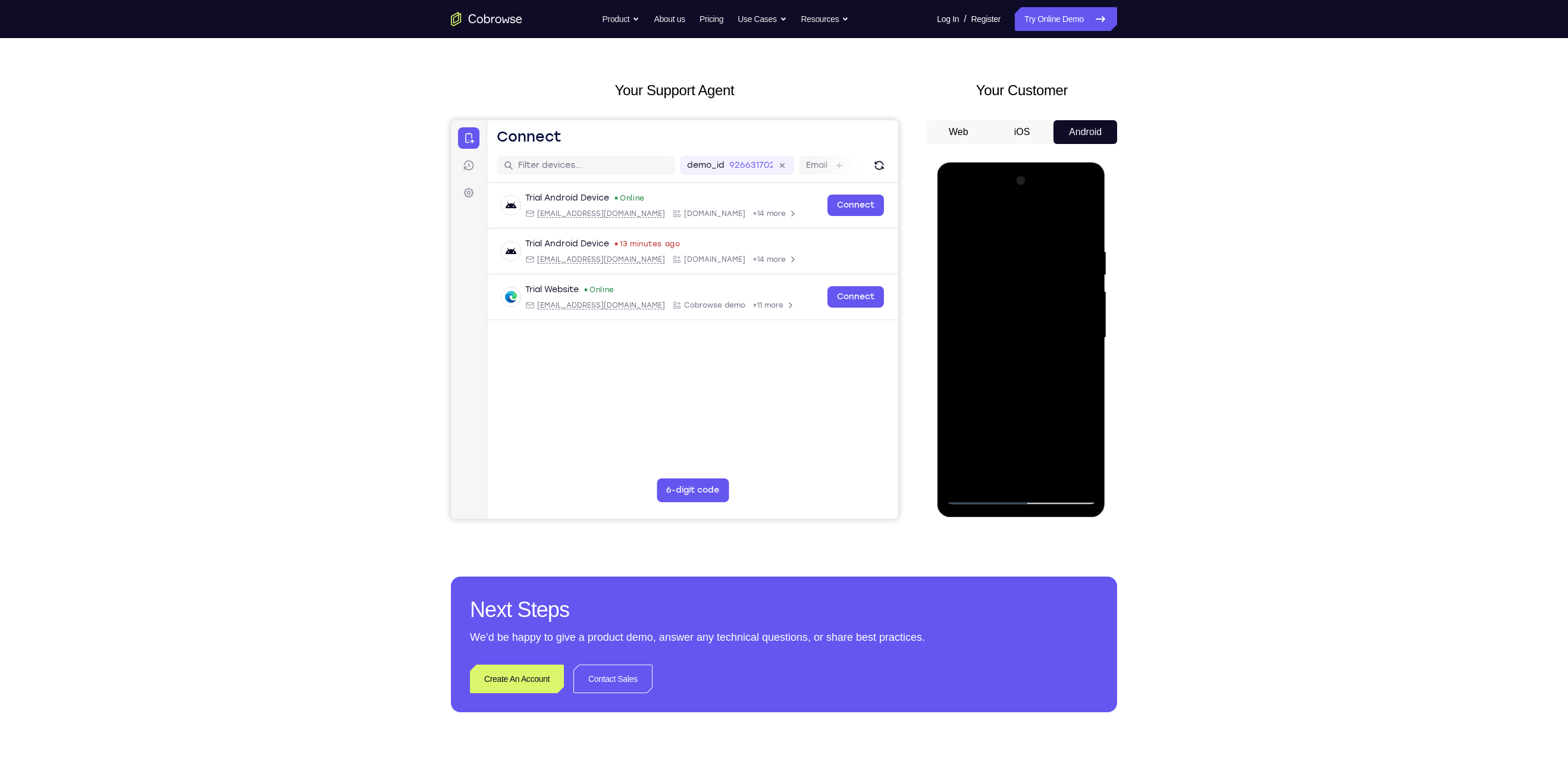
scroll to position [39, 0]
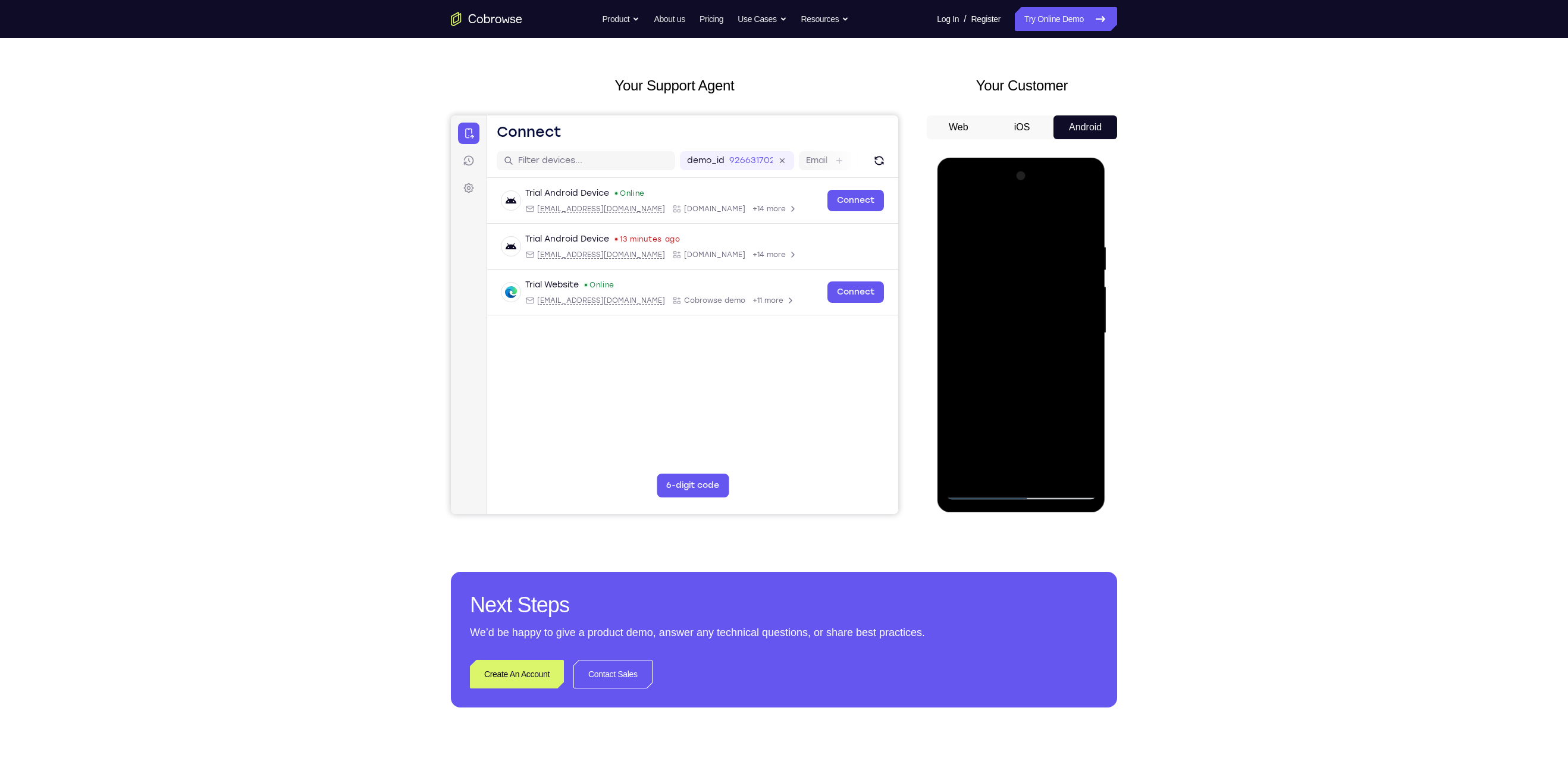
drag, startPoint x: 1038, startPoint y: 305, endPoint x: 1041, endPoint y: 135, distance: 170.0
click at [1041, 157] on html "Online web based iOS Simulators and Android Emulators. Run iPhone, iPad, Mobile…" at bounding box center [1022, 336] width 169 height 357
drag, startPoint x: 1037, startPoint y: 302, endPoint x: 1023, endPoint y: 430, distance: 128.8
click at [1023, 430] on div at bounding box center [1021, 332] width 150 height 333
drag, startPoint x: 1018, startPoint y: 396, endPoint x: 1026, endPoint y: 117, distance: 279.1
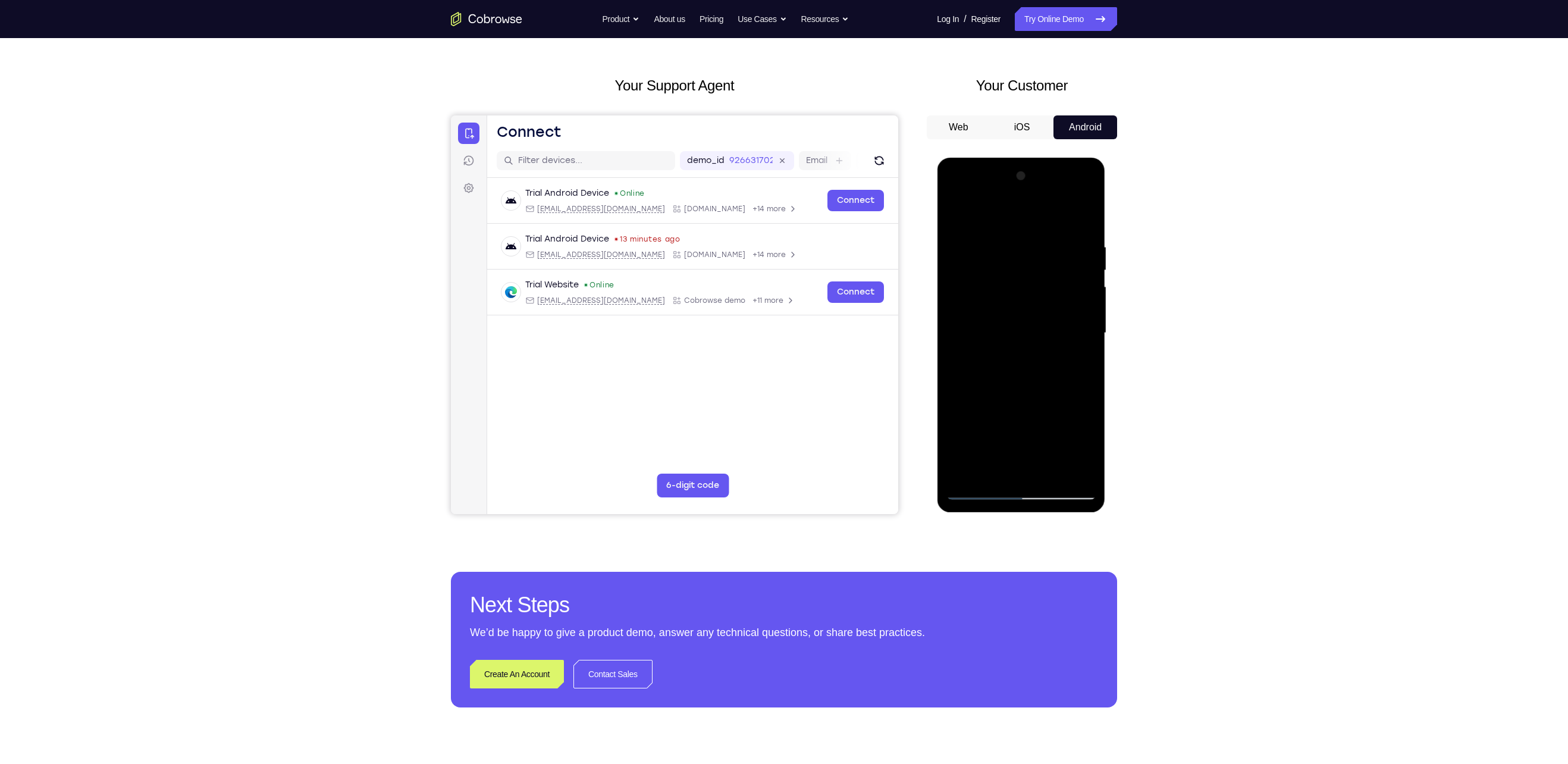
click at [1026, 157] on html "Online web based iOS Simulators and Android Emulators. Run iPhone, iPad, Mobile…" at bounding box center [1022, 336] width 169 height 357
drag, startPoint x: 1032, startPoint y: 307, endPoint x: 1040, endPoint y: 140, distance: 167.2
click at [1040, 157] on html "Online web based iOS Simulators and Android Emulators. Run iPhone, iPad, Mobile…" at bounding box center [1022, 336] width 169 height 357
drag, startPoint x: 1035, startPoint y: 368, endPoint x: 1049, endPoint y: 218, distance: 150.7
click at [1049, 218] on div at bounding box center [1021, 332] width 150 height 333
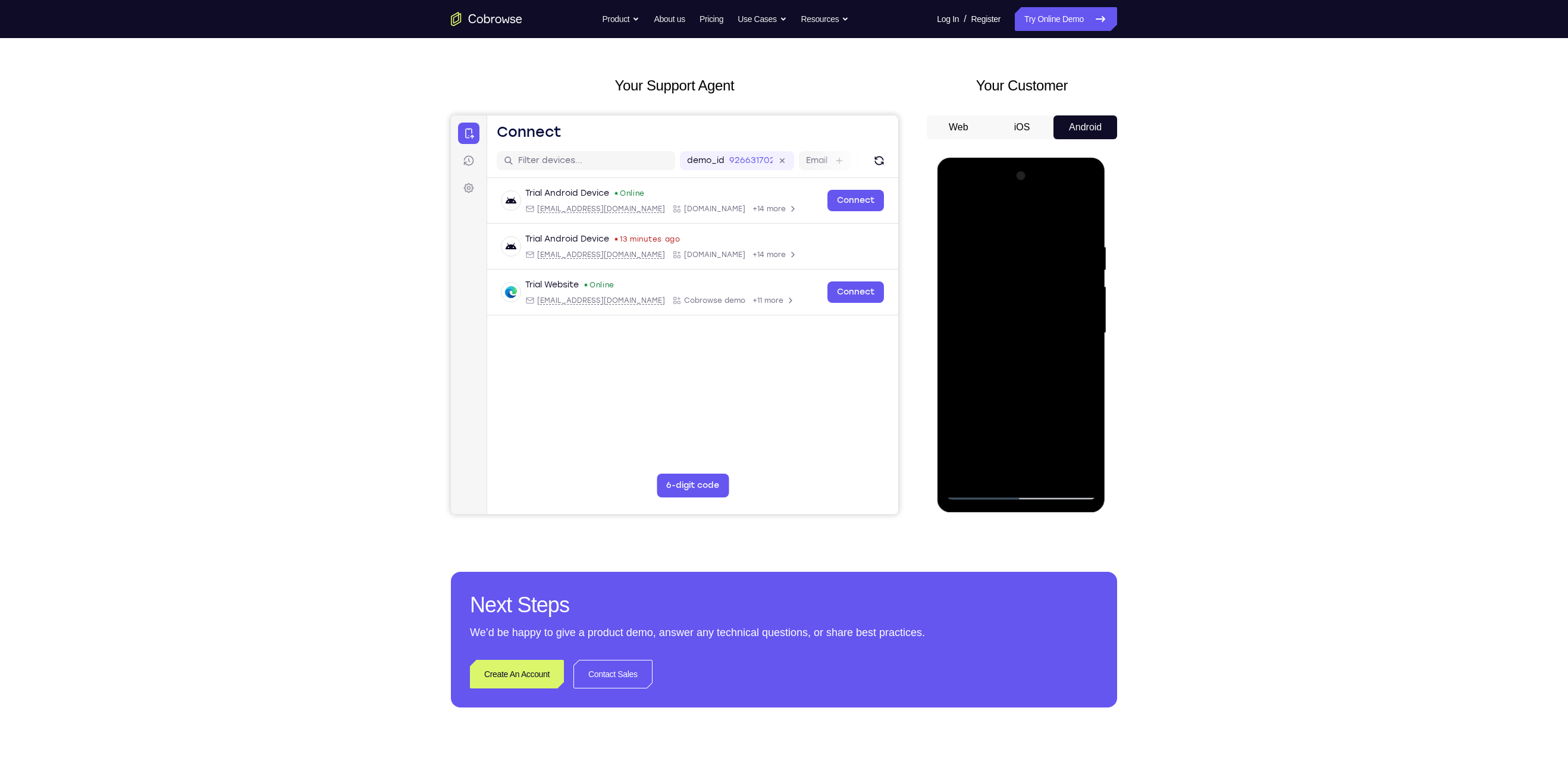
drag, startPoint x: 1038, startPoint y: 380, endPoint x: 1047, endPoint y: 320, distance: 60.7
click at [1047, 320] on div at bounding box center [1021, 332] width 150 height 333
click at [1079, 474] on div at bounding box center [1021, 332] width 150 height 333
click at [993, 470] on div at bounding box center [1021, 332] width 150 height 333
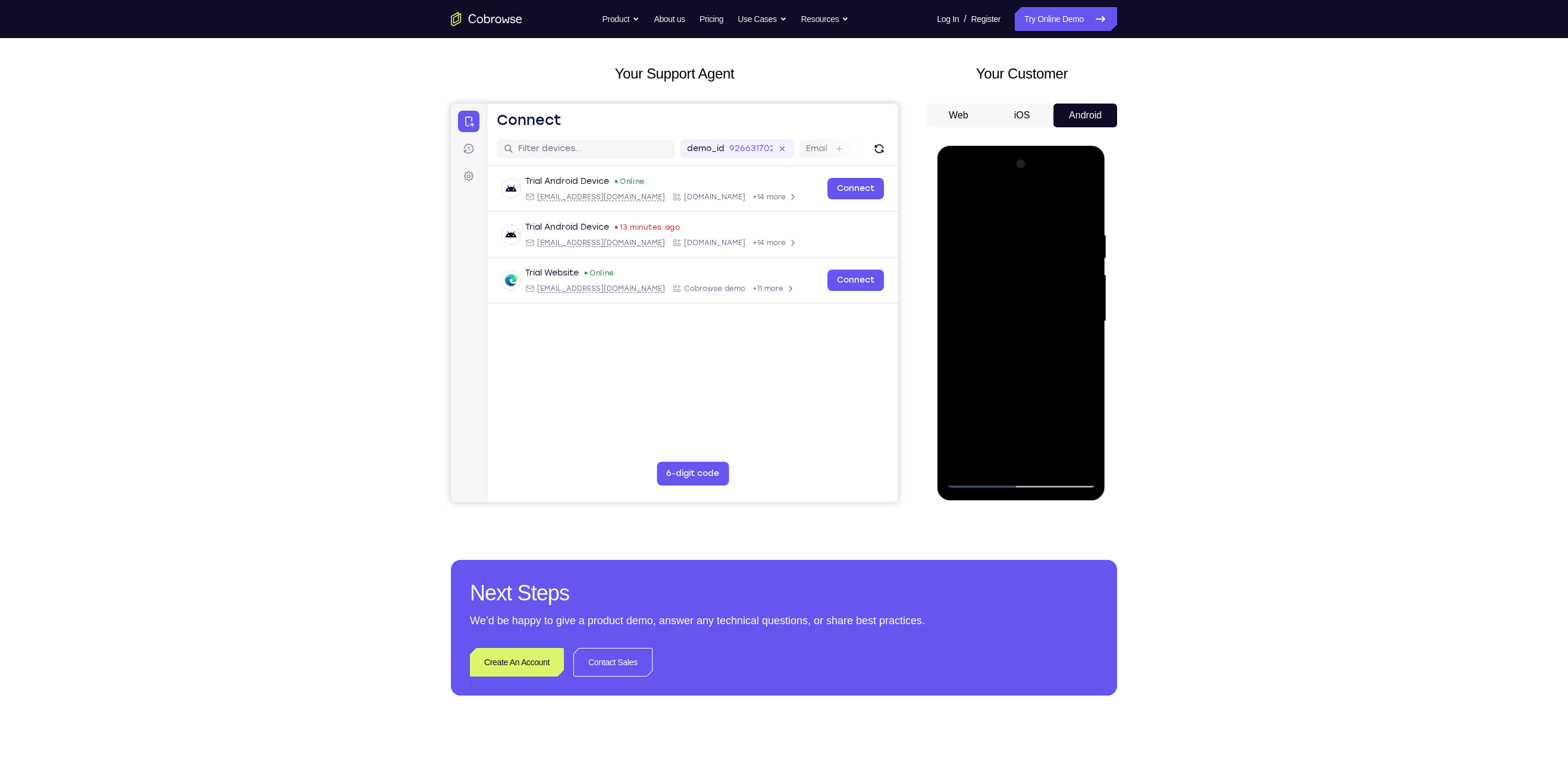
scroll to position [53, 0]
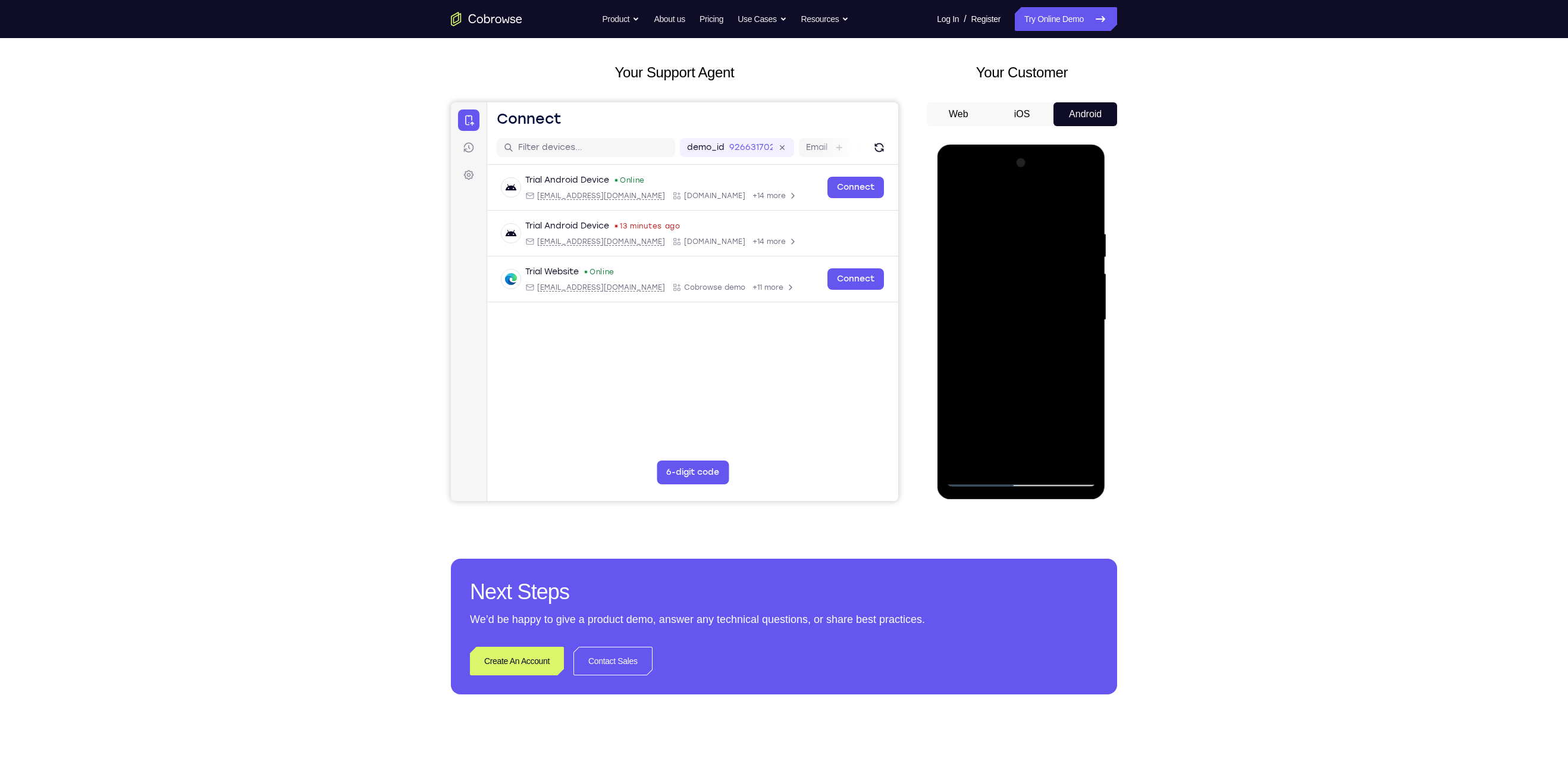
click at [1049, 460] on div at bounding box center [1021, 320] width 150 height 333
click at [1003, 326] on div at bounding box center [1021, 320] width 150 height 333
click at [975, 483] on div at bounding box center [1021, 320] width 150 height 333
click at [975, 474] on div at bounding box center [1021, 320] width 150 height 333
click at [1076, 458] on div at bounding box center [1021, 320] width 150 height 333
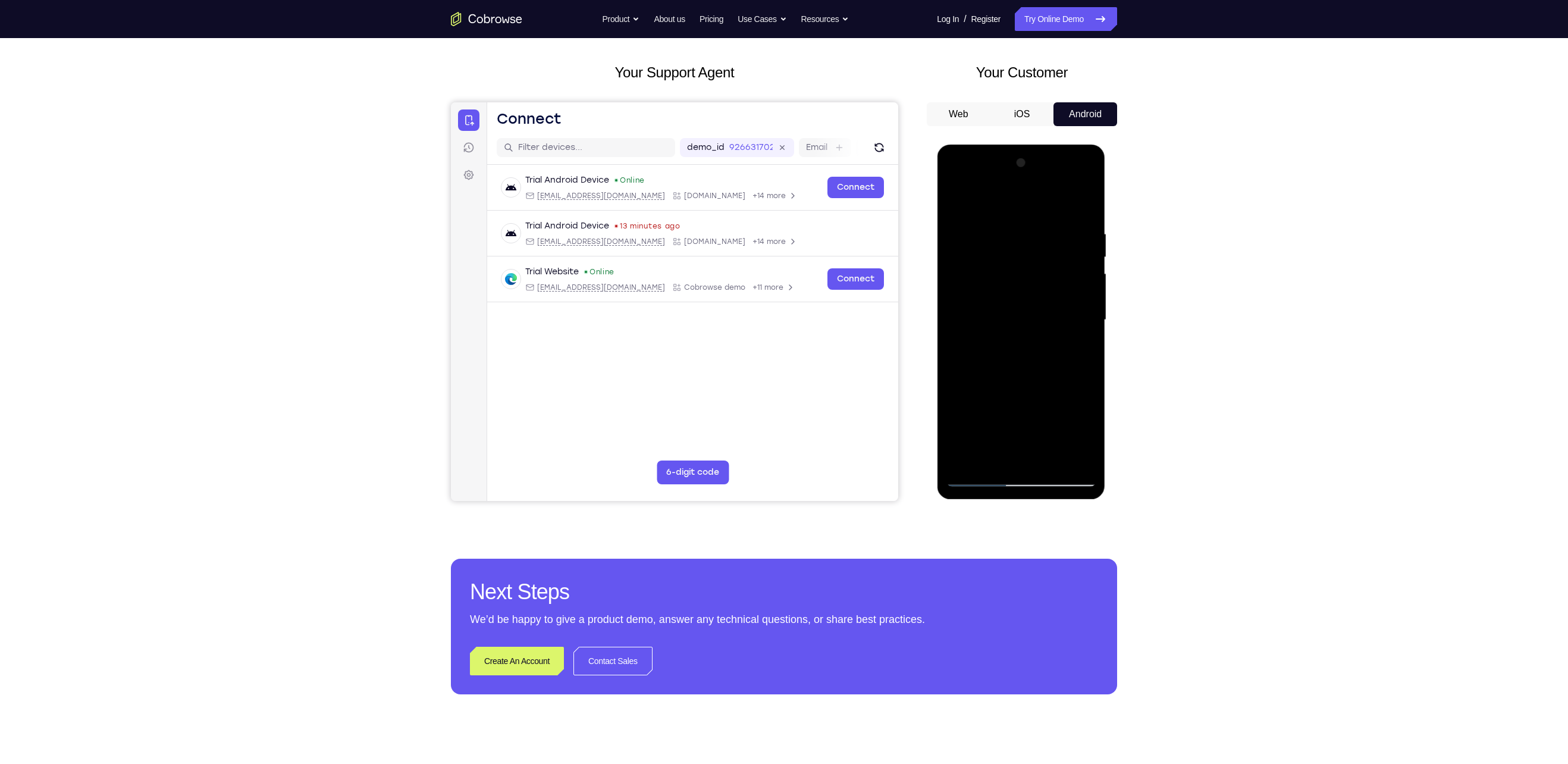
click at [958, 292] on div at bounding box center [1021, 320] width 150 height 333
click at [1086, 316] on div at bounding box center [1021, 320] width 150 height 333
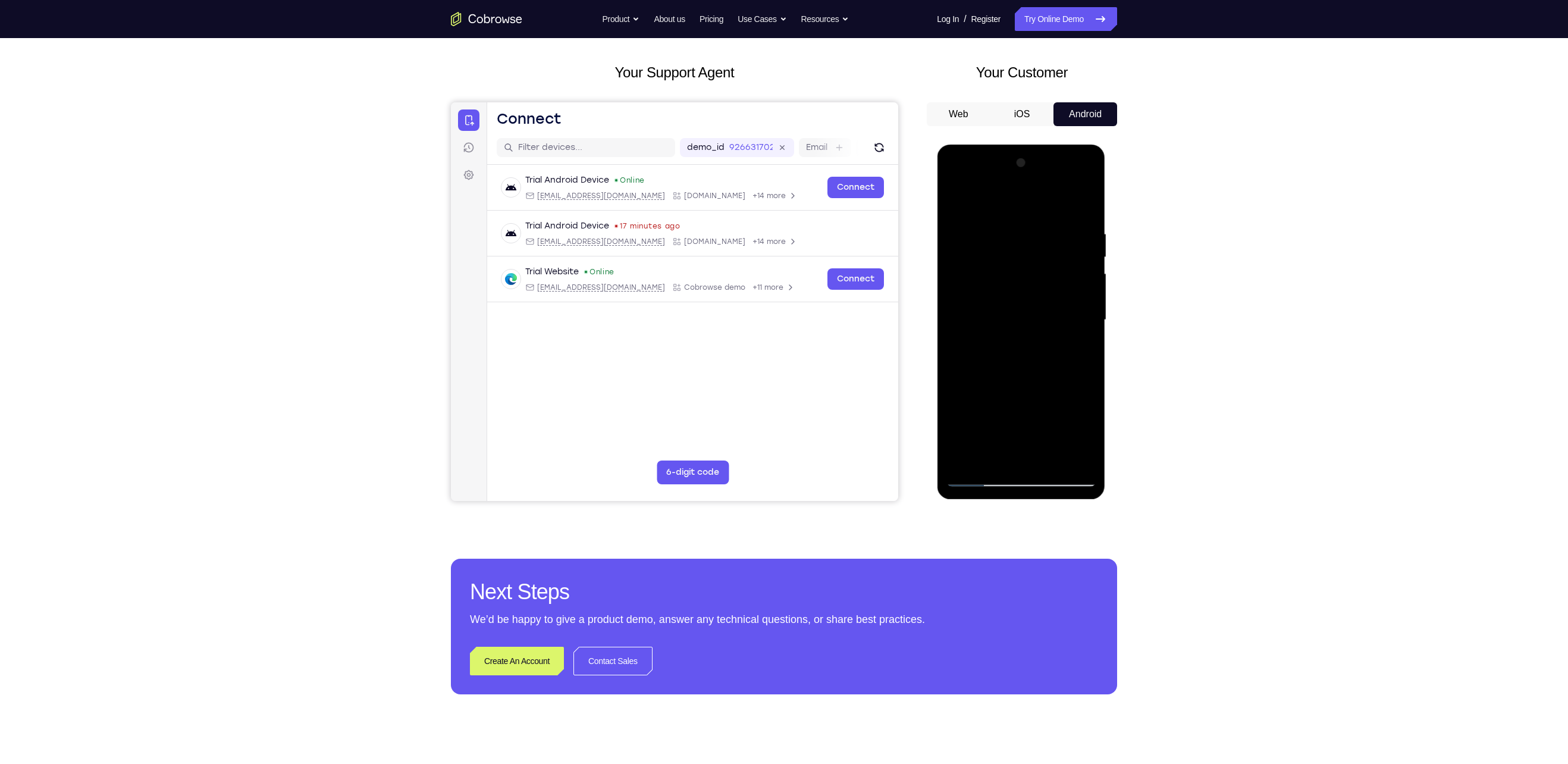
click at [1086, 316] on div at bounding box center [1021, 320] width 150 height 333
click at [1086, 316] on div at bounding box center [1021, 320] width 150 height 333
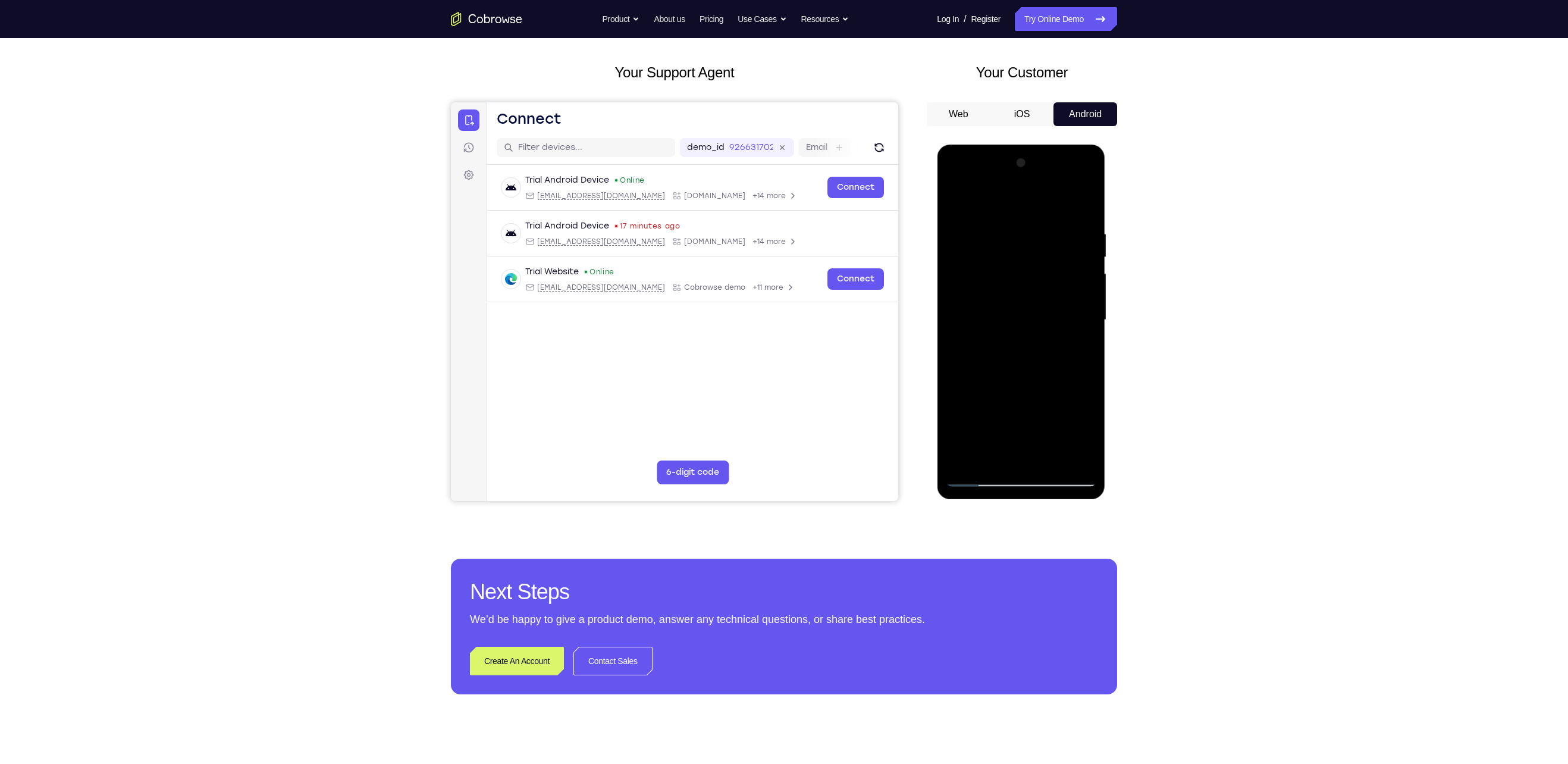
click at [1086, 316] on div at bounding box center [1021, 320] width 150 height 333
click at [1086, 313] on div at bounding box center [1021, 320] width 150 height 333
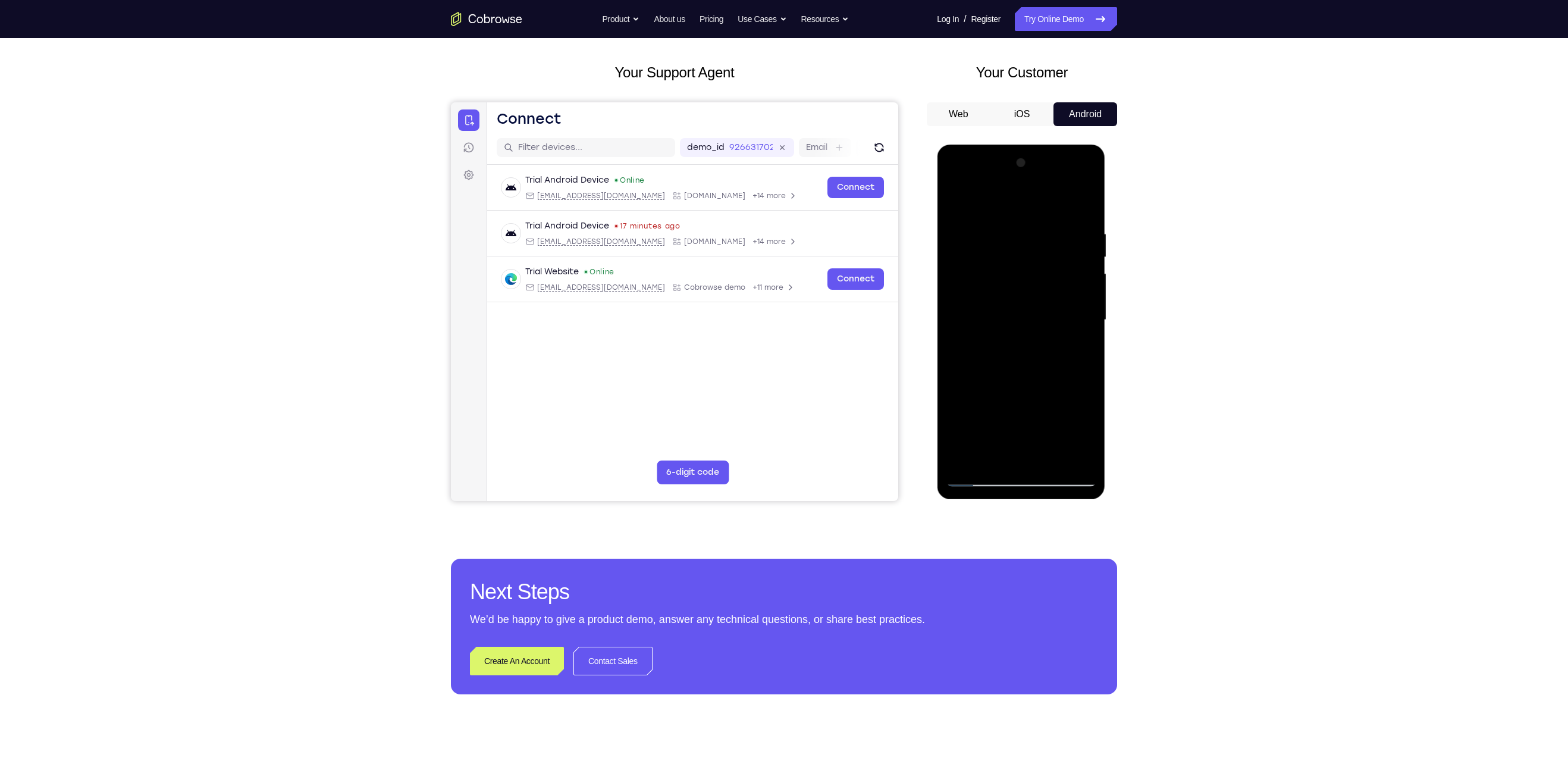
click at [1084, 313] on div at bounding box center [1021, 320] width 150 height 333
click at [1085, 313] on div at bounding box center [1021, 320] width 150 height 333
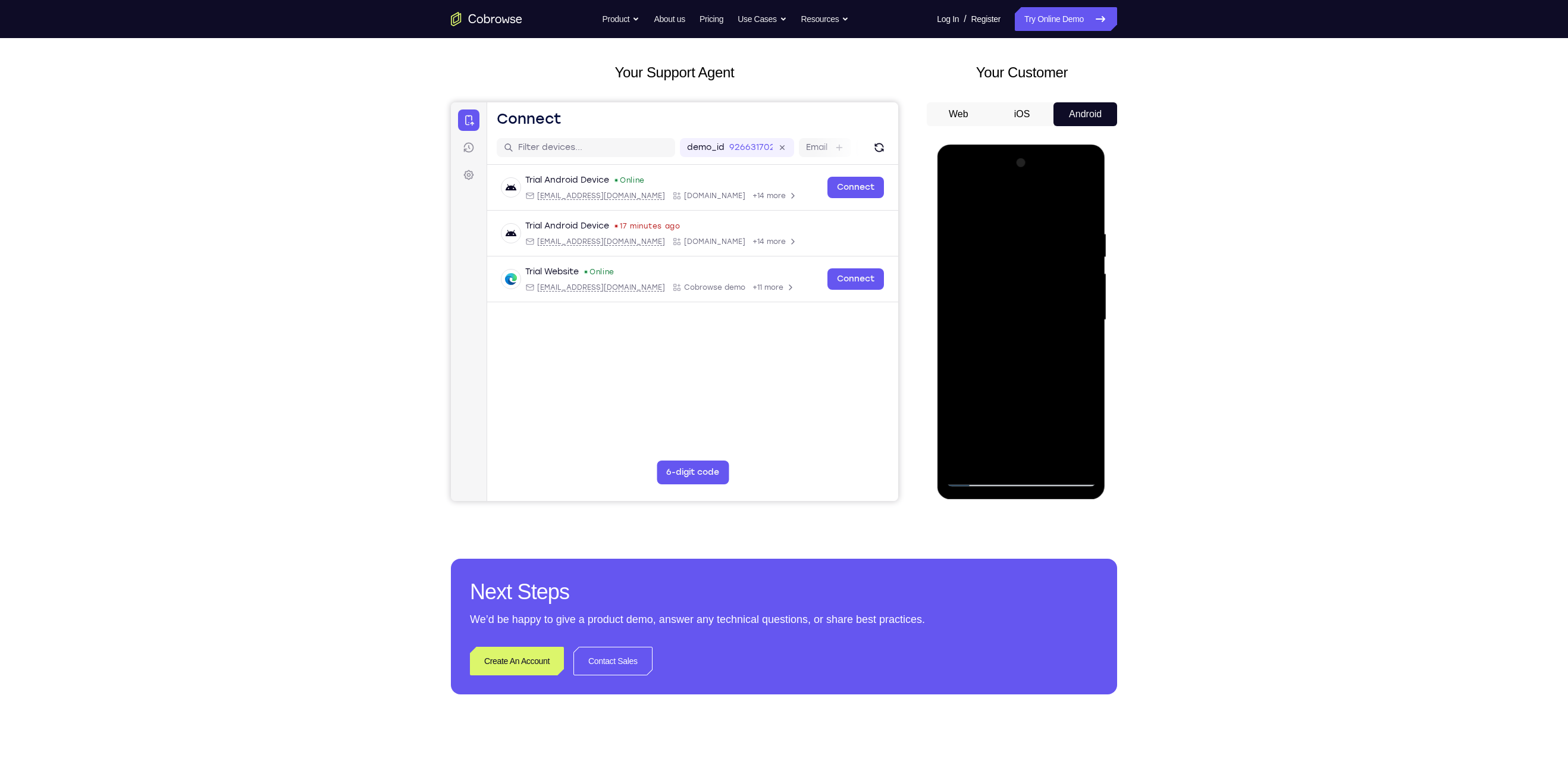
click at [1085, 313] on div at bounding box center [1021, 320] width 150 height 333
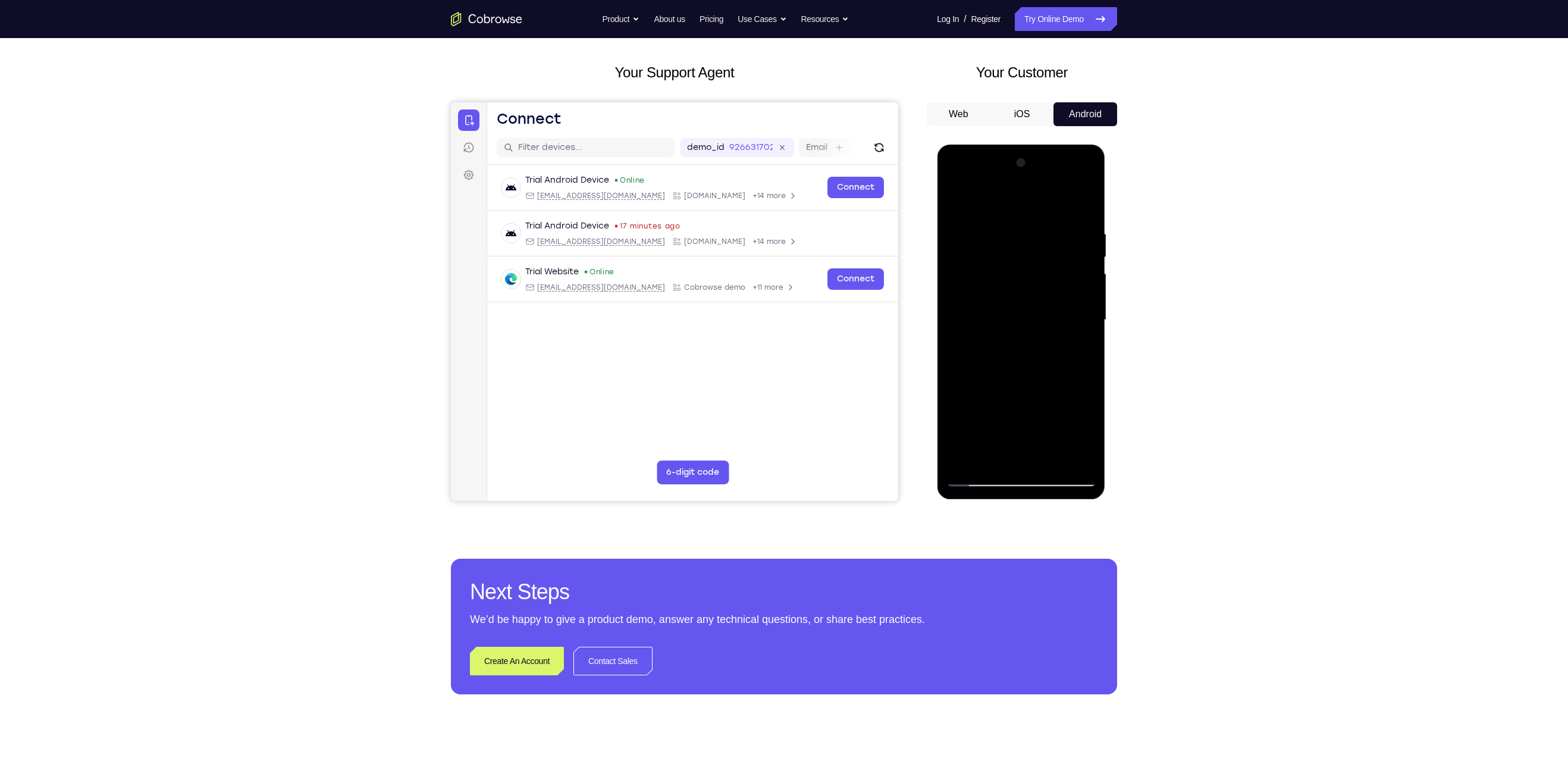
click at [1085, 313] on div at bounding box center [1021, 320] width 150 height 333
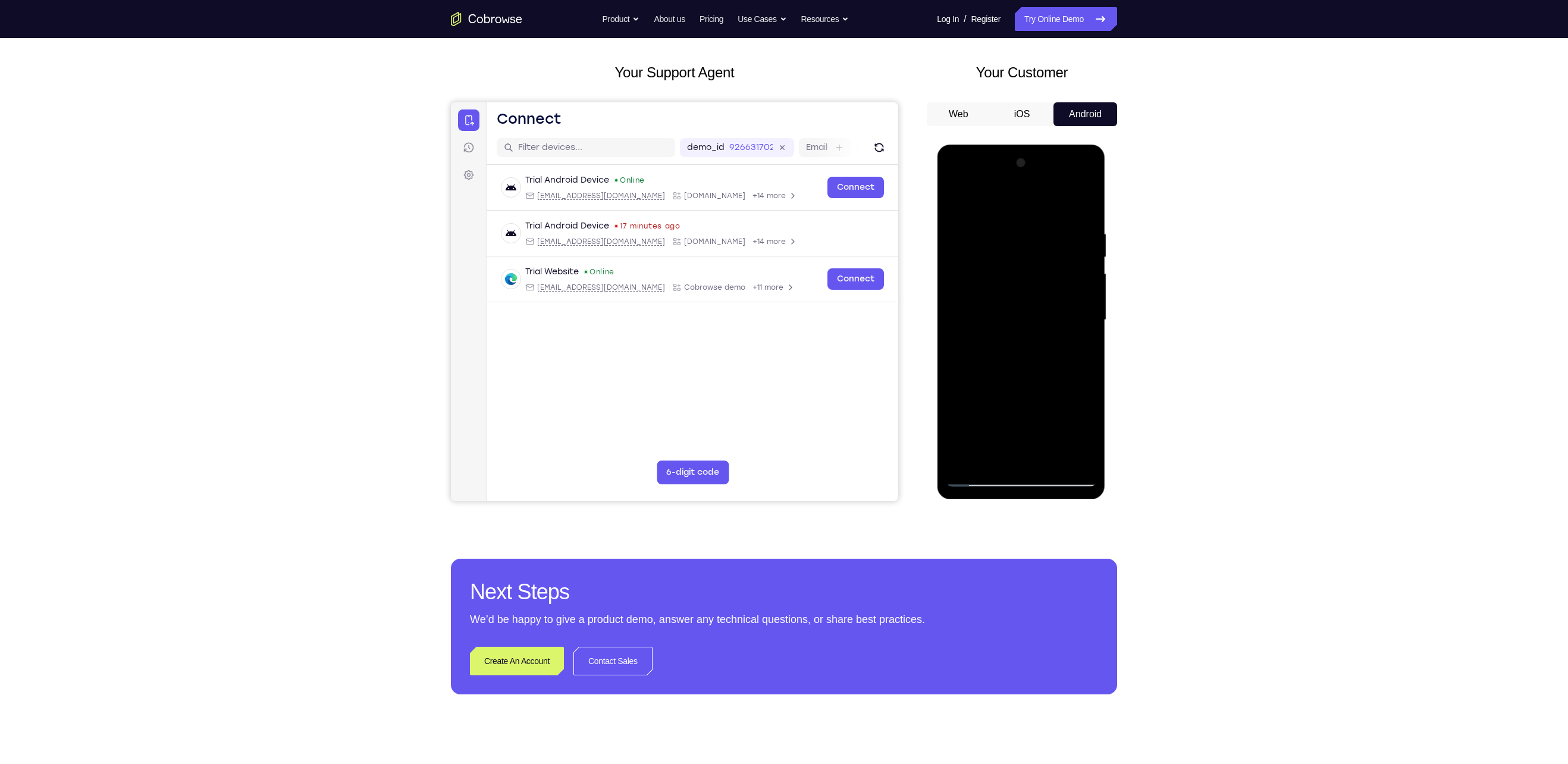
click at [1085, 313] on div at bounding box center [1021, 320] width 150 height 333
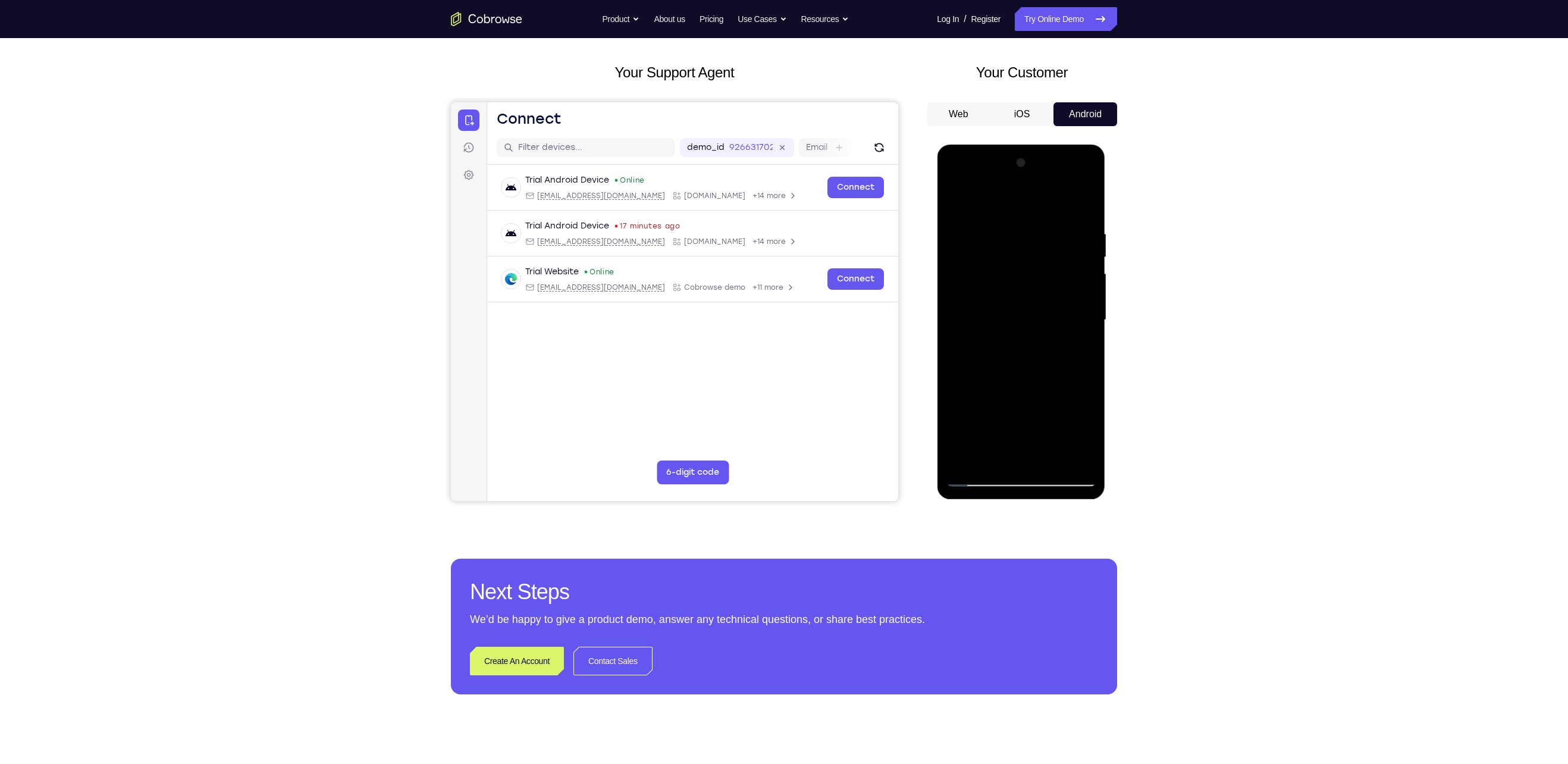
click at [1085, 313] on div at bounding box center [1021, 320] width 150 height 333
click at [1086, 170] on div at bounding box center [1021, 320] width 150 height 333
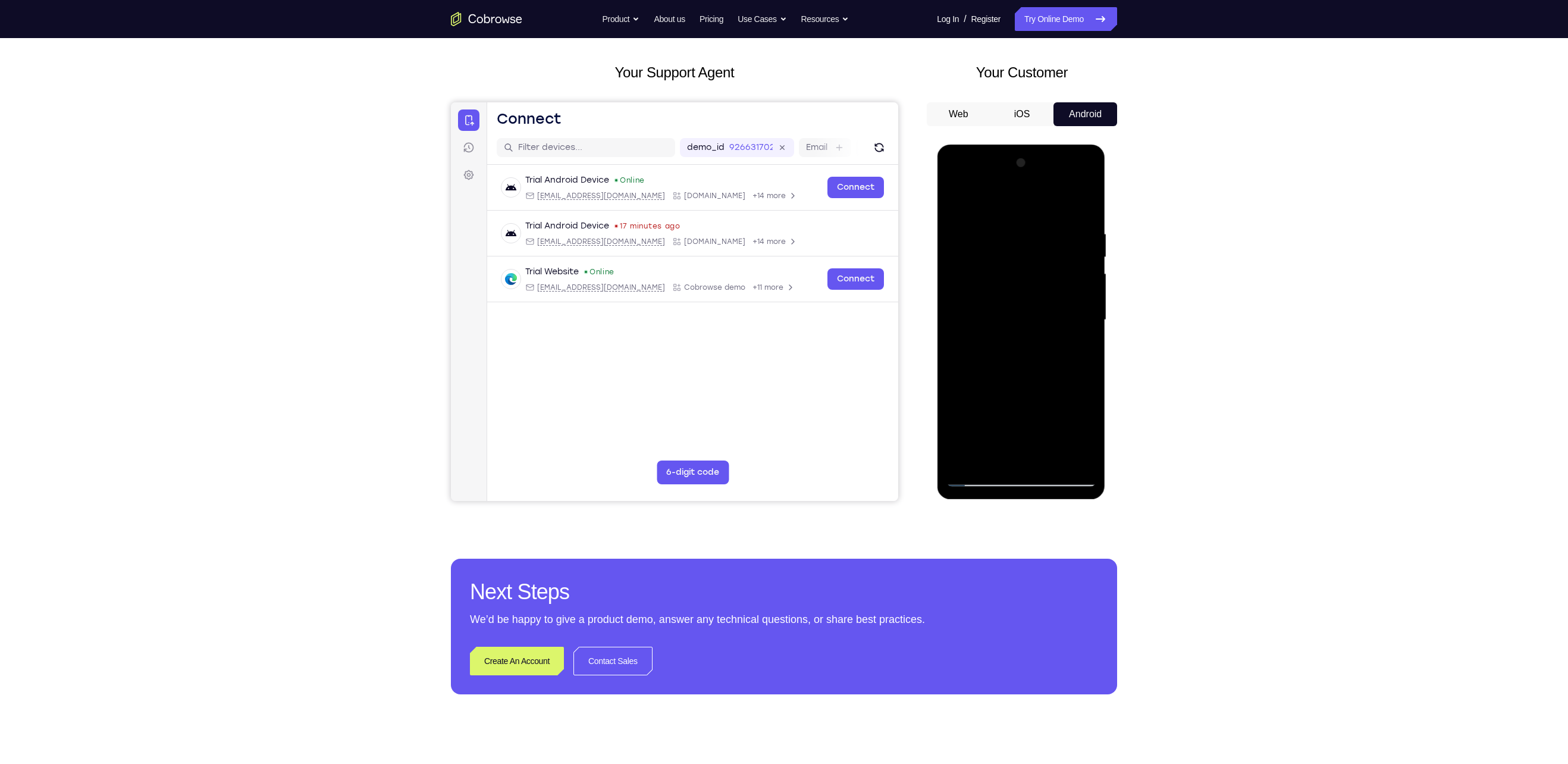
click at [1016, 316] on div at bounding box center [1021, 320] width 150 height 333
click at [1083, 328] on div at bounding box center [1021, 320] width 150 height 333
click at [1083, 320] on div at bounding box center [1021, 320] width 150 height 333
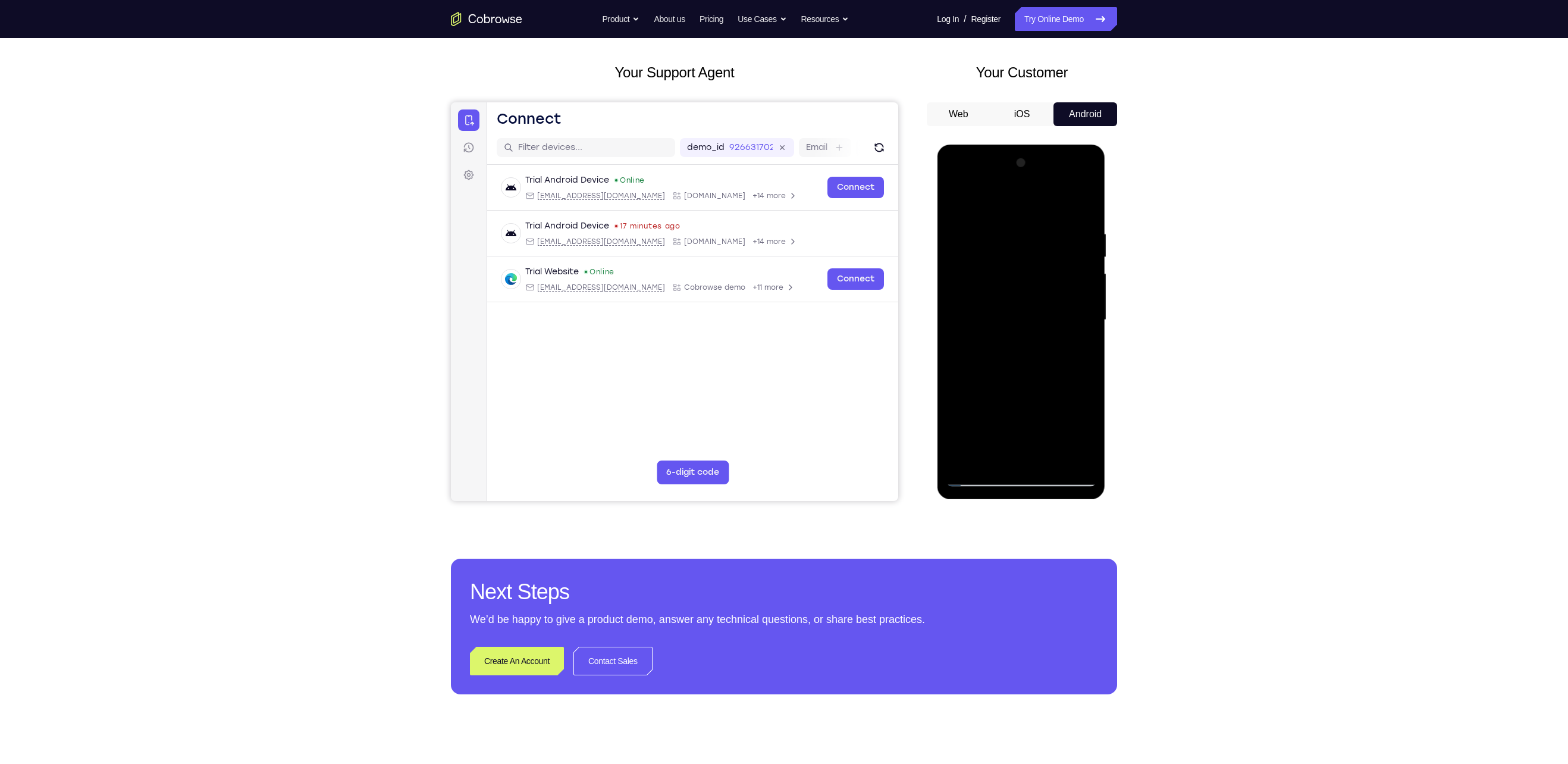
click at [1083, 320] on div at bounding box center [1021, 320] width 150 height 333
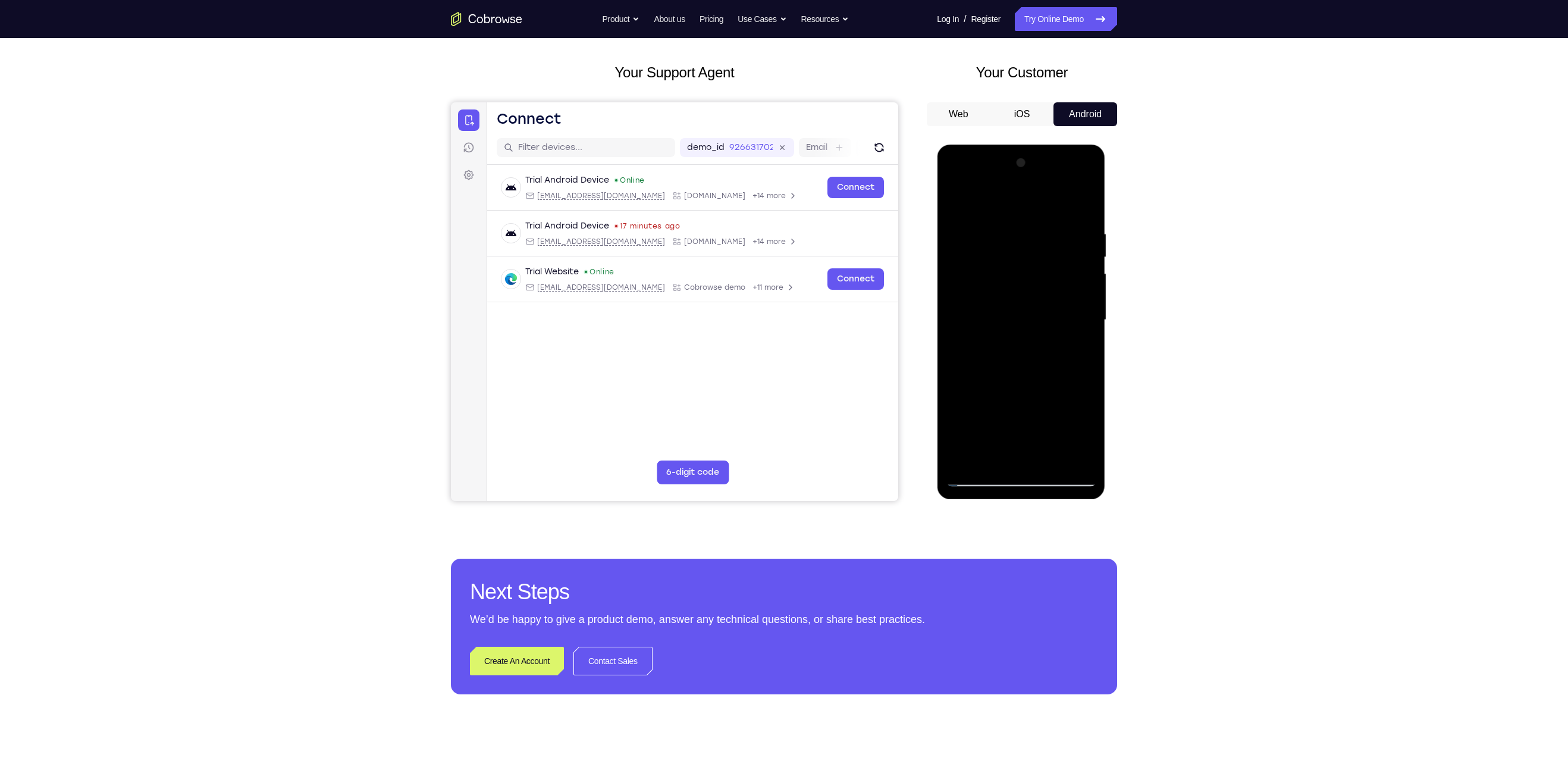
click at [1083, 320] on div at bounding box center [1021, 320] width 150 height 333
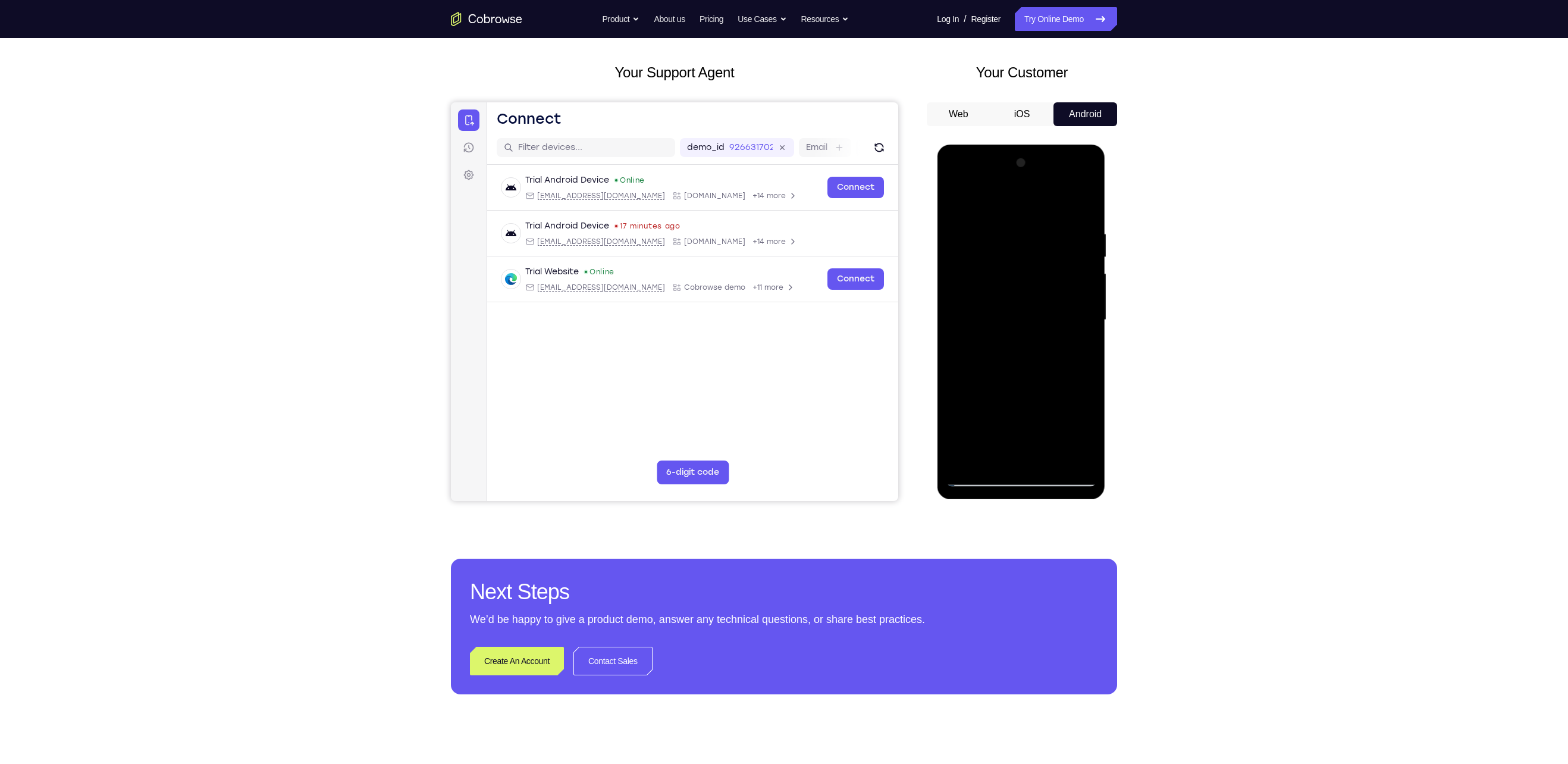
click at [1083, 320] on div at bounding box center [1021, 320] width 150 height 333
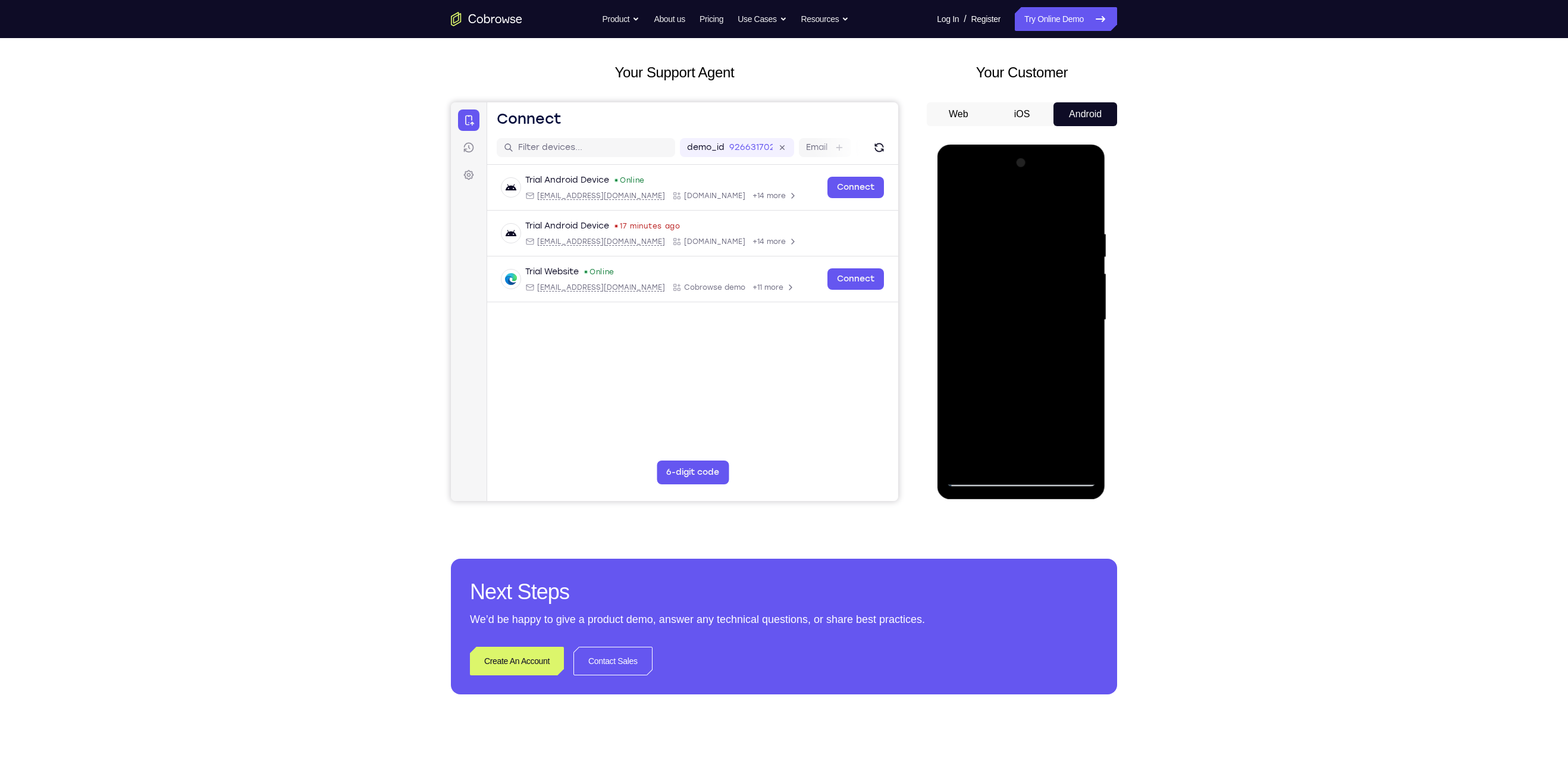
click at [1083, 320] on div at bounding box center [1021, 320] width 150 height 333
click at [1086, 296] on div at bounding box center [1021, 320] width 150 height 333
click at [1086, 304] on div at bounding box center [1021, 320] width 150 height 333
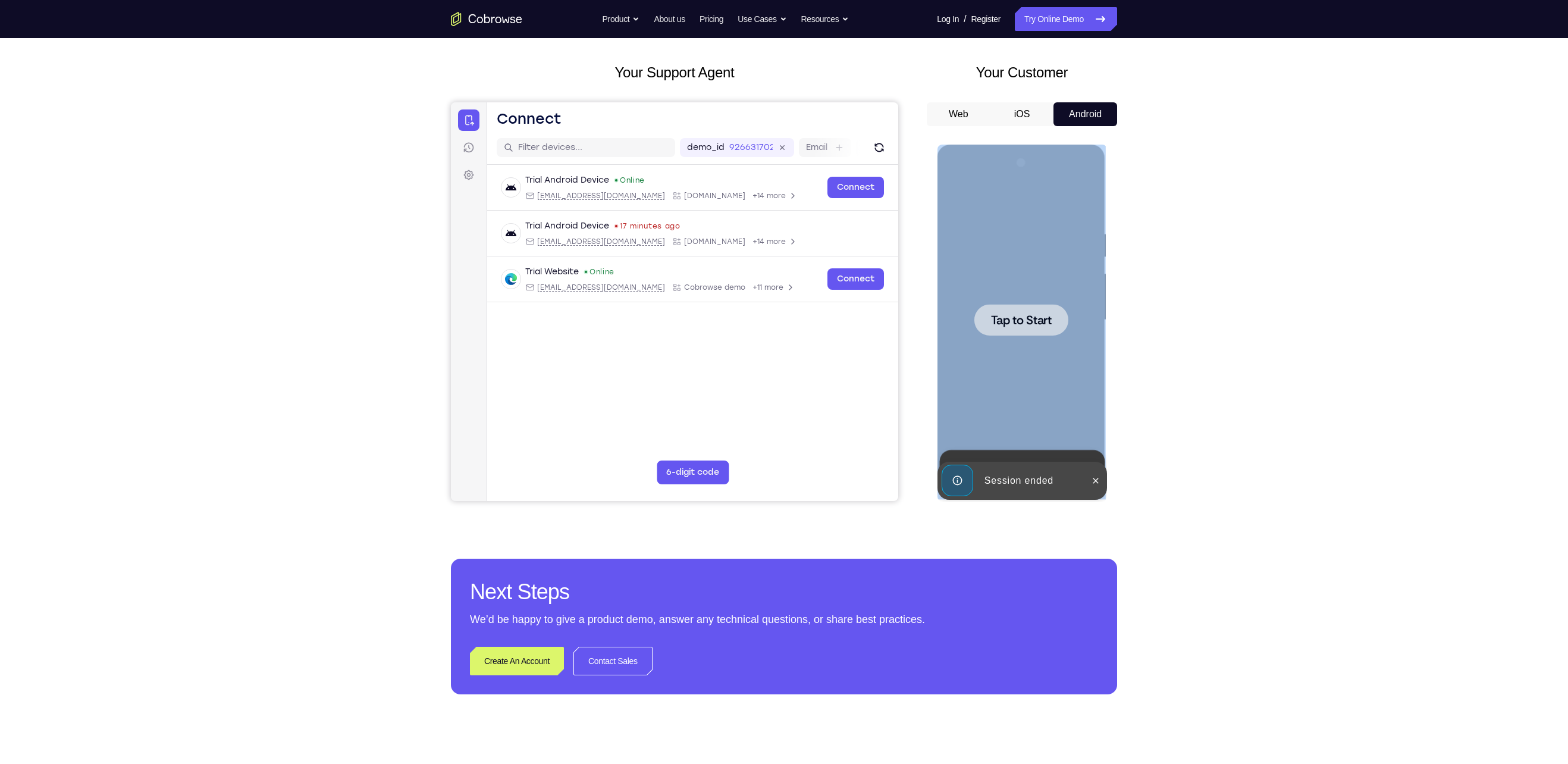
drag, startPoint x: 1086, startPoint y: 304, endPoint x: 833, endPoint y: 132, distance: 305.9
click at [937, 145] on html "Online web based iOS Simulators and Android Emulators. Run iPhone, iPad, Mobile…" at bounding box center [1022, 323] width 169 height 357
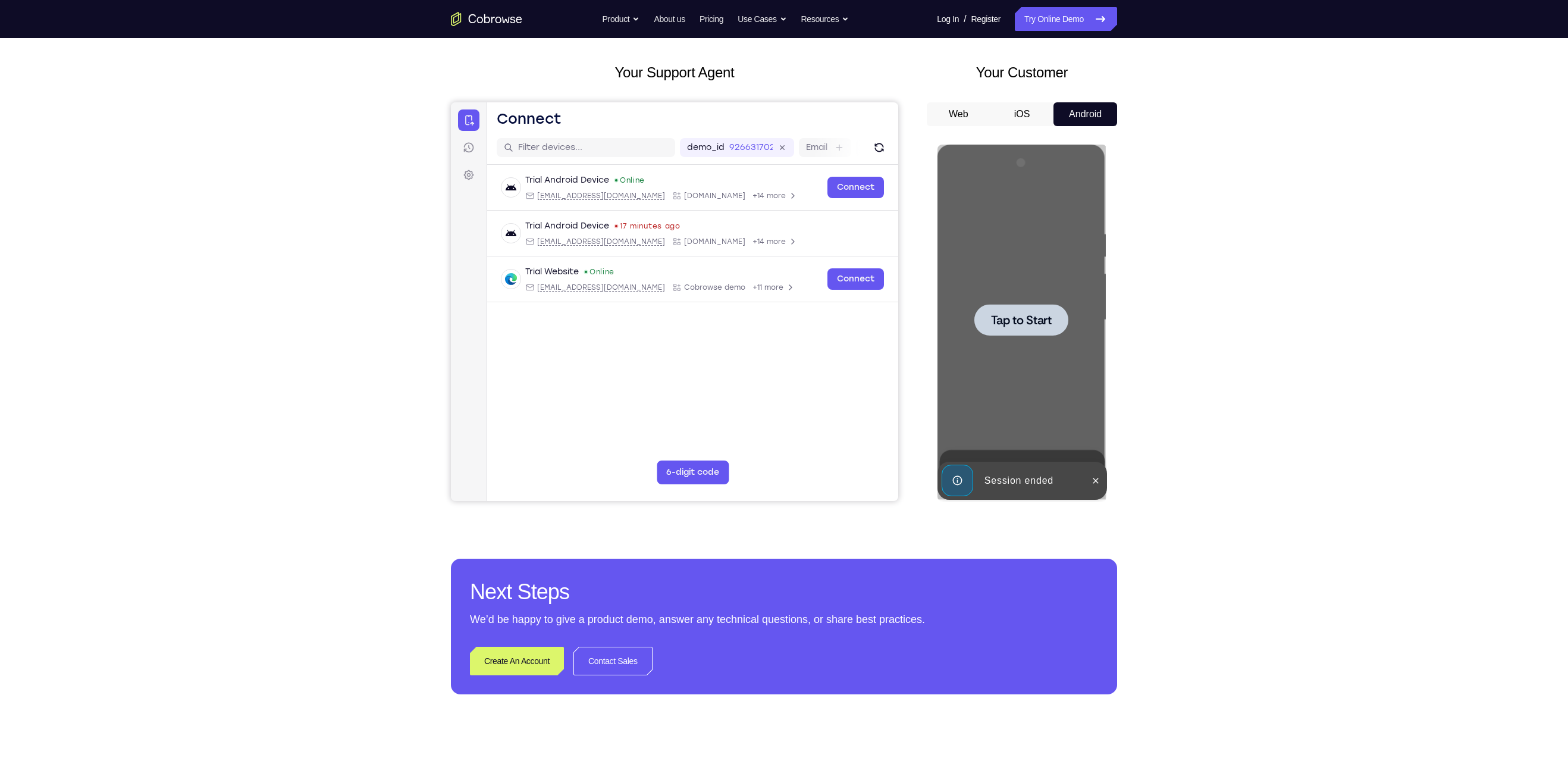
drag, startPoint x: -104, startPoint y: -13, endPoint x: 1168, endPoint y: 292, distance: 1308.1
click at [1168, 292] on div "Your Support Agent Your Customer Web iOS Android Next Steps We’d be happy to gi…" at bounding box center [784, 378] width 1568 height 785
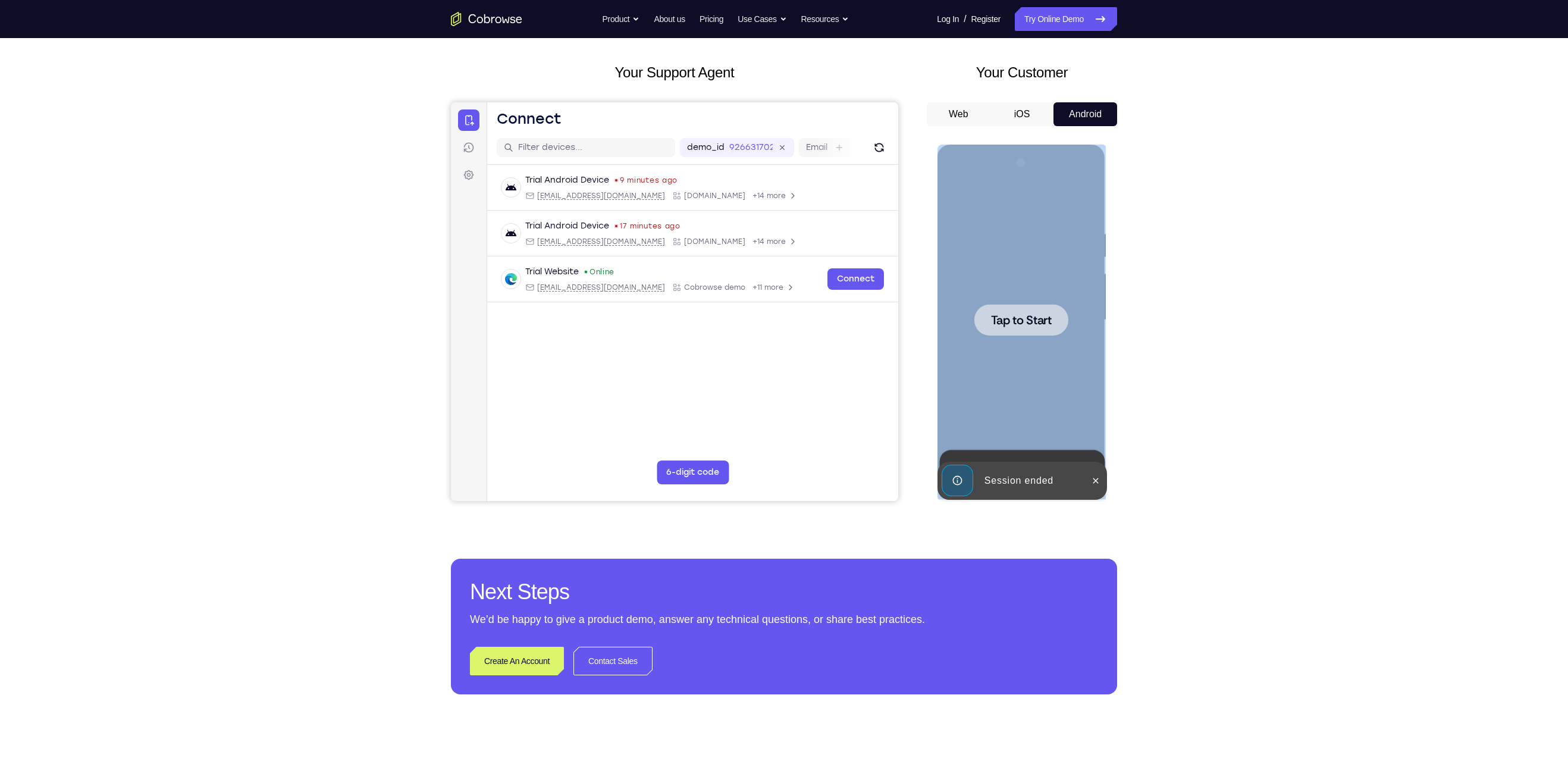
click at [1047, 331] on div at bounding box center [1021, 319] width 94 height 31
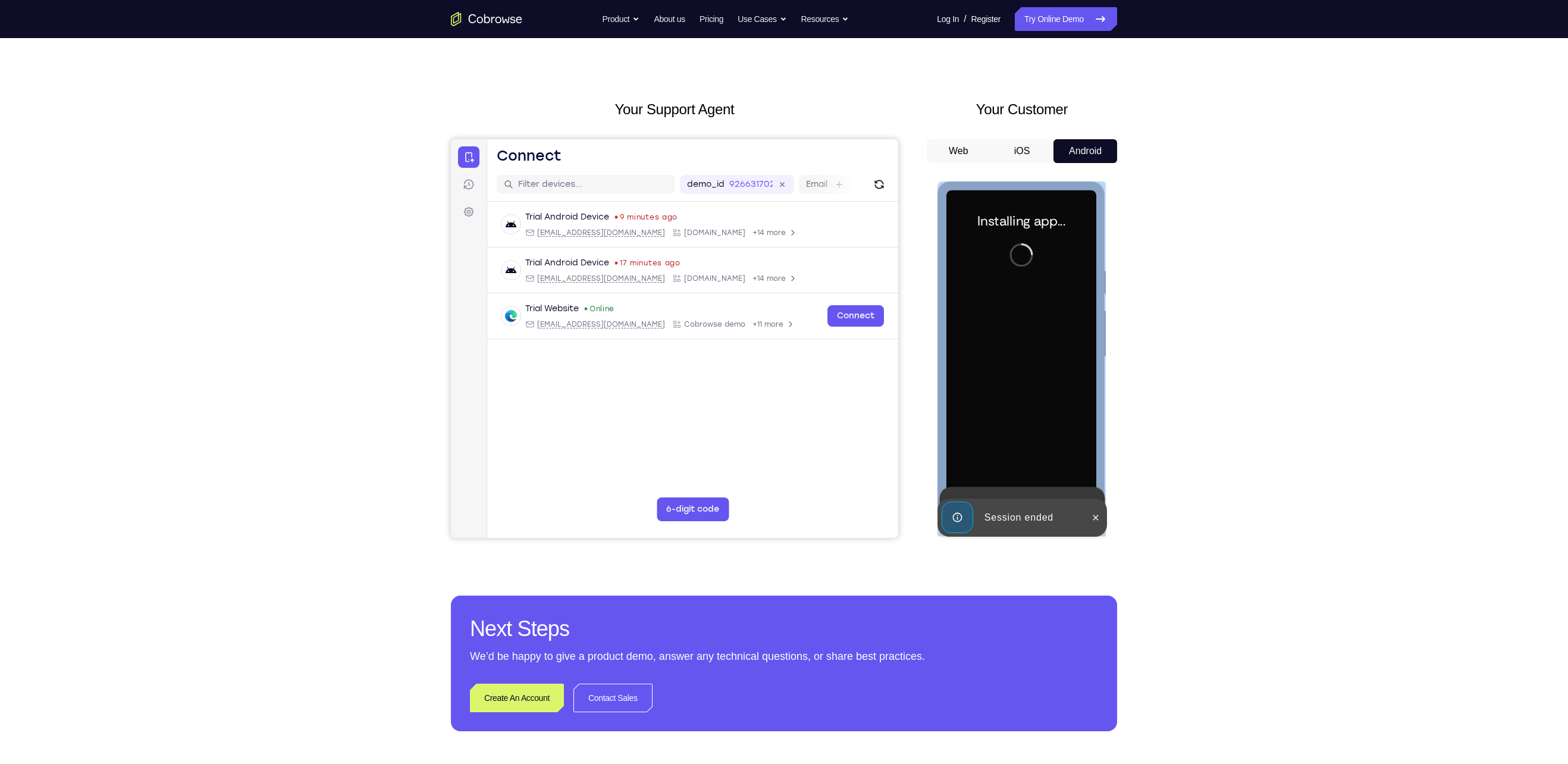
scroll to position [14, 0]
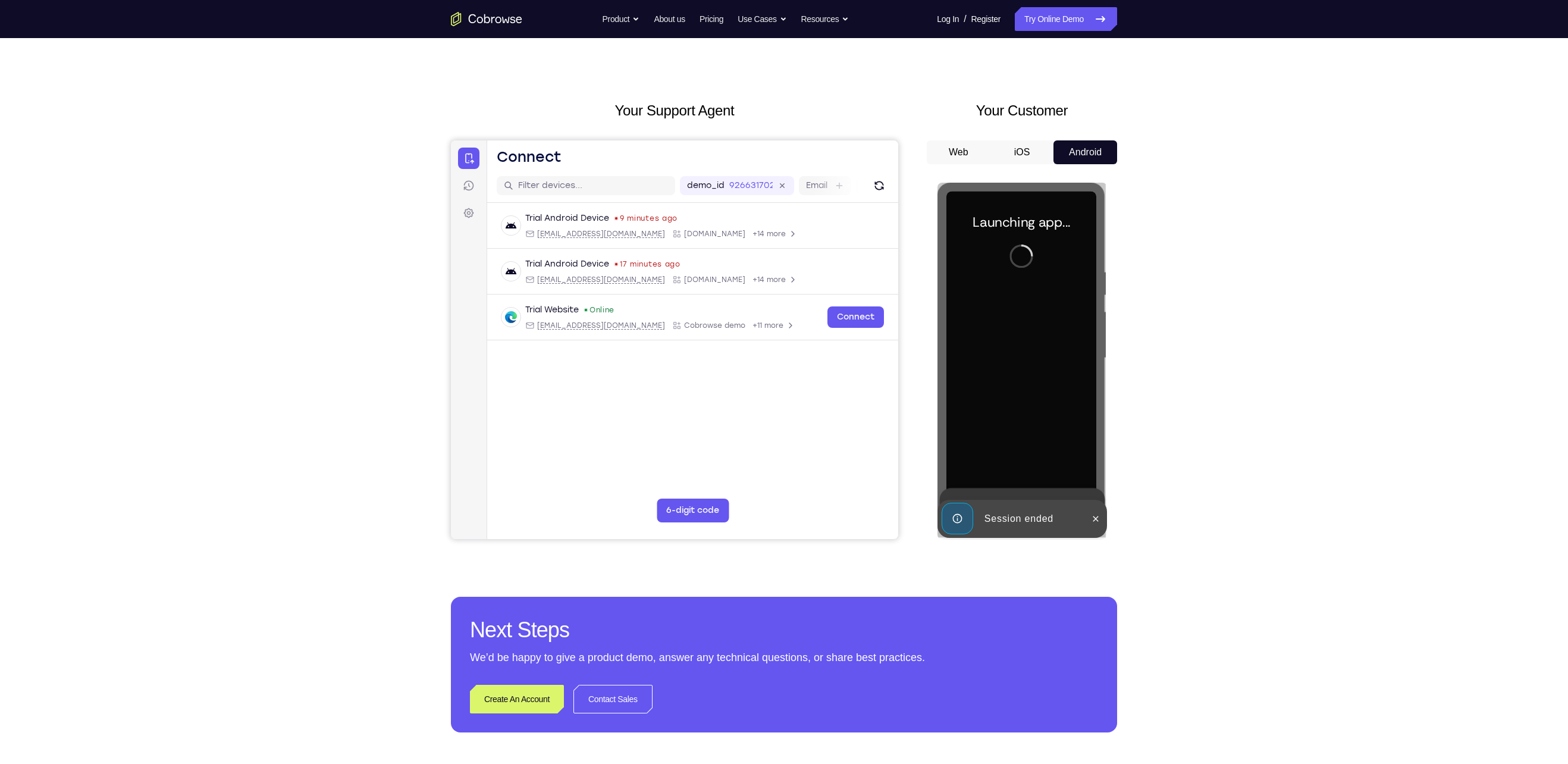
click at [1135, 313] on div "Your Support Agent Your Customer Web iOS Android Next Steps We’d be happy to gi…" at bounding box center [784, 416] width 761 height 785
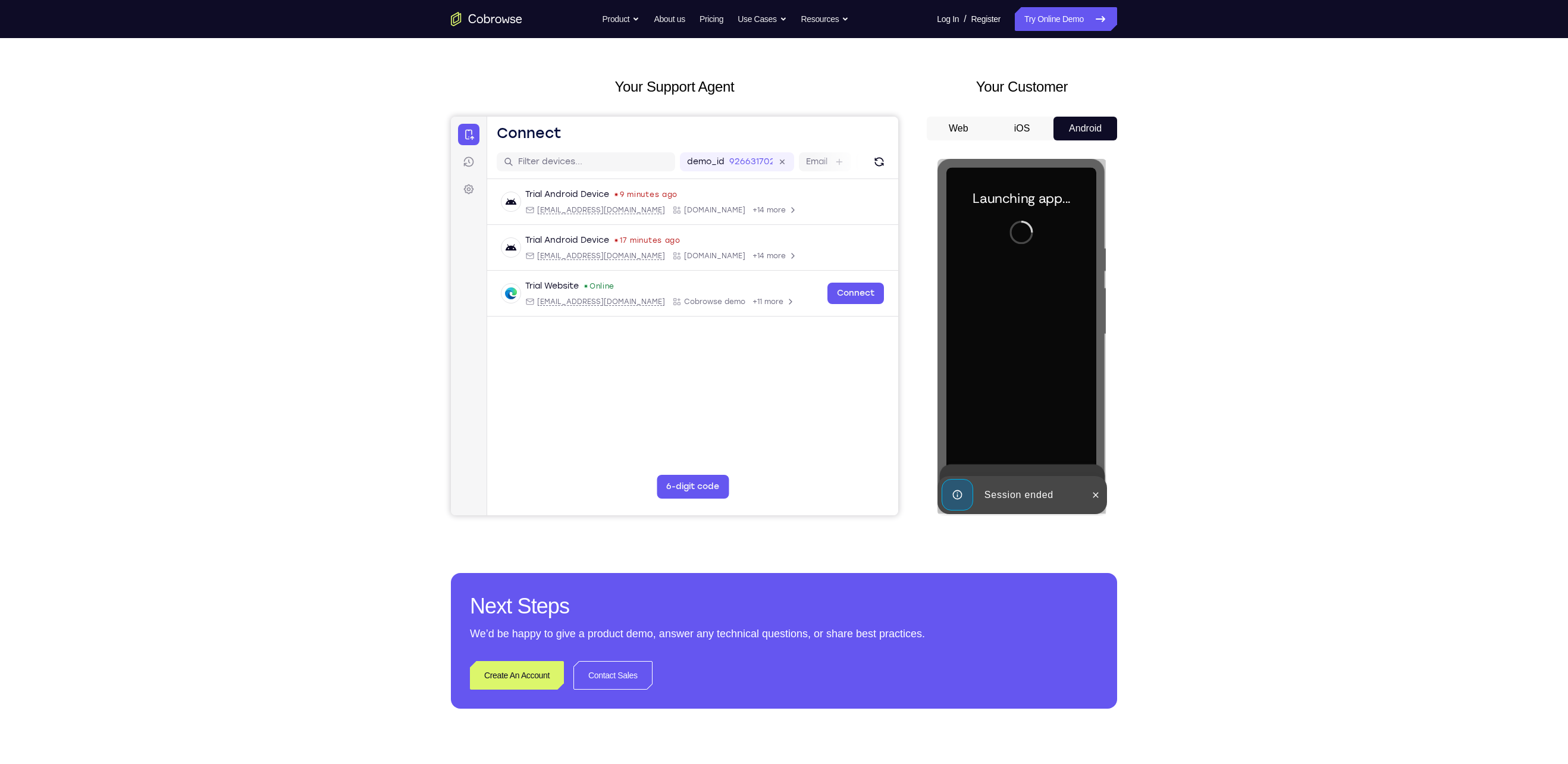
scroll to position [37, 0]
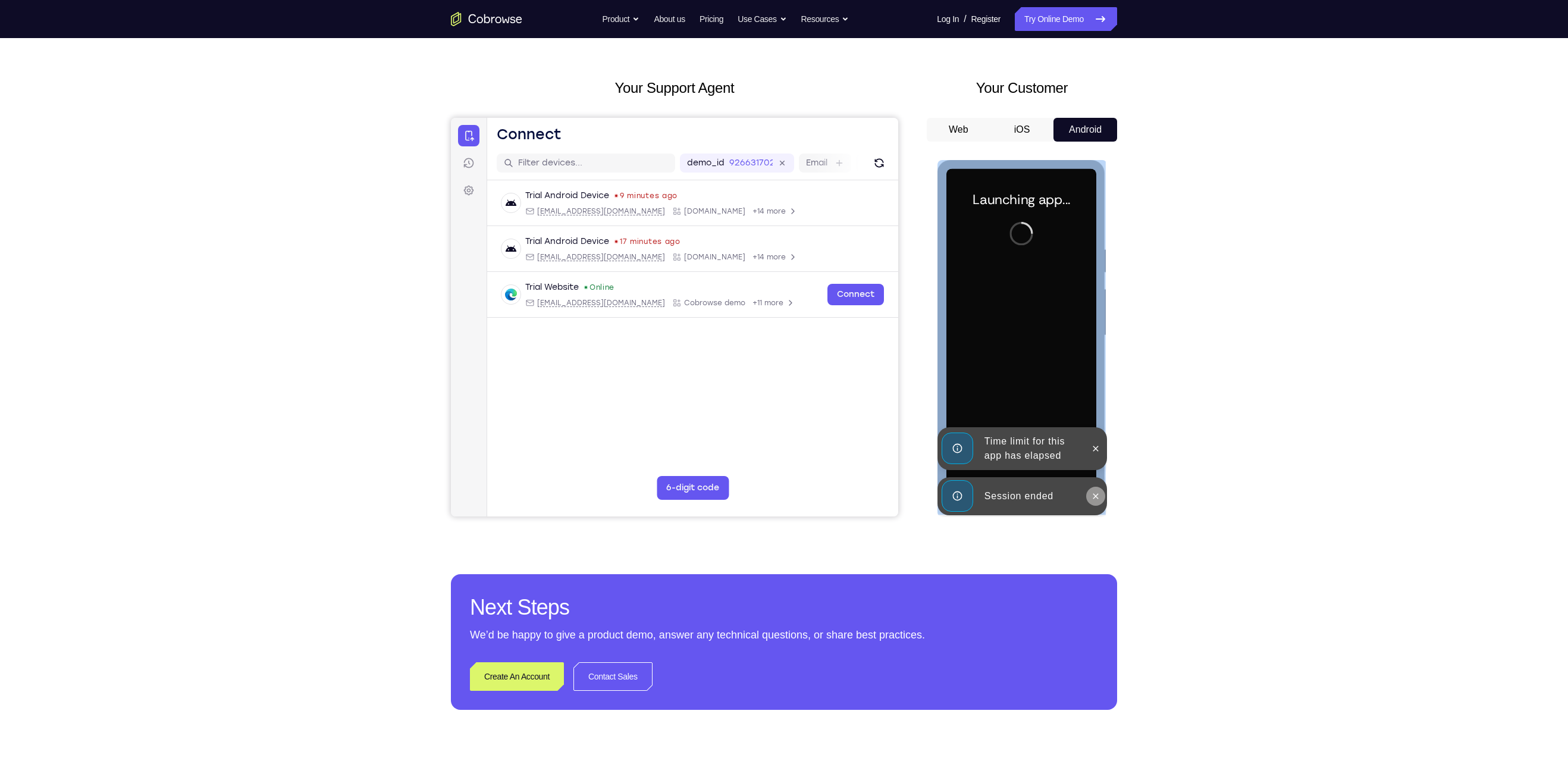
click at [1093, 499] on icon at bounding box center [1095, 496] width 10 height 10
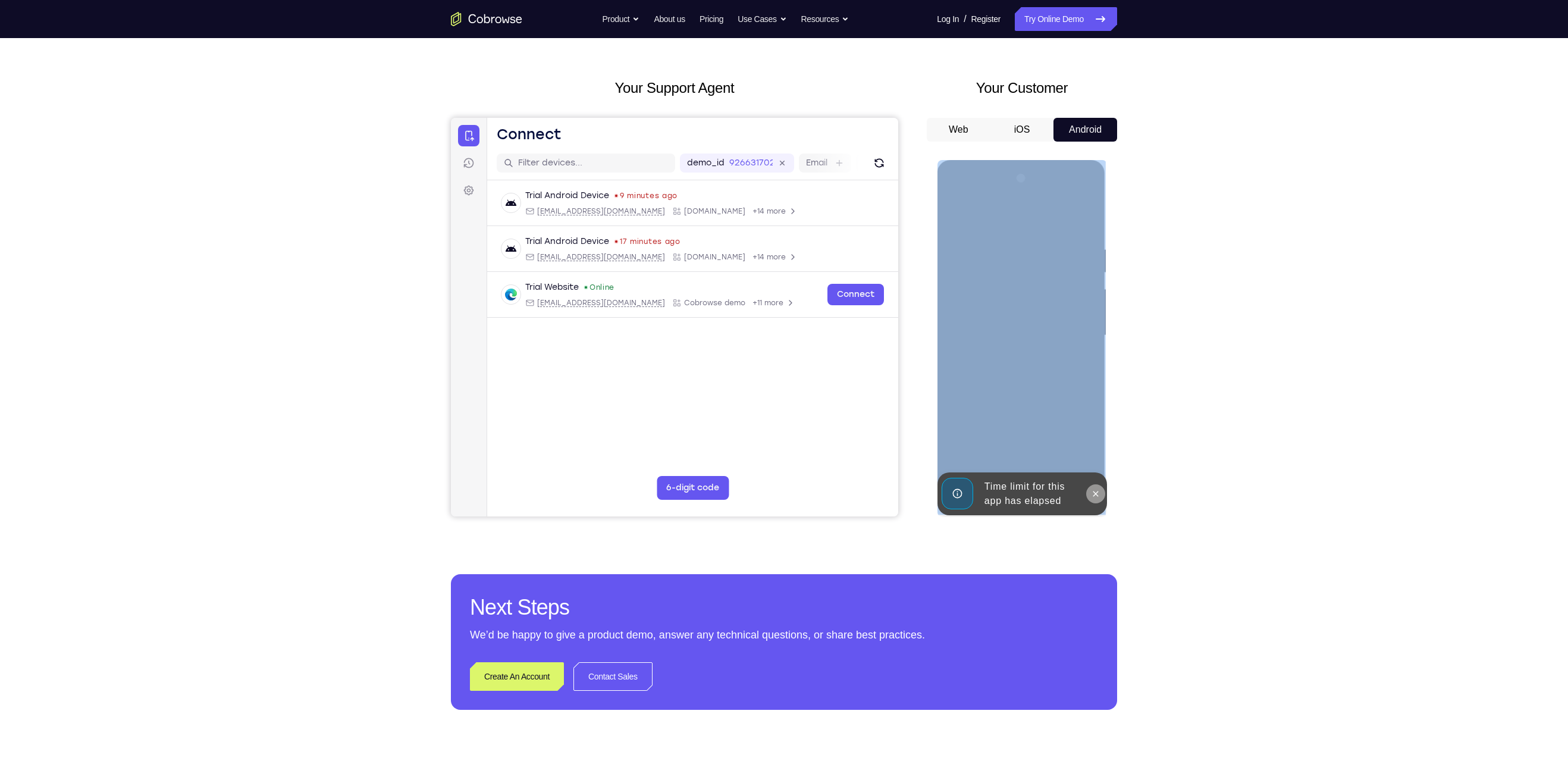
click at [1095, 454] on div at bounding box center [1021, 335] width 150 height 333
click at [1094, 489] on icon at bounding box center [1095, 494] width 10 height 10
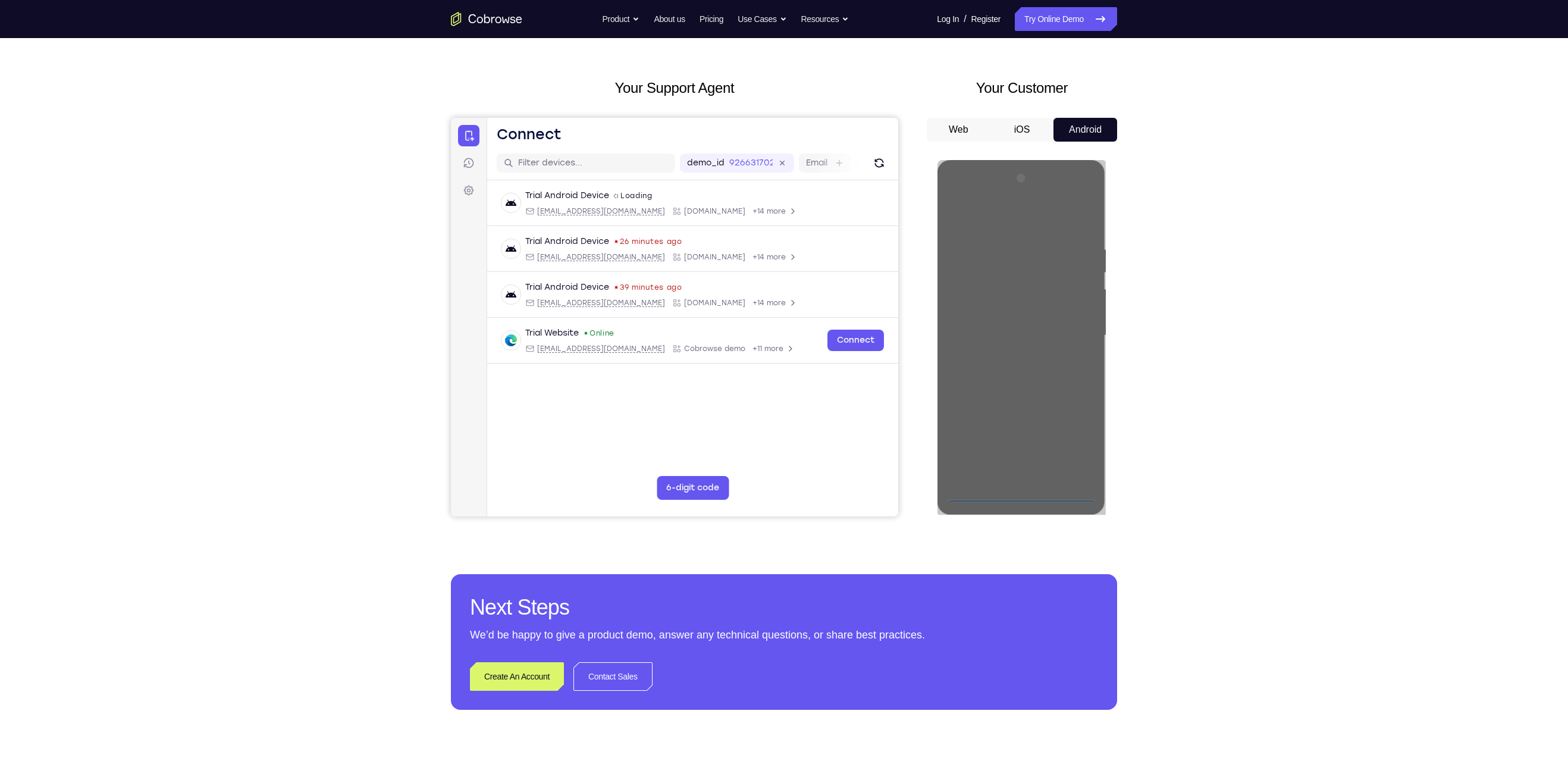
click at [1152, 448] on div "Your Support Agent Your Customer Web iOS Android Next Steps We’d be happy to gi…" at bounding box center [784, 393] width 761 height 785
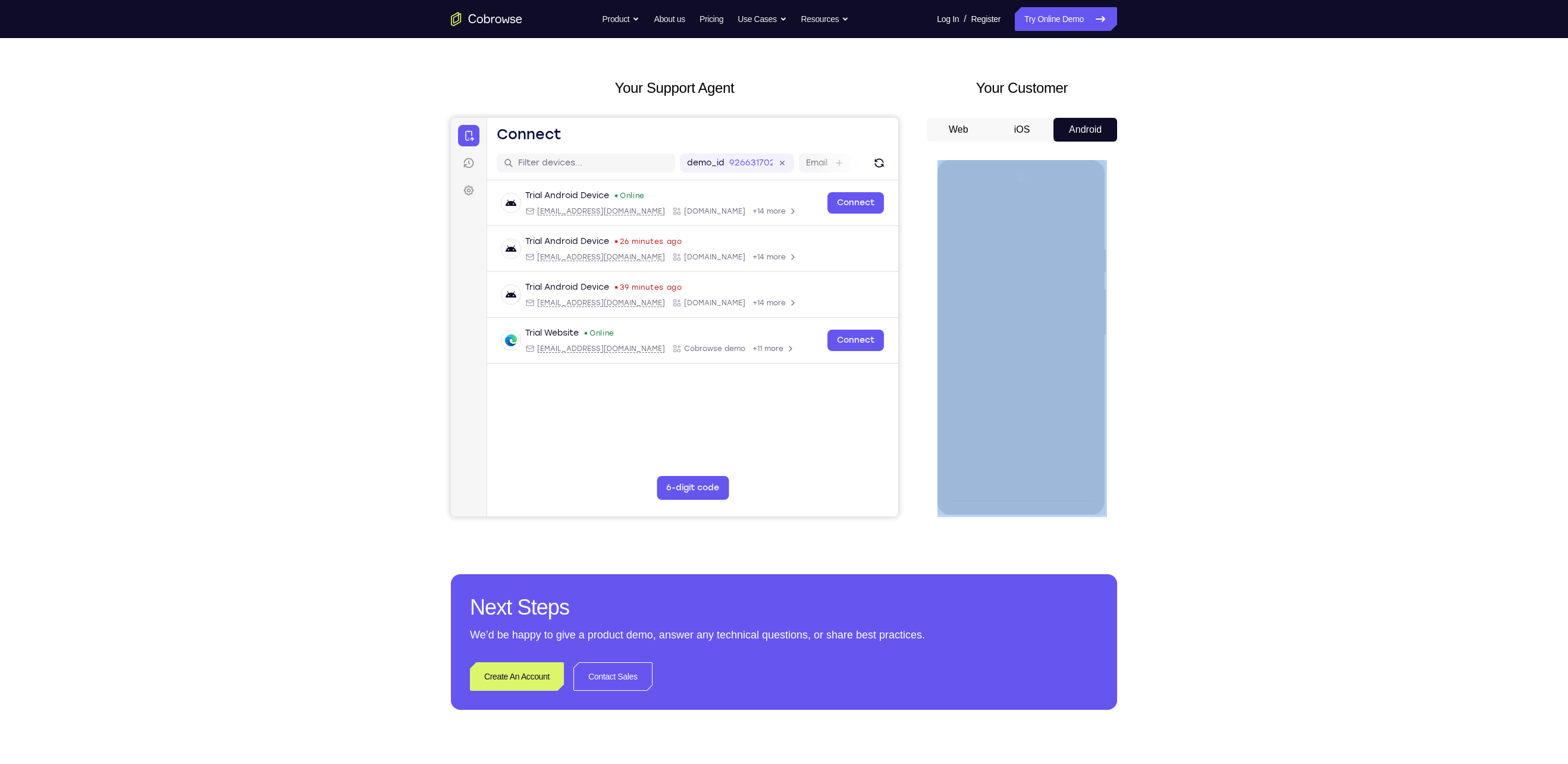
click at [1152, 448] on div "Your Support Agent Your Customer Web iOS Android Next Steps We’d be happy to gi…" at bounding box center [784, 393] width 761 height 785
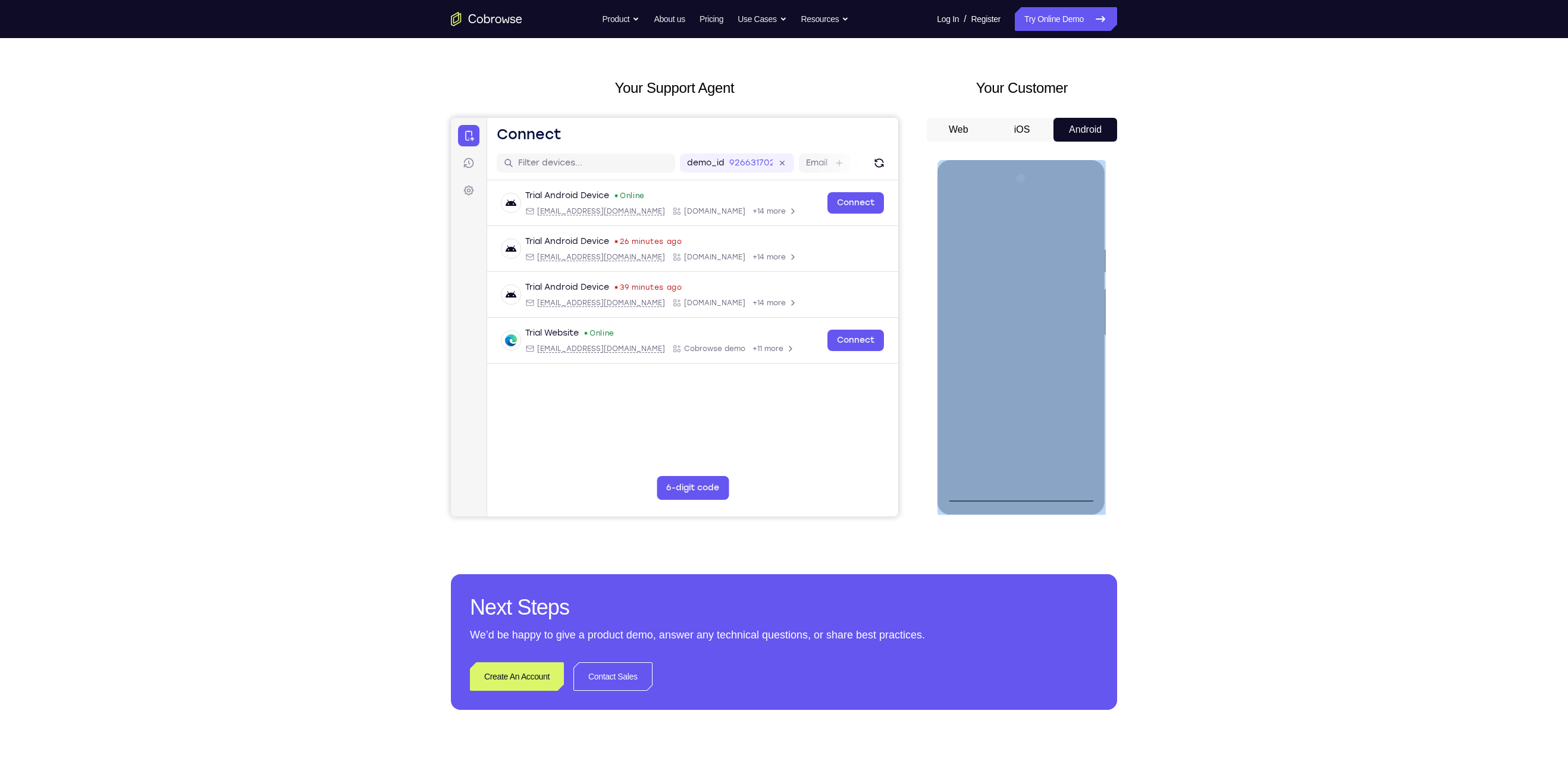
click at [1014, 496] on div at bounding box center [1021, 335] width 150 height 333
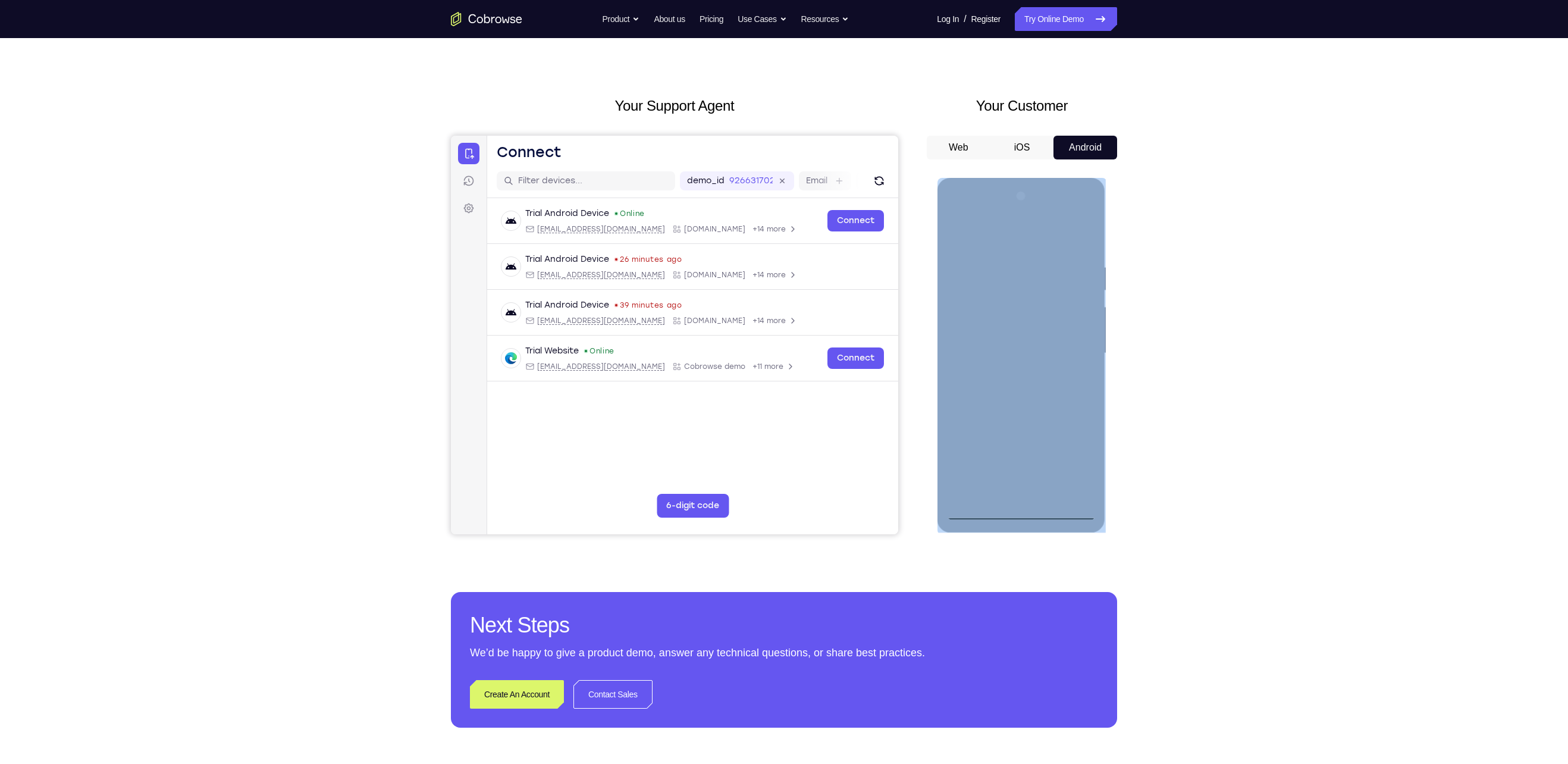
scroll to position [20, 0]
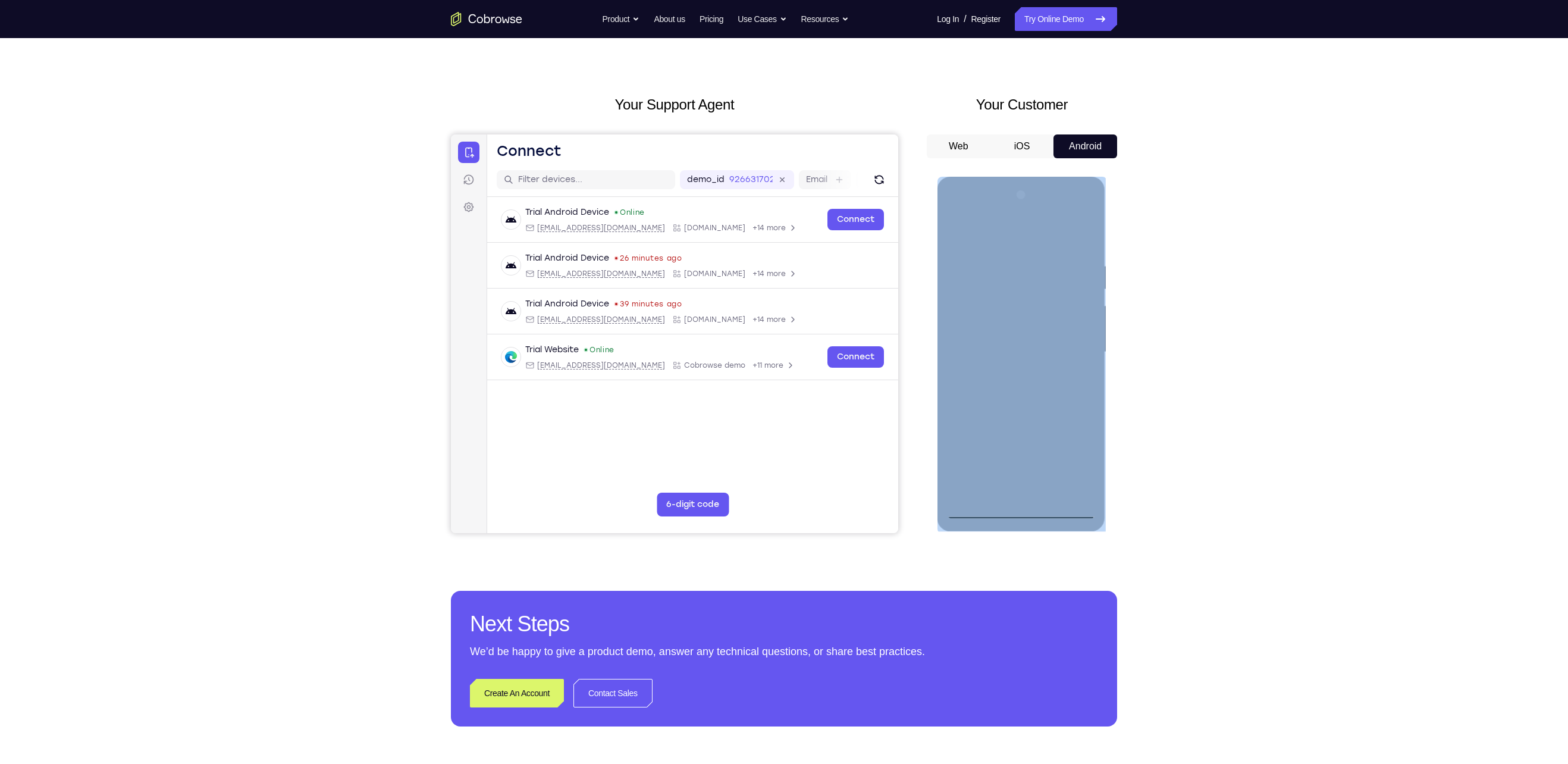
click at [1078, 448] on div at bounding box center [1021, 352] width 150 height 333
click at [1012, 241] on div at bounding box center [1021, 352] width 150 height 333
click at [1064, 351] on div at bounding box center [1021, 352] width 150 height 333
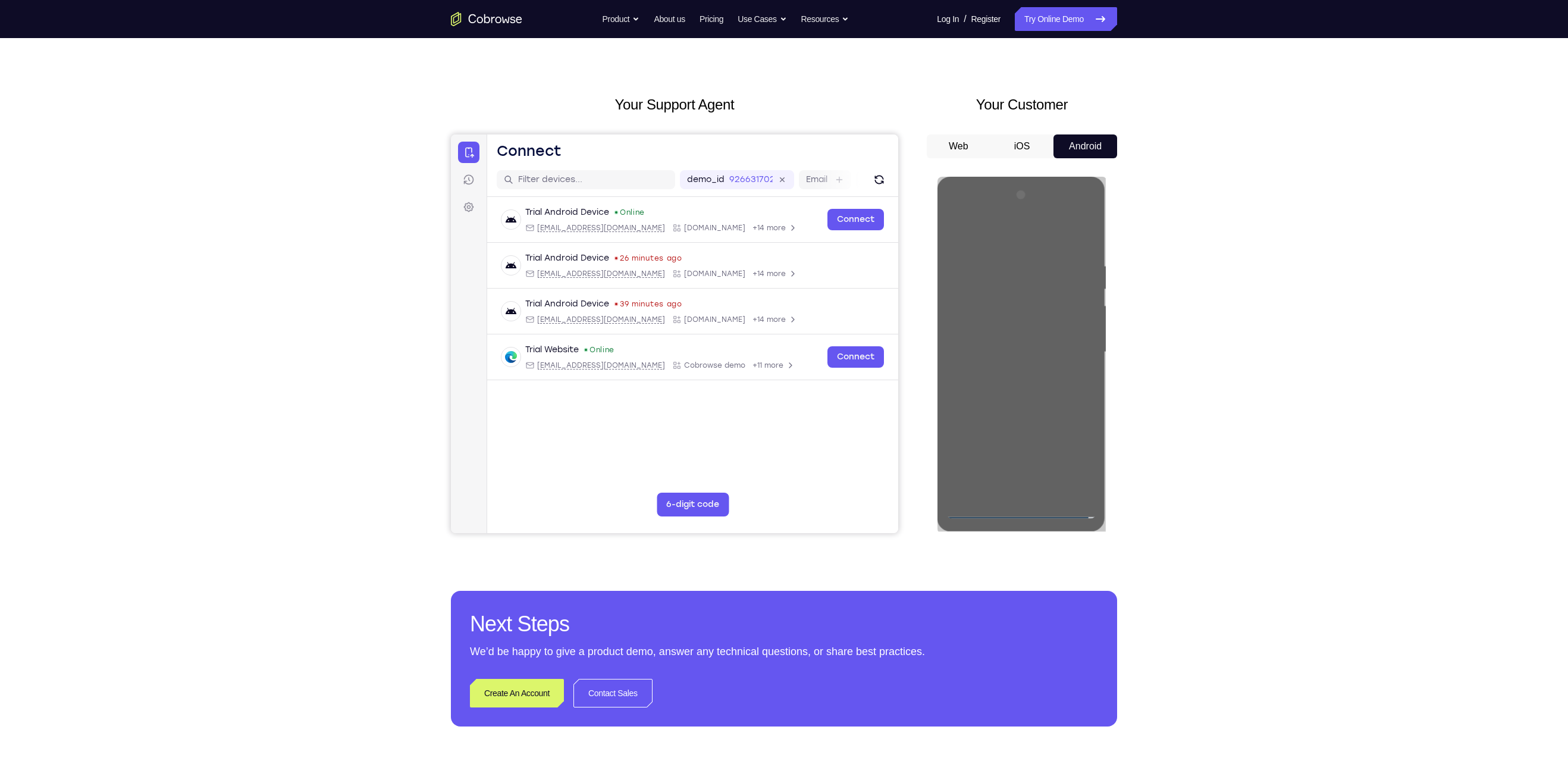
click at [1126, 382] on div "Your Support Agent Your Customer Web iOS Android Next Steps We’d be happy to gi…" at bounding box center [784, 410] width 761 height 785
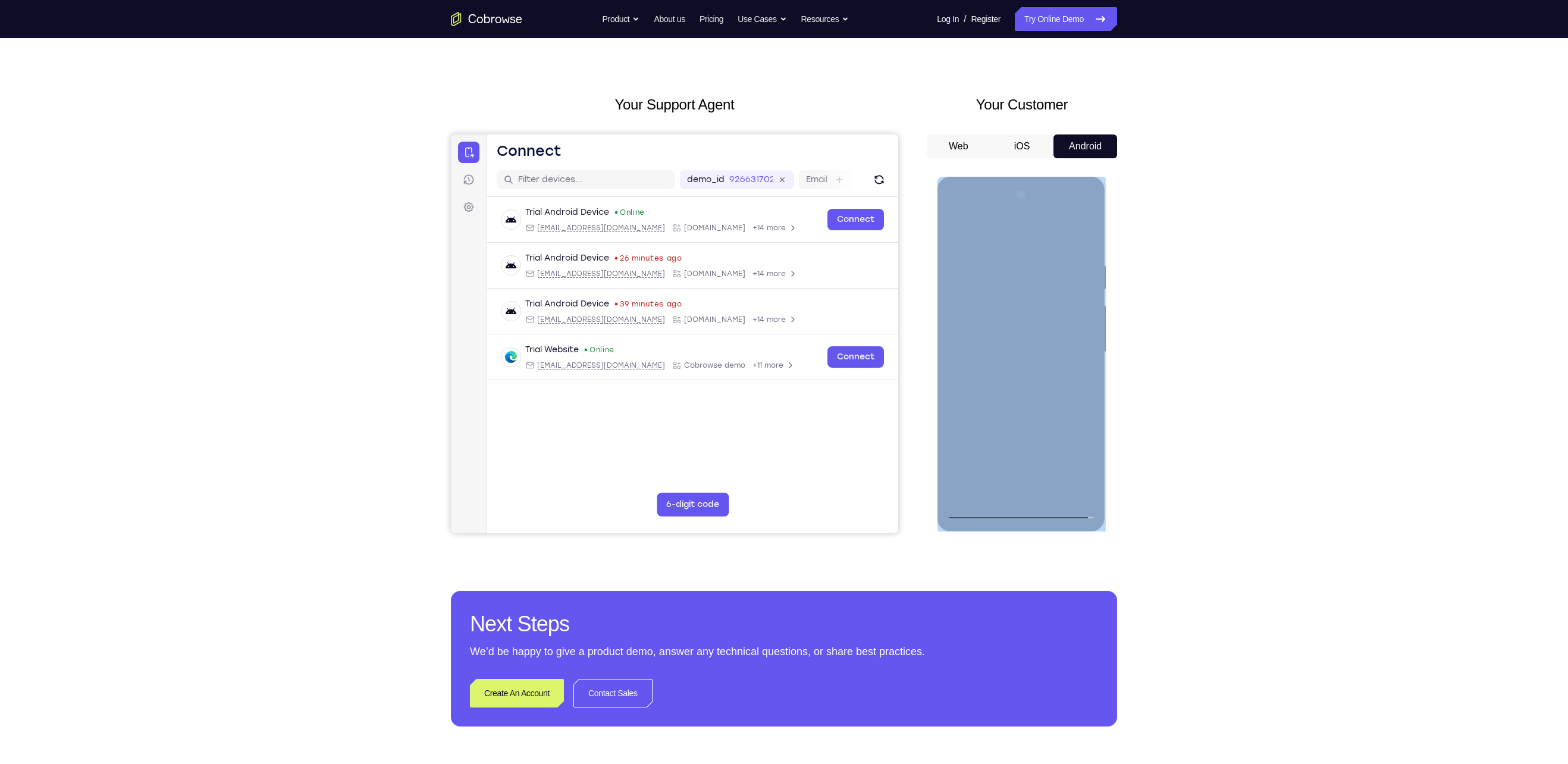
click at [1010, 376] on div at bounding box center [1021, 352] width 150 height 333
click at [1038, 344] on div at bounding box center [1021, 352] width 150 height 333
click at [1021, 323] on div at bounding box center [1021, 352] width 150 height 333
click at [1014, 351] on div at bounding box center [1021, 352] width 150 height 333
click at [1016, 399] on div at bounding box center [1021, 352] width 150 height 333
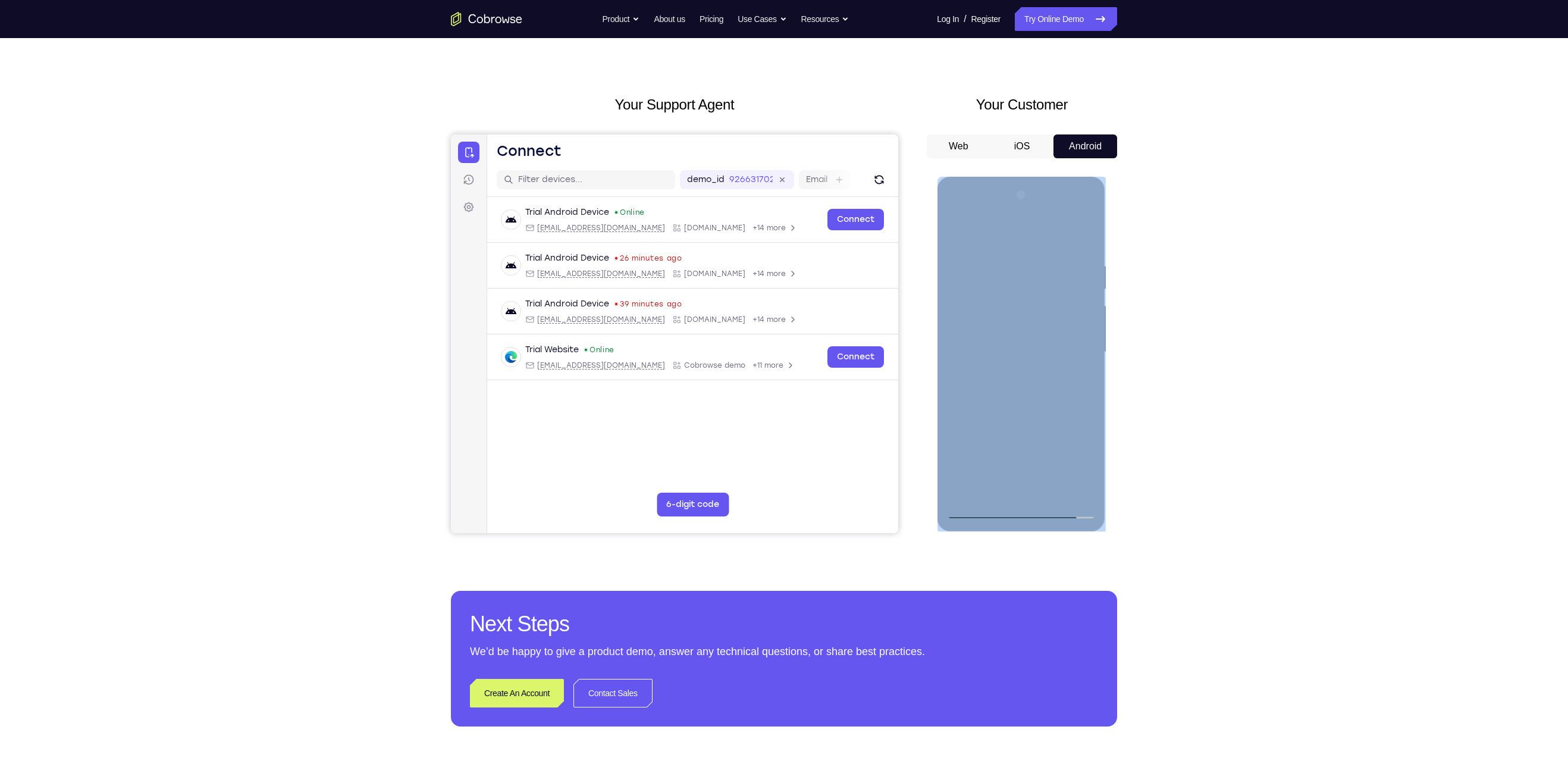
click at [1019, 392] on div at bounding box center [1021, 352] width 150 height 333
click at [1025, 408] on div at bounding box center [1021, 352] width 150 height 333
click at [1084, 394] on div at bounding box center [1021, 352] width 150 height 333
click at [961, 404] on div at bounding box center [1021, 352] width 150 height 333
click at [957, 458] on div at bounding box center [1021, 352] width 150 height 333
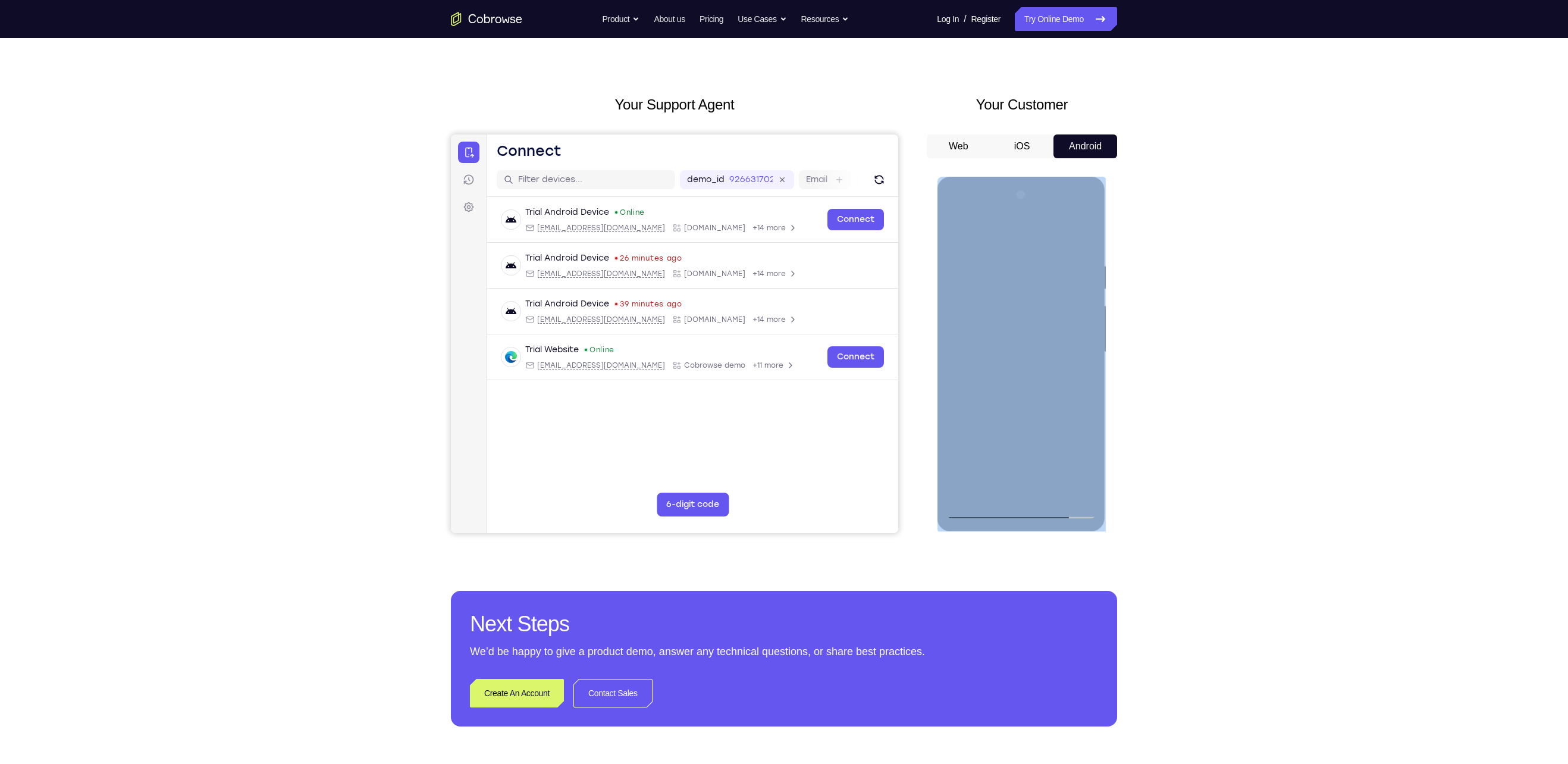
click at [1047, 492] on div at bounding box center [1021, 352] width 150 height 333
click at [1021, 420] on div at bounding box center [1021, 352] width 150 height 333
click at [979, 507] on div at bounding box center [1021, 352] width 150 height 333
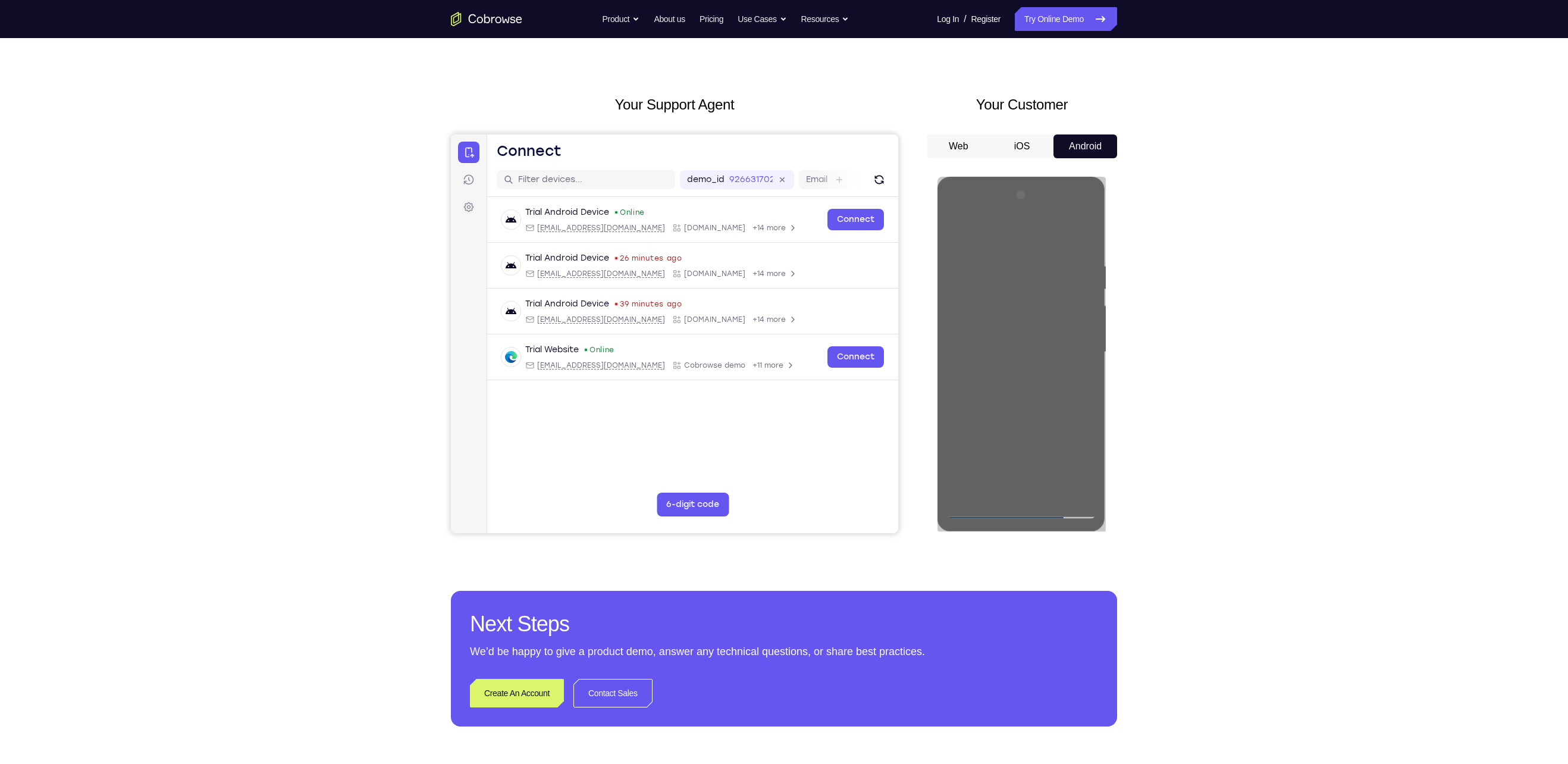
click at [1168, 425] on div "Your Support Agent Your Customer Web iOS Android Next Steps We’d be happy to gi…" at bounding box center [784, 410] width 1568 height 785
click at [1168, 572] on div "Your Support Agent Your Customer Web iOS Android Next Steps We’d be happy to gi…" at bounding box center [784, 410] width 1568 height 785
click at [371, 104] on div "Your Support Agent Your Customer Web iOS Android Next Steps We’d be happy to gi…" at bounding box center [784, 410] width 1568 height 785
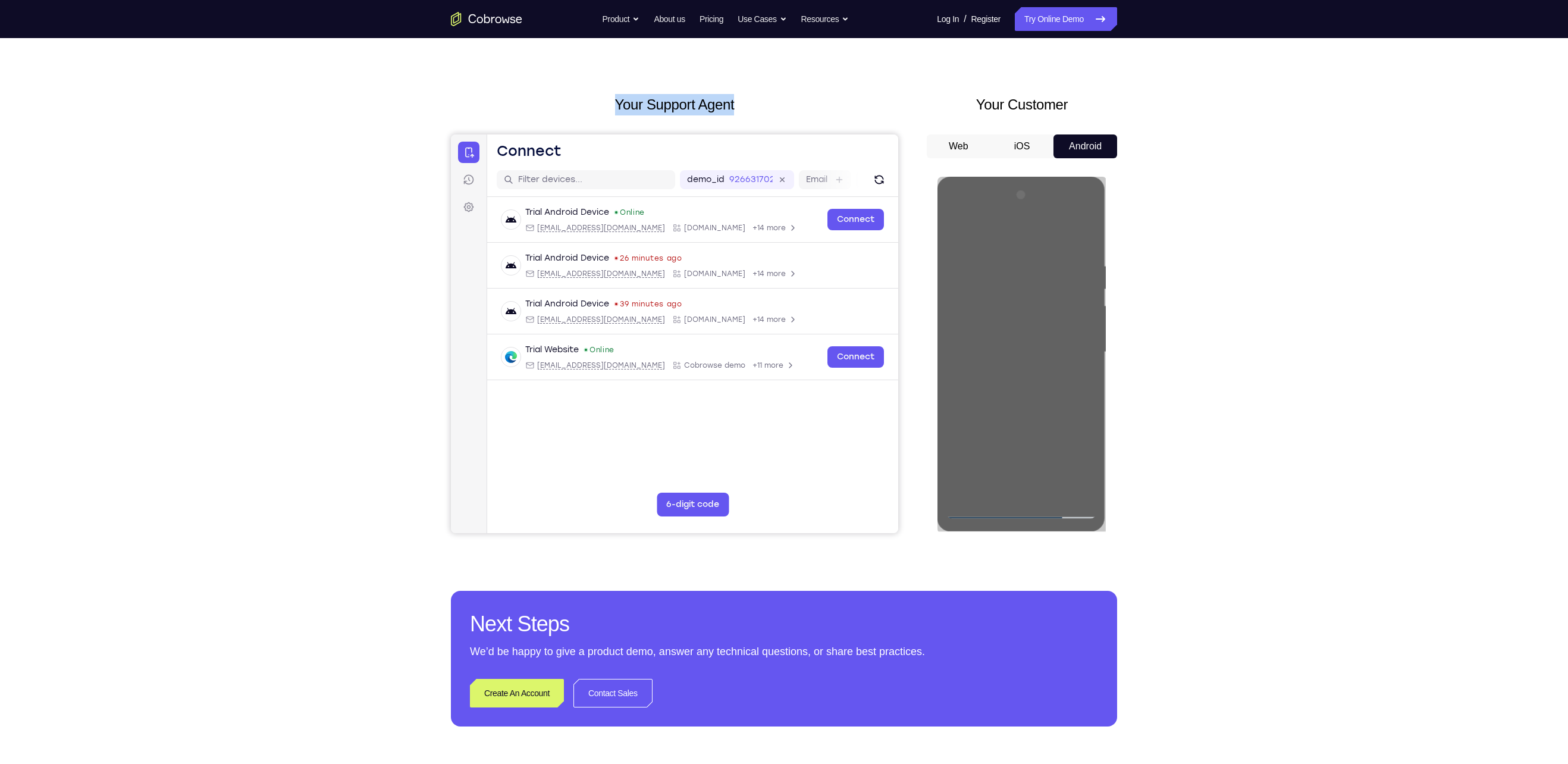
click at [371, 104] on div "Your Support Agent Your Customer Web iOS Android Next Steps We’d be happy to gi…" at bounding box center [784, 410] width 1568 height 785
click at [0, 0] on div at bounding box center [0, 0] width 0 height 0
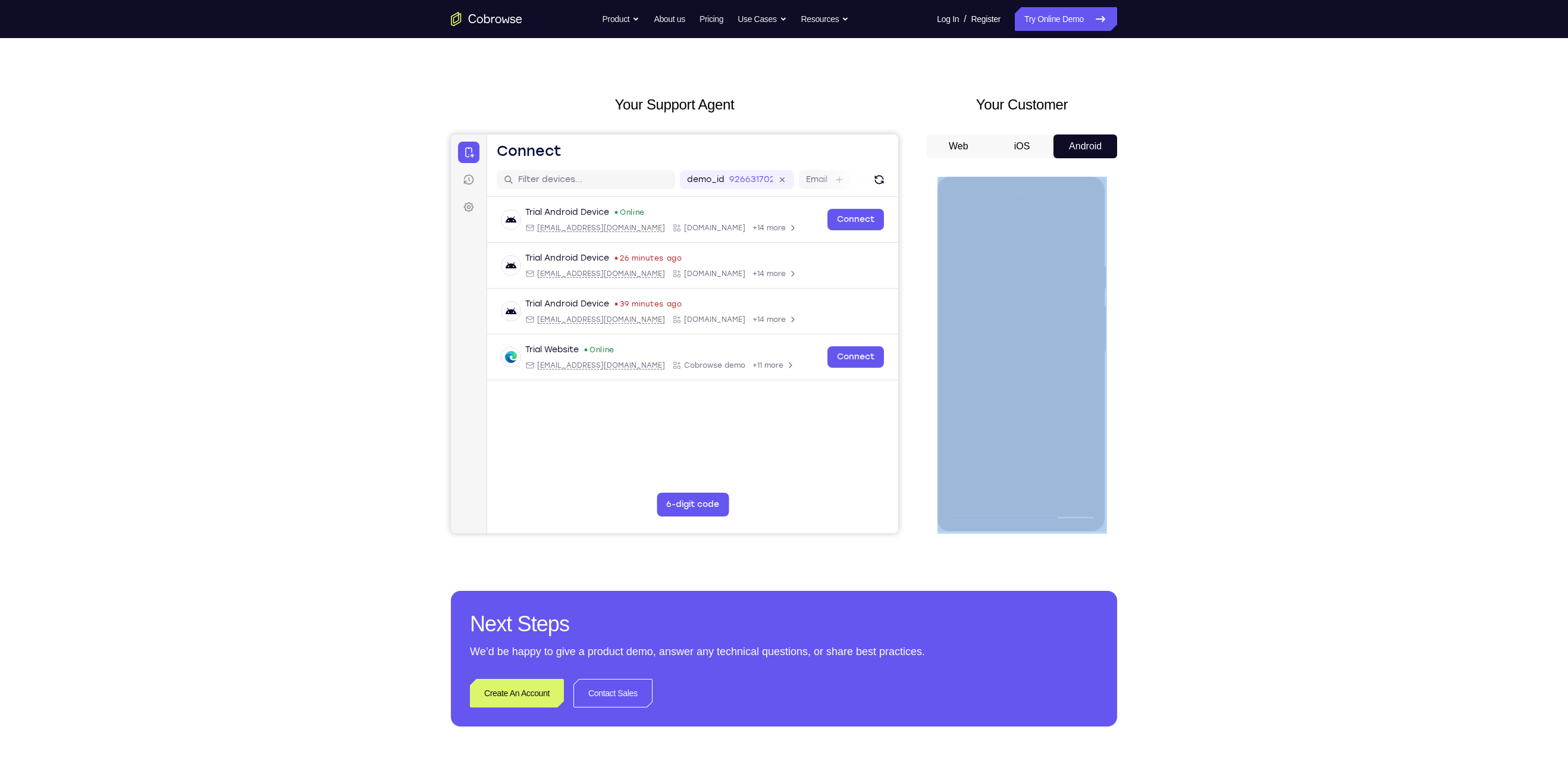
click at [0, 0] on div at bounding box center [0, 0] width 0 height 0
drag, startPoint x: 1114, startPoint y: 276, endPoint x: 1133, endPoint y: 245, distance: 36.4
click at [1133, 245] on div "Your Support Agent Your Customer Web iOS Android Next Steps We’d be happy to gi…" at bounding box center [784, 410] width 761 height 785
